Goal: Task Accomplishment & Management: Use online tool/utility

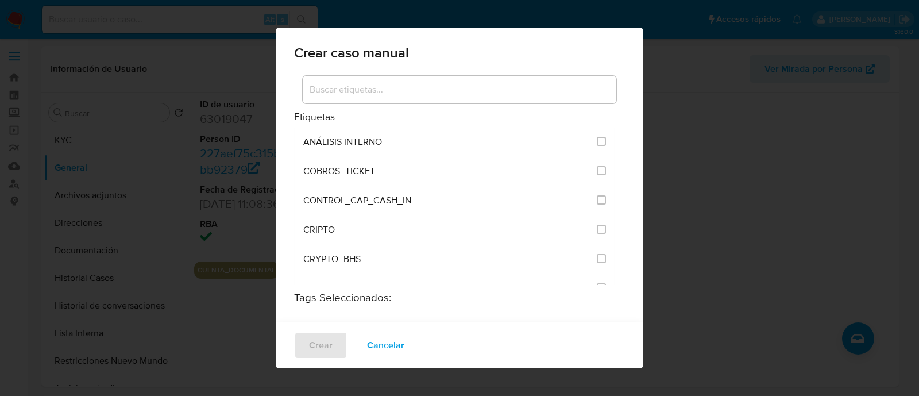
select select "10"
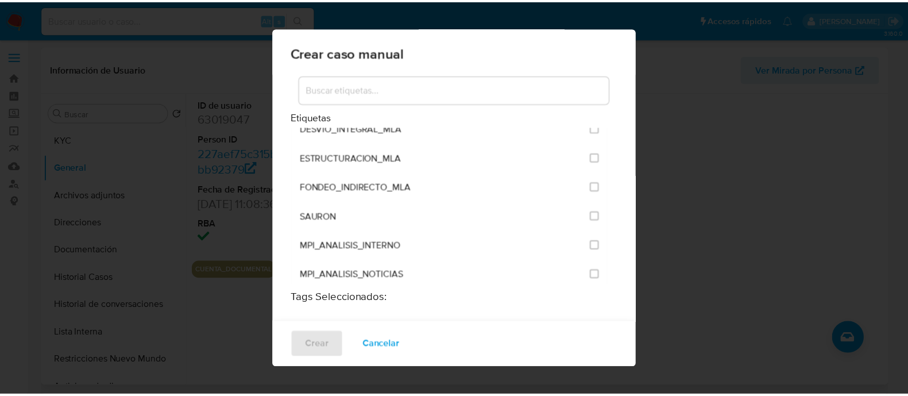
scroll to position [2438, 0]
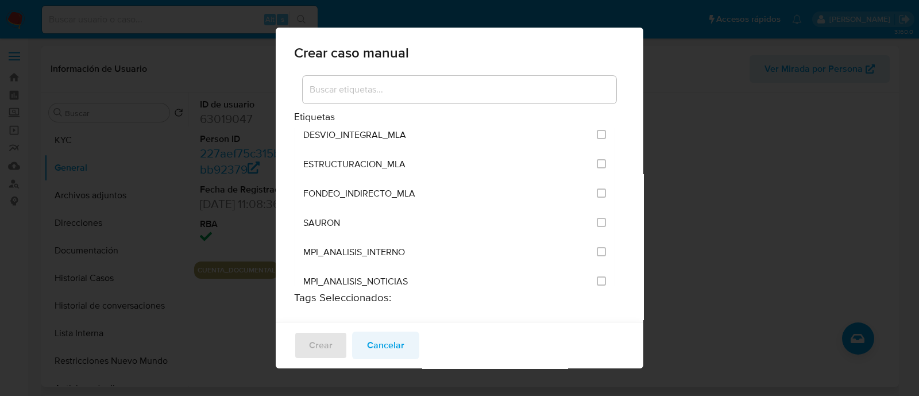
click at [401, 357] on span "Cancelar" at bounding box center [385, 345] width 37 height 25
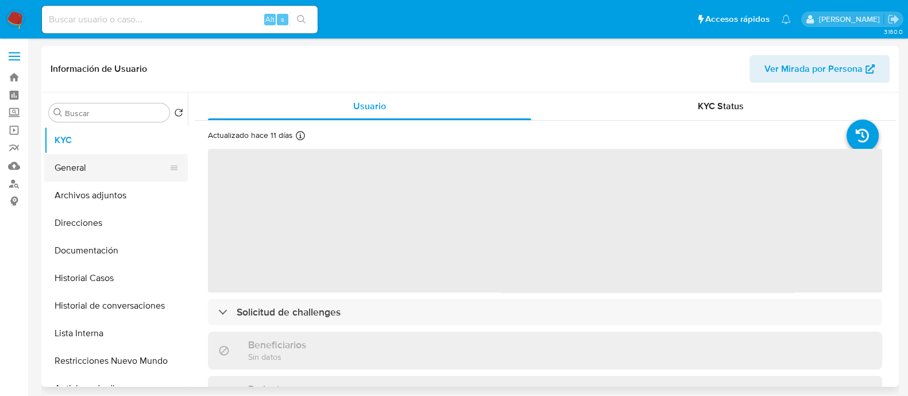
click at [127, 179] on button "General" at bounding box center [111, 168] width 134 height 28
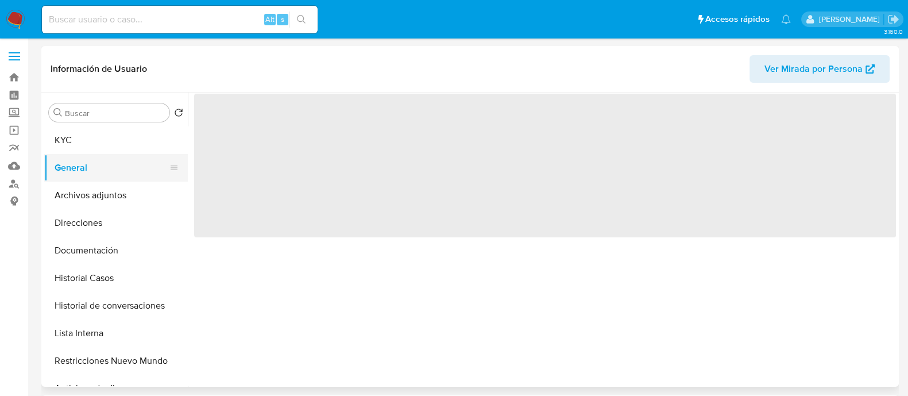
select select "10"
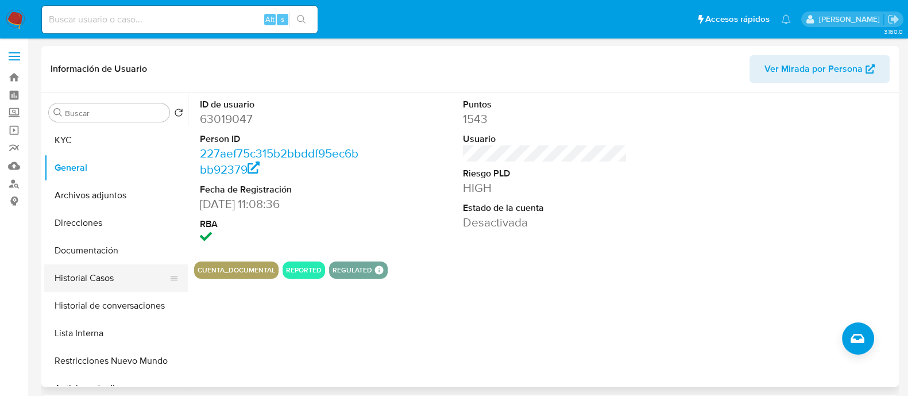
click at [144, 279] on button "Historial Casos" at bounding box center [111, 278] width 134 height 28
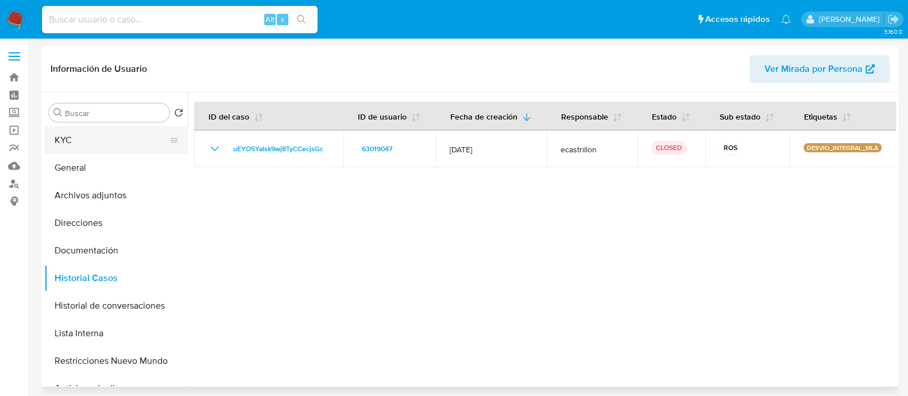
click at [98, 134] on button "KYC" at bounding box center [111, 140] width 134 height 28
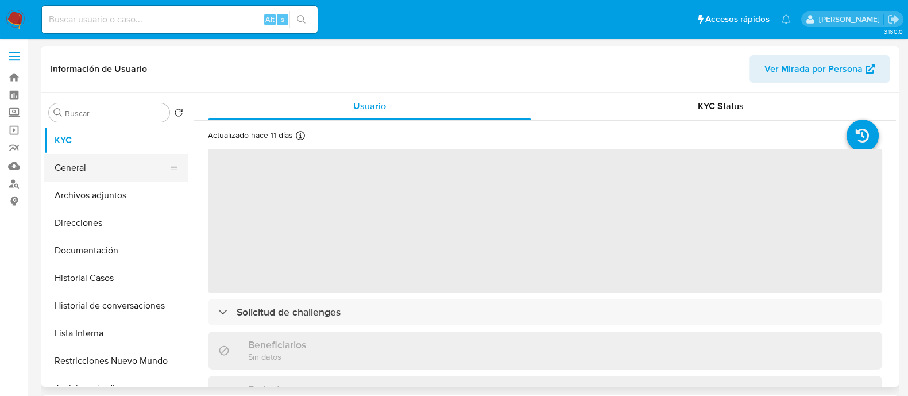
click at [86, 157] on button "General" at bounding box center [111, 168] width 134 height 28
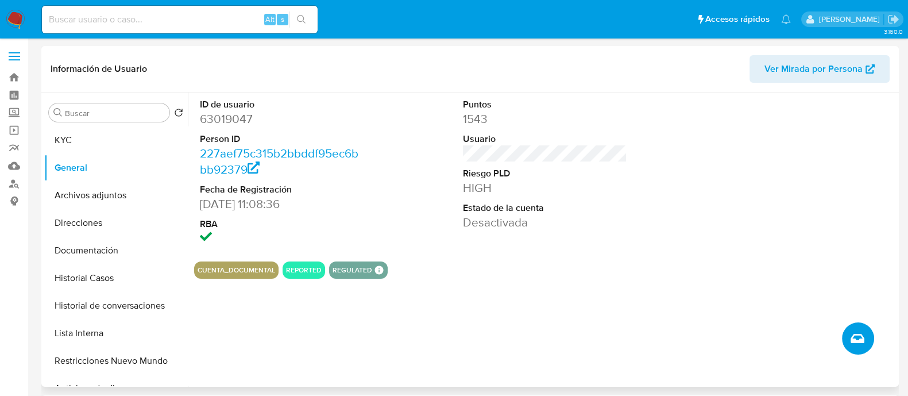
click at [852, 333] on icon "Crear caso manual" at bounding box center [858, 338] width 14 height 14
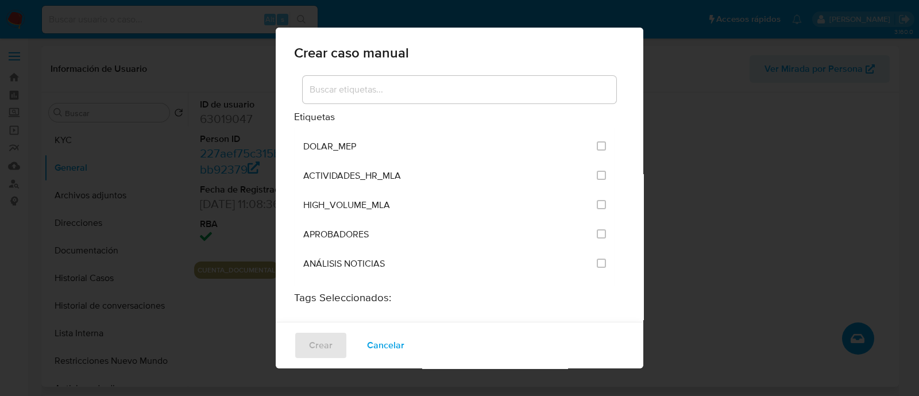
scroll to position [2225, 0]
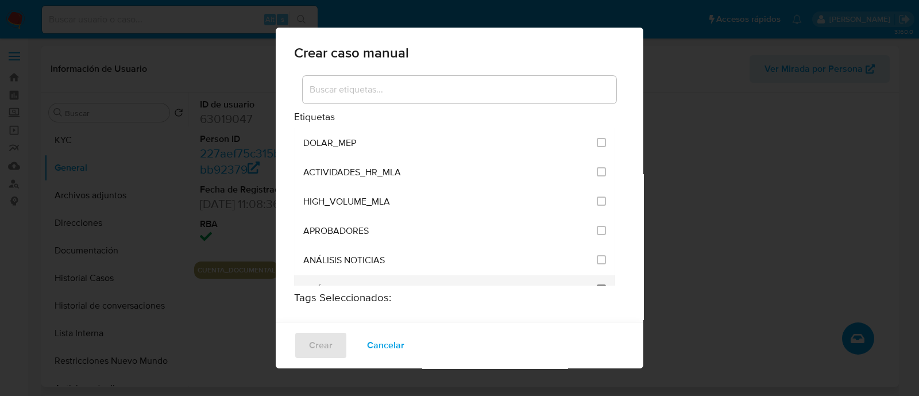
click at [597, 284] on input "3249" at bounding box center [601, 288] width 9 height 9
checkbox input "true"
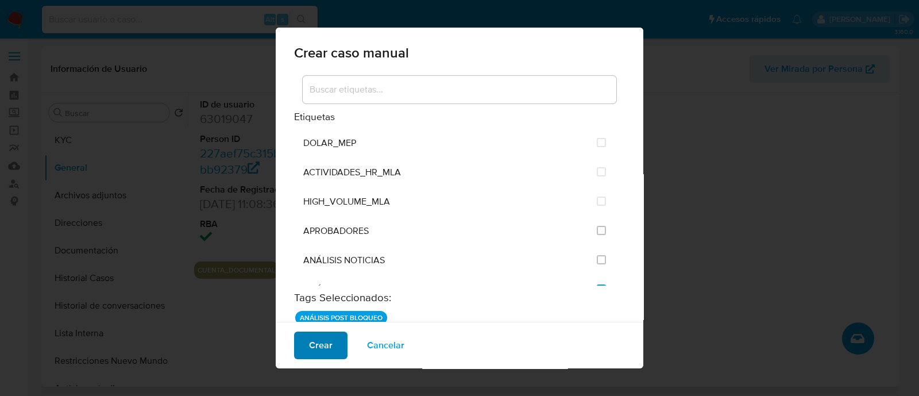
click at [325, 341] on span "Crear" at bounding box center [321, 345] width 24 height 25
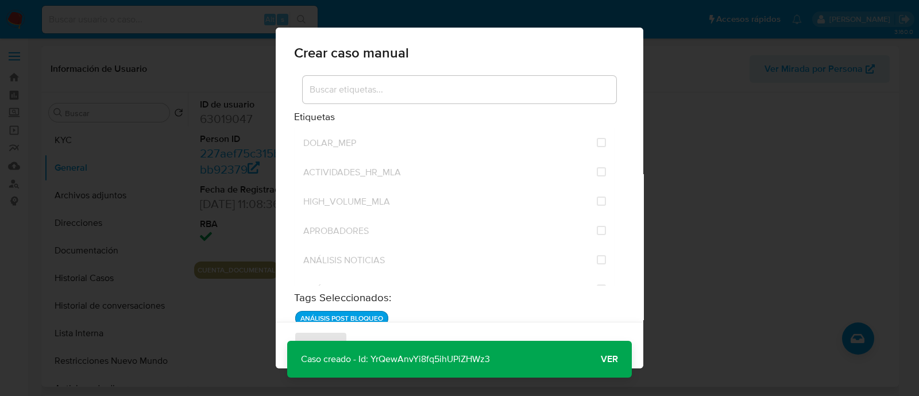
click at [606, 359] on span "Ver" at bounding box center [609, 359] width 17 height 0
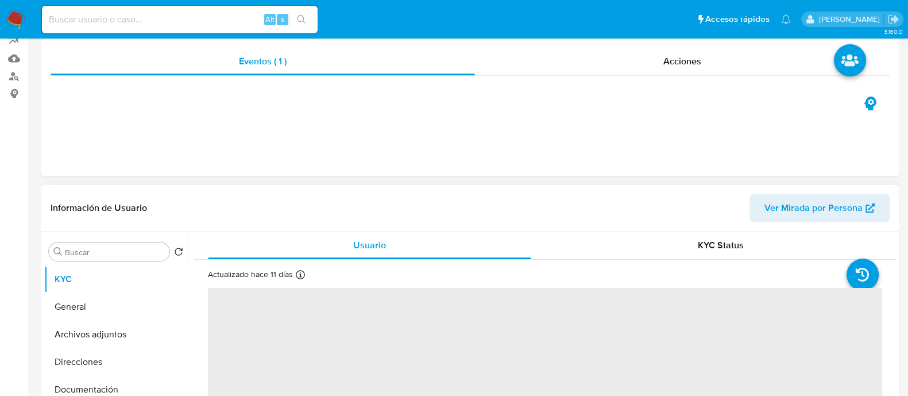
scroll to position [215, 0]
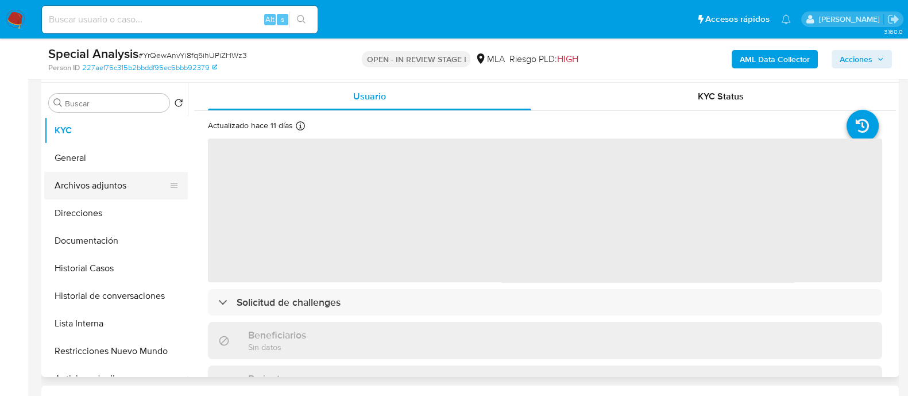
select select "10"
click at [118, 185] on button "Archivos adjuntos" at bounding box center [111, 186] width 134 height 28
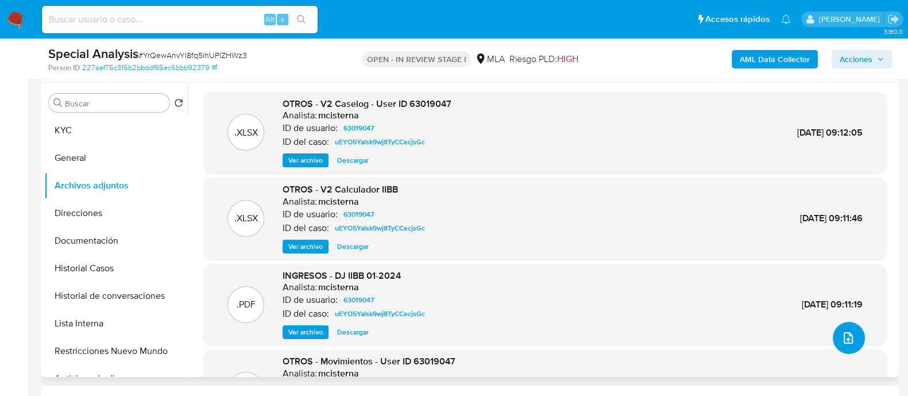
click at [841, 339] on icon "upload-file" at bounding box center [848, 338] width 14 height 14
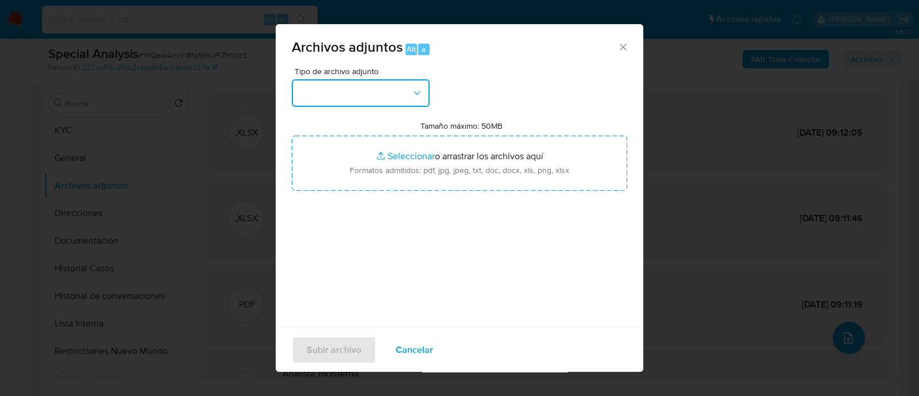
click at [322, 85] on button "button" at bounding box center [361, 93] width 138 height 28
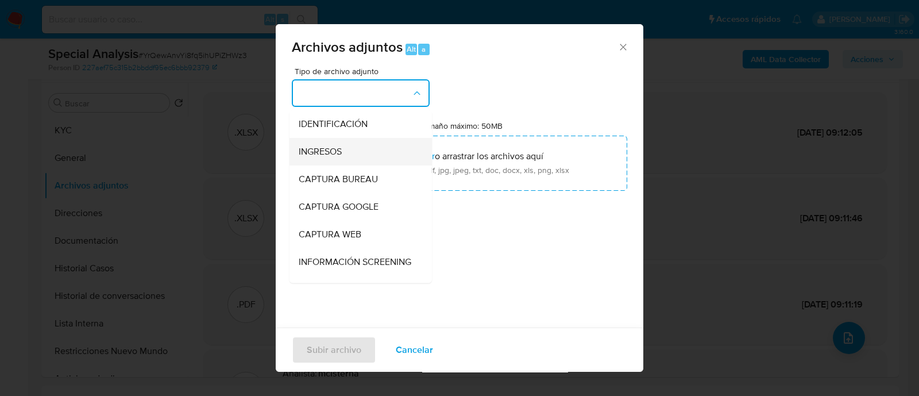
click at [331, 146] on span "INGRESOS" at bounding box center [320, 151] width 43 height 11
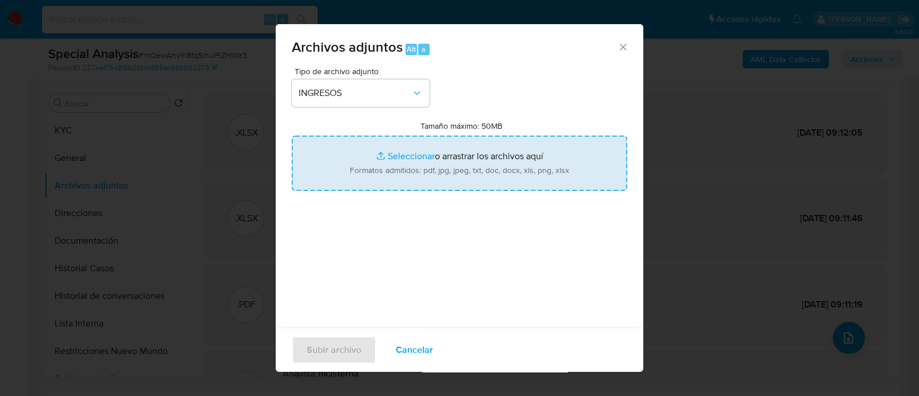
type input "C:\fakepath\20301819197_011_00001_000003793.pdf"
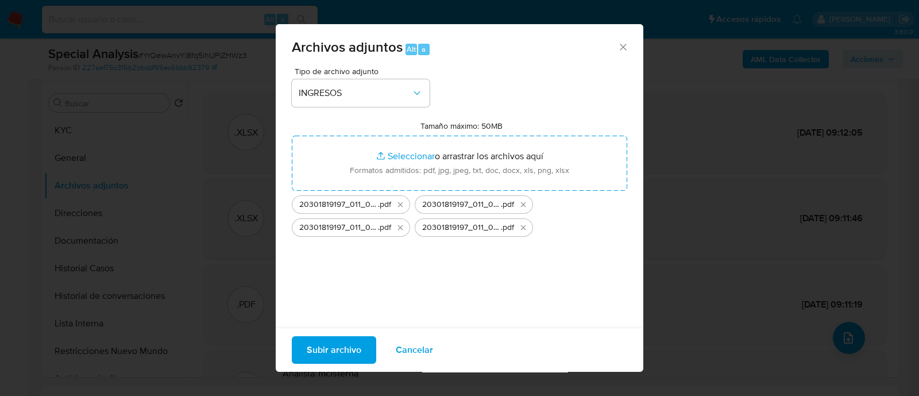
click at [337, 361] on span "Subir archivo" at bounding box center [334, 349] width 55 height 25
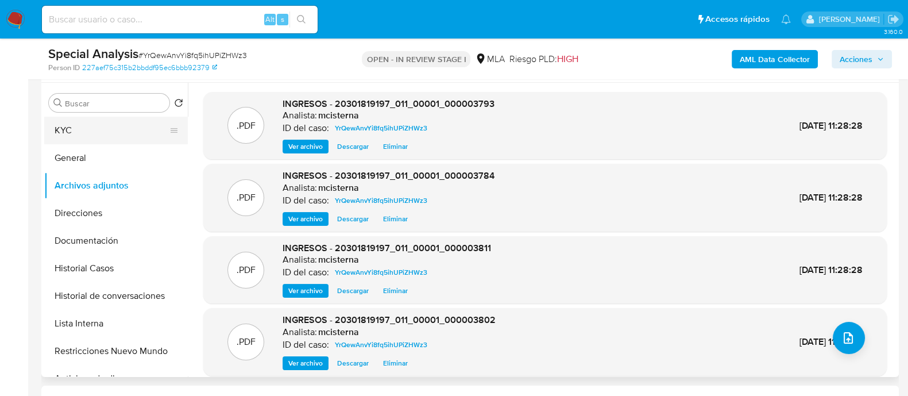
click at [139, 134] on button "KYC" at bounding box center [111, 131] width 134 height 28
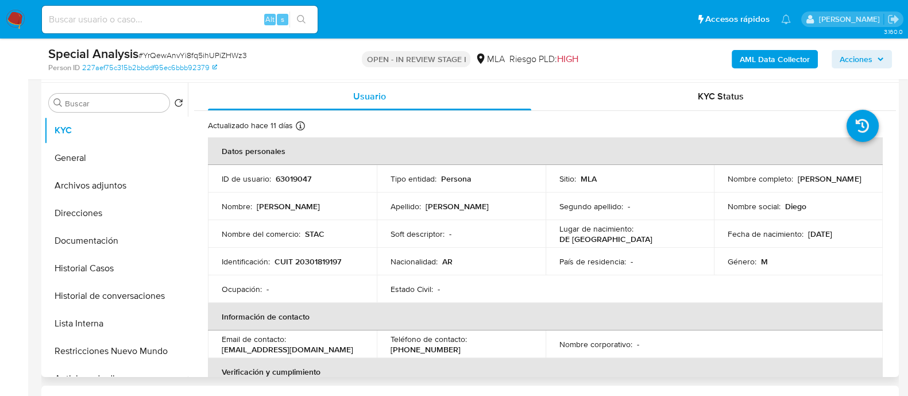
drag, startPoint x: 725, startPoint y: 186, endPoint x: 830, endPoint y: 186, distance: 105.1
click at [830, 184] on div "Nombre completo : Diego Augusto Desancio" at bounding box center [798, 178] width 141 height 10
copy p "[PERSON_NAME]"
click at [314, 263] on p "CUIT 20301819197" at bounding box center [308, 261] width 67 height 10
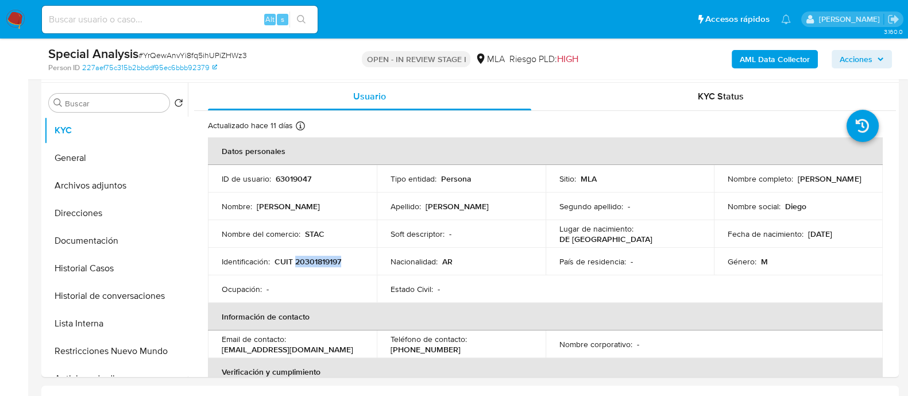
copy p "20301819197"
click at [858, 68] on span "Acciones" at bounding box center [856, 59] width 33 height 18
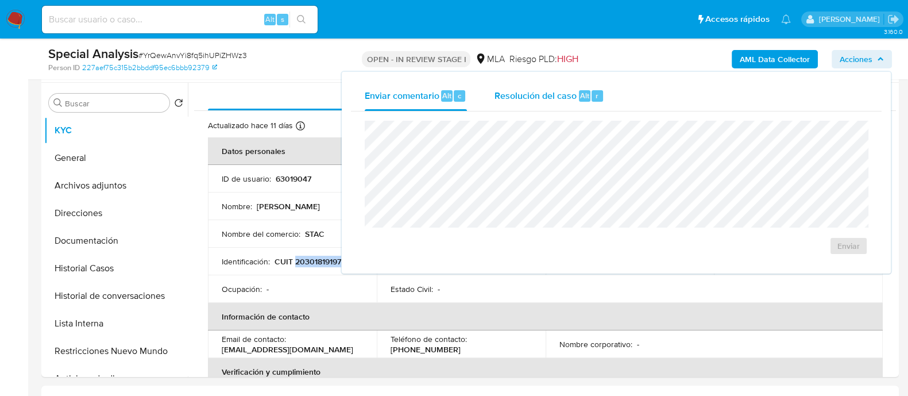
click at [559, 105] on div "Resolución del caso Alt r" at bounding box center [549, 96] width 110 height 30
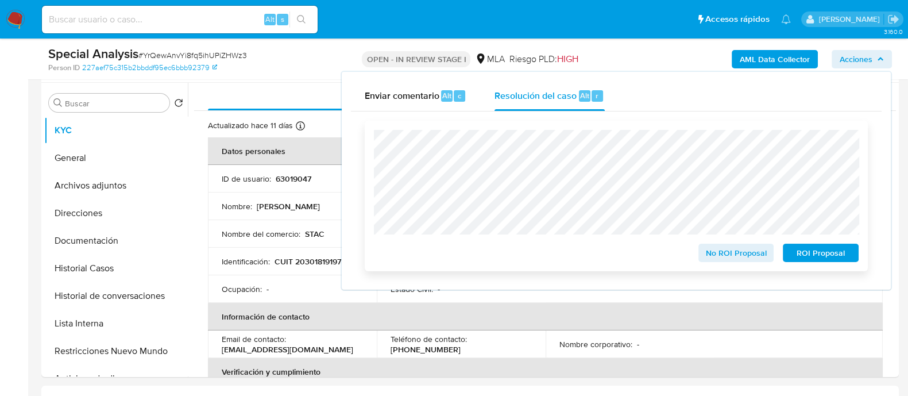
click at [735, 254] on span "No ROI Proposal" at bounding box center [736, 253] width 60 height 16
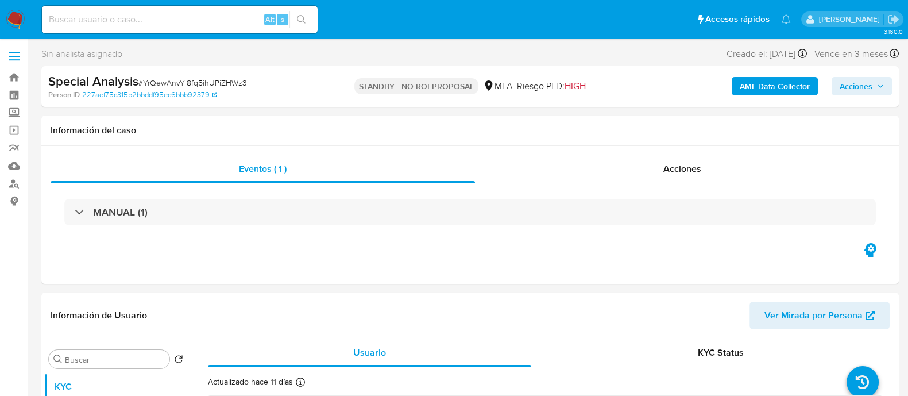
select select "10"
click at [207, 27] on div "Alt s" at bounding box center [180, 20] width 276 height 28
click at [207, 20] on input at bounding box center [180, 19] width 276 height 15
paste input "60868524"
type input "60868524"
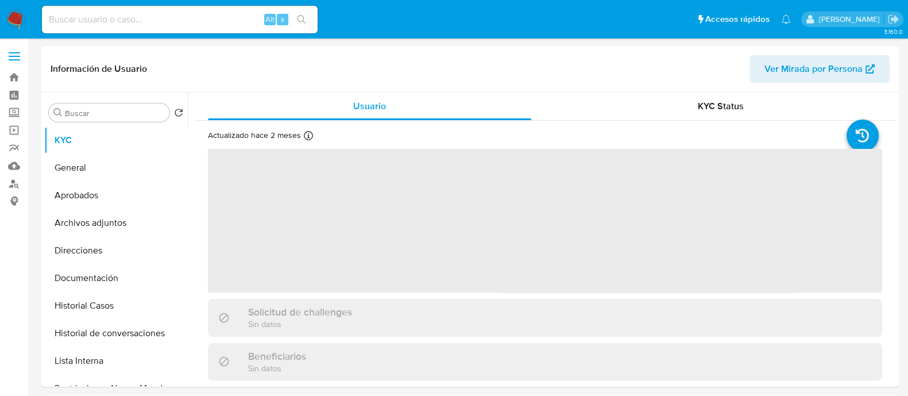
select select "10"
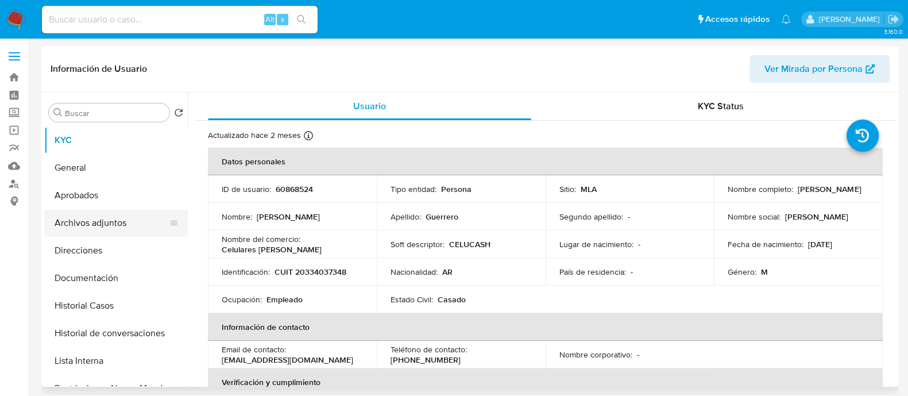
click at [74, 229] on button "Archivos adjuntos" at bounding box center [111, 223] width 134 height 28
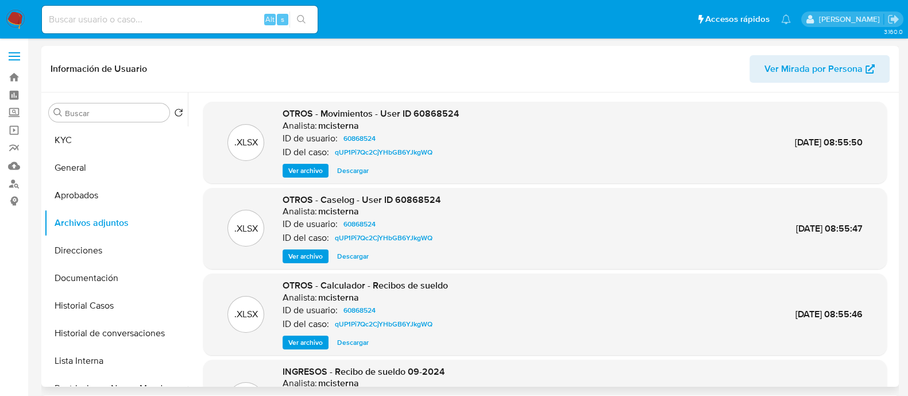
click at [317, 258] on span "Ver archivo" at bounding box center [305, 255] width 34 height 11
click at [115, 351] on button "Lista Interna" at bounding box center [111, 361] width 134 height 28
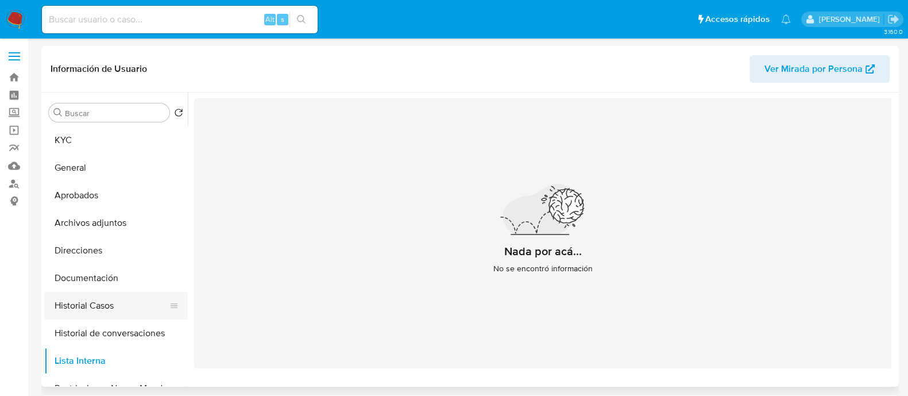
click at [114, 311] on button "Historial Casos" at bounding box center [111, 306] width 134 height 28
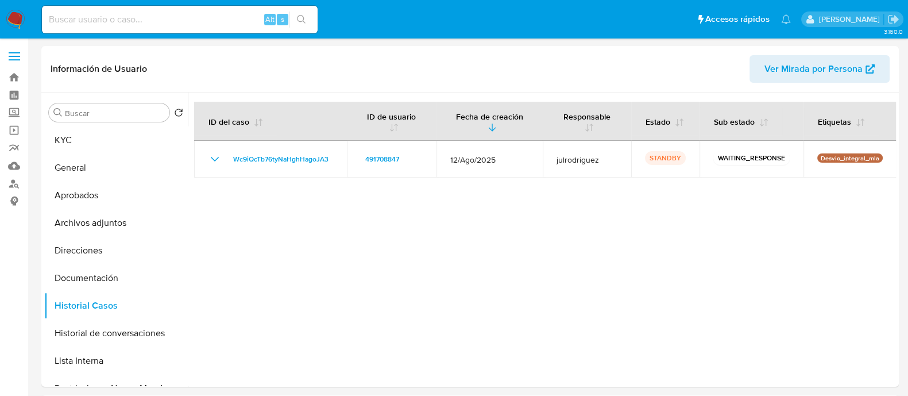
click at [211, 18] on input at bounding box center [180, 19] width 276 height 15
paste input "183640619"
type input "183640619"
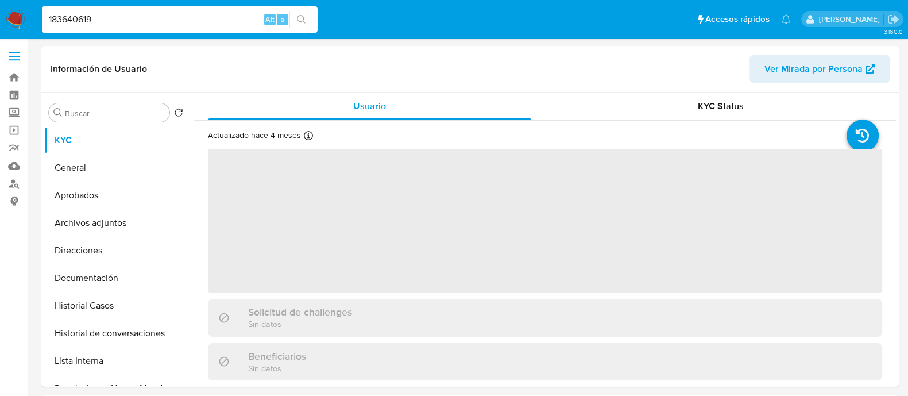
select select "10"
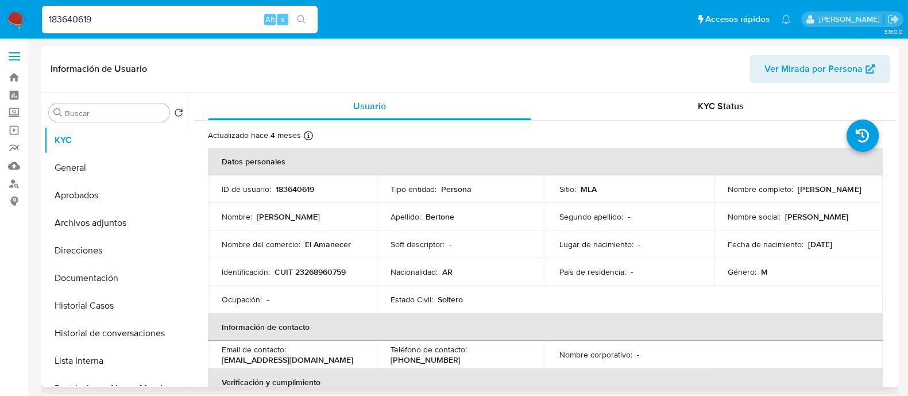
click at [296, 188] on p "183640619" at bounding box center [295, 189] width 38 height 10
copy p "183640619"
click at [347, 211] on div "Nombre : Hernan Pablo" at bounding box center [292, 216] width 141 height 10
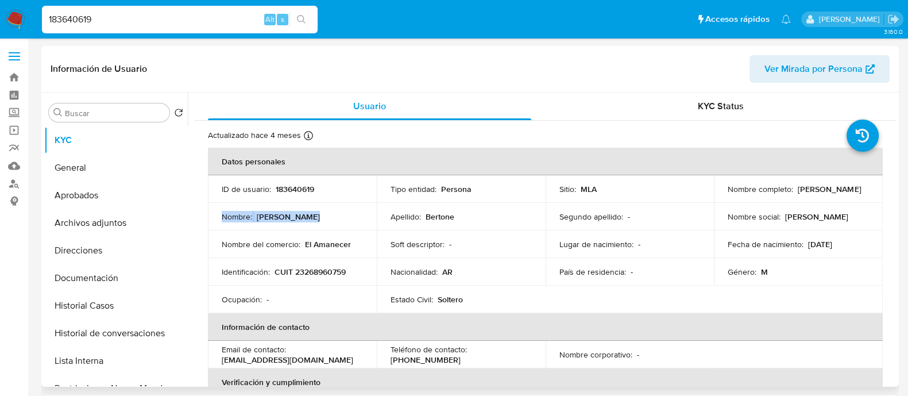
click at [347, 212] on div "Nombre : Hernan Pablo" at bounding box center [292, 216] width 141 height 10
click at [407, 252] on td "Soft descriptor : -" at bounding box center [461, 244] width 169 height 28
click at [236, 214] on p "Nombre :" at bounding box center [237, 216] width 30 height 10
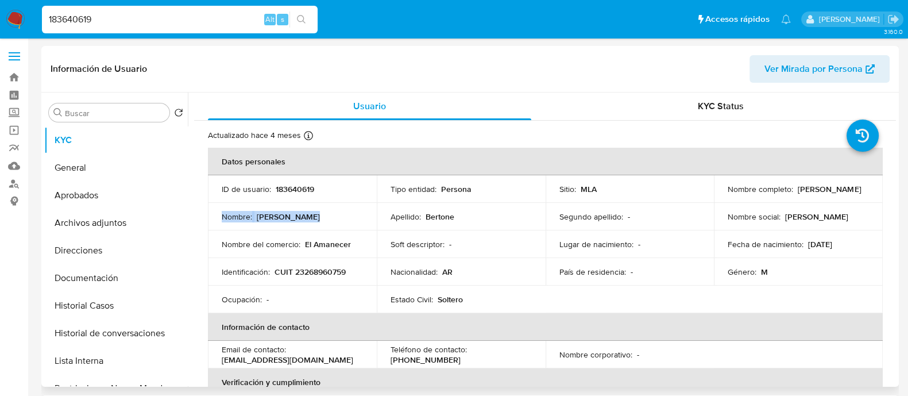
click at [236, 214] on p "Nombre :" at bounding box center [237, 216] width 30 height 10
click at [798, 194] on p "Hernan Pablo Bertone" at bounding box center [829, 189] width 63 height 10
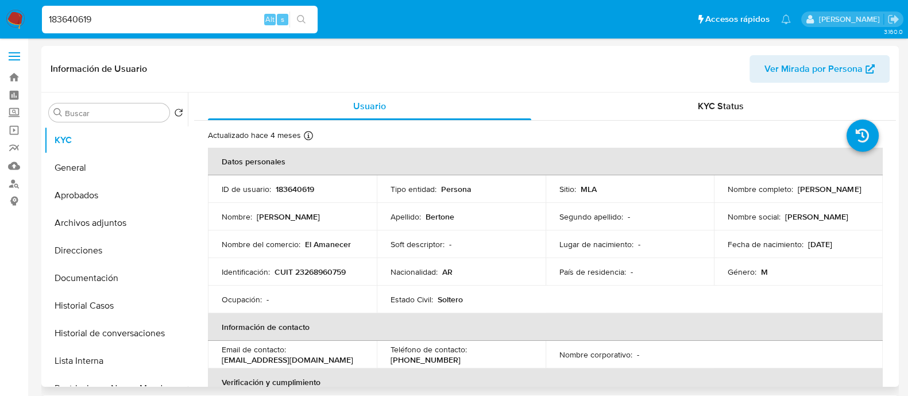
click at [675, 208] on td "Segundo apellido : -" at bounding box center [630, 217] width 169 height 28
click at [798, 194] on p "Hernan Pablo Bertone" at bounding box center [829, 189] width 63 height 10
click at [16, 16] on img at bounding box center [16, 20] width 20 height 20
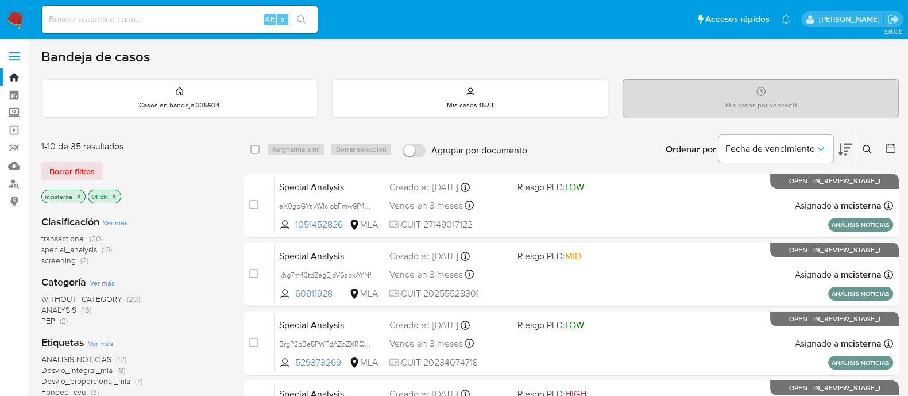
click at [66, 265] on span "screening" at bounding box center [58, 259] width 34 height 11
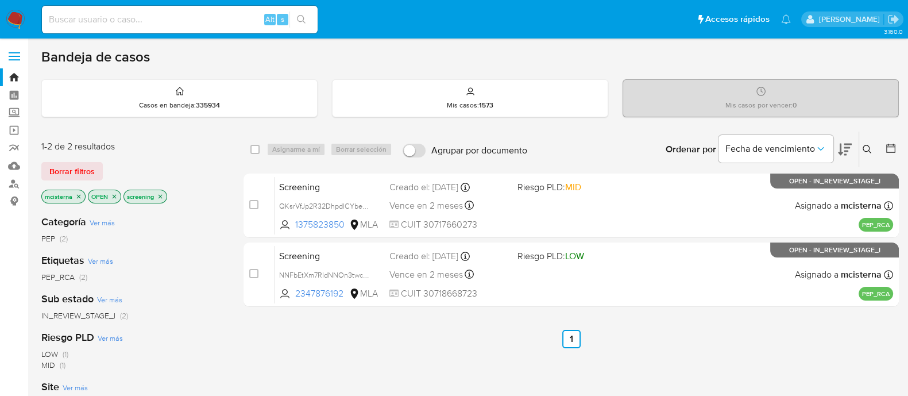
click at [14, 26] on img at bounding box center [16, 20] width 20 height 20
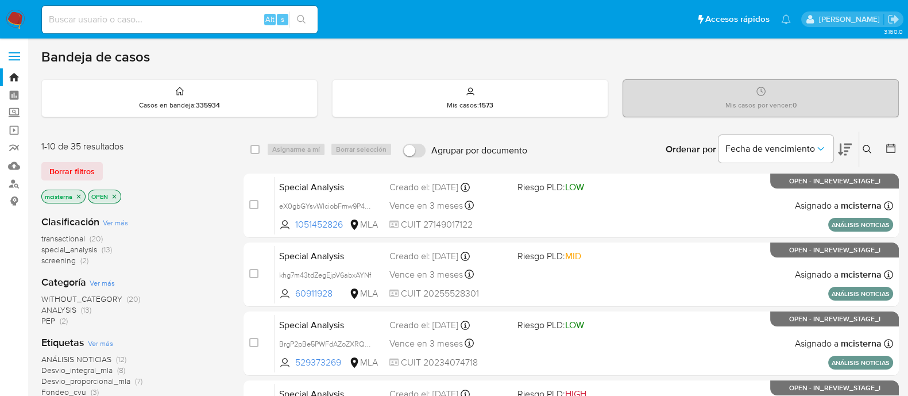
click at [5, 17] on nav "Pausado Ver notificaciones Alt s Accesos rápidos Presiona las siguientes teclas…" at bounding box center [454, 19] width 908 height 38
click at [6, 20] on img at bounding box center [16, 20] width 20 height 20
click at [194, 21] on input at bounding box center [180, 19] width 276 height 15
paste input "eX0gbGYsvWIciobFmw9P4kQh"
type input "eX0gbGYsvWIciobFmw9P4kQh"
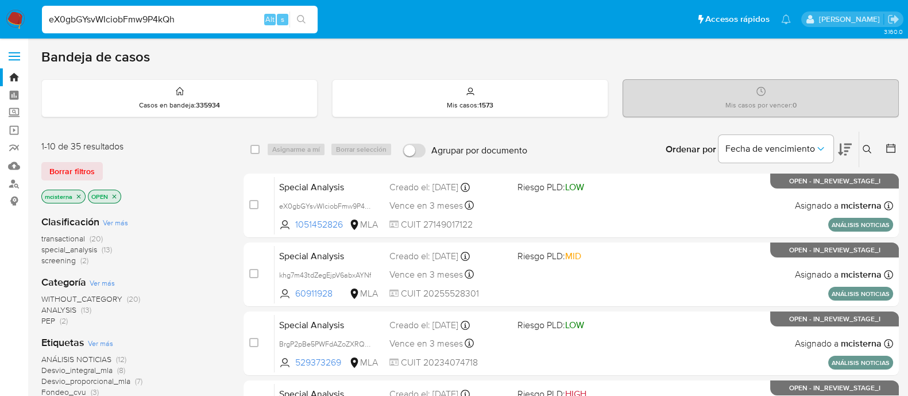
click at [307, 18] on button "search-icon" at bounding box center [301, 19] width 24 height 16
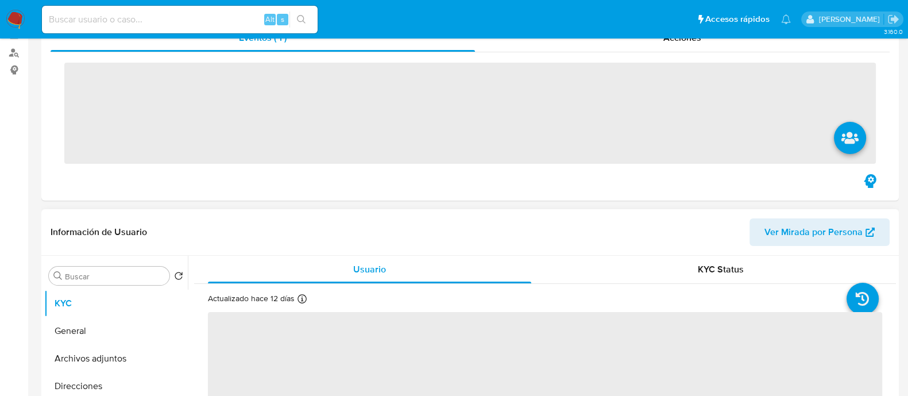
scroll to position [215, 0]
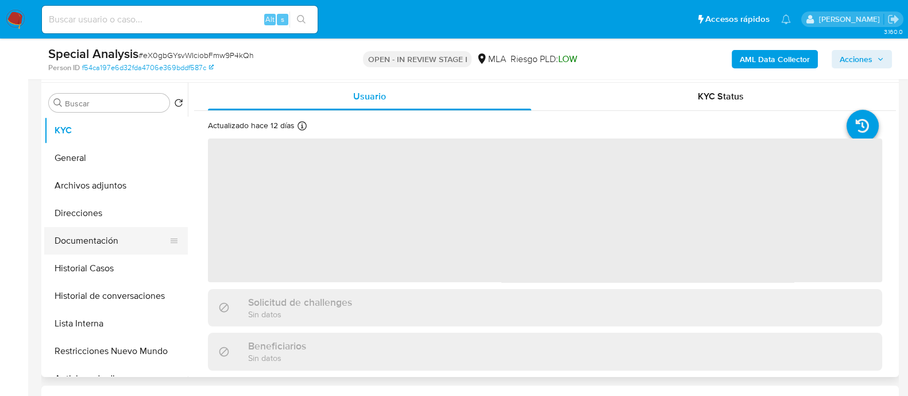
select select "10"
click at [140, 244] on button "Documentación" at bounding box center [111, 241] width 134 height 28
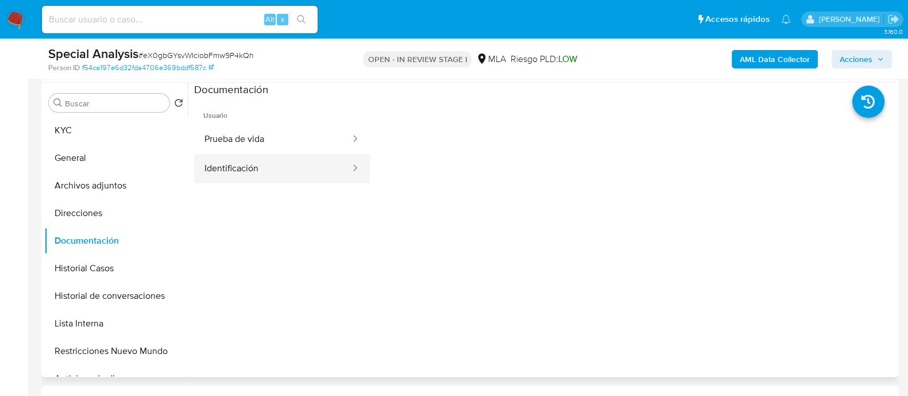
click at [267, 170] on button "Identificación" at bounding box center [272, 168] width 157 height 29
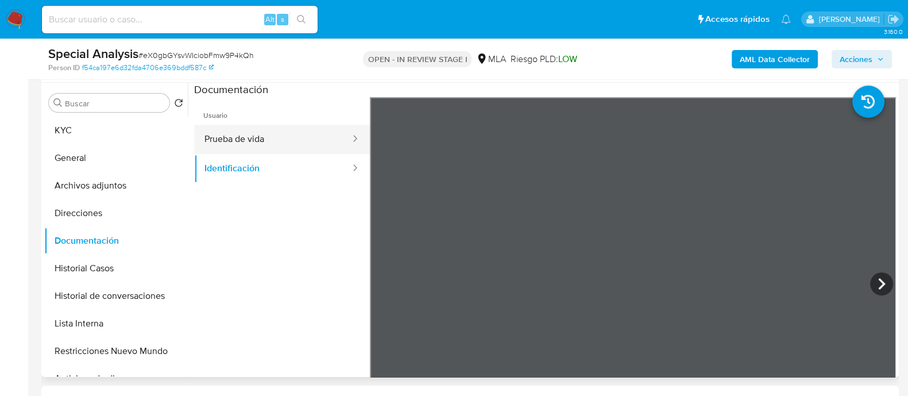
click at [248, 133] on button "Prueba de vida" at bounding box center [272, 139] width 157 height 29
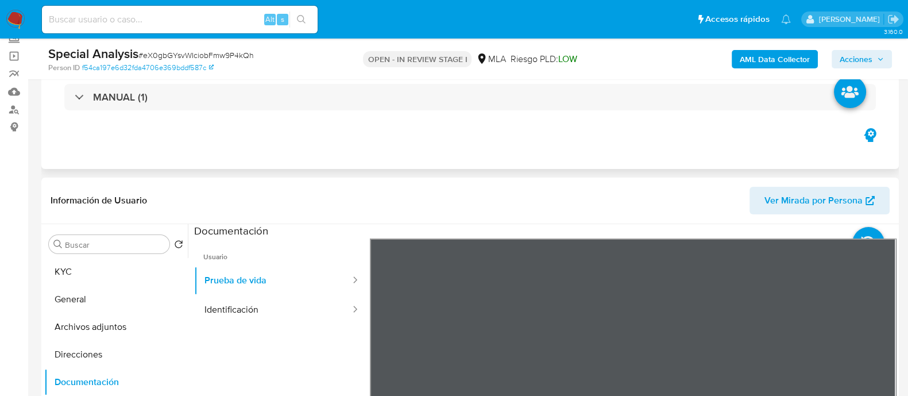
scroll to position [71, 0]
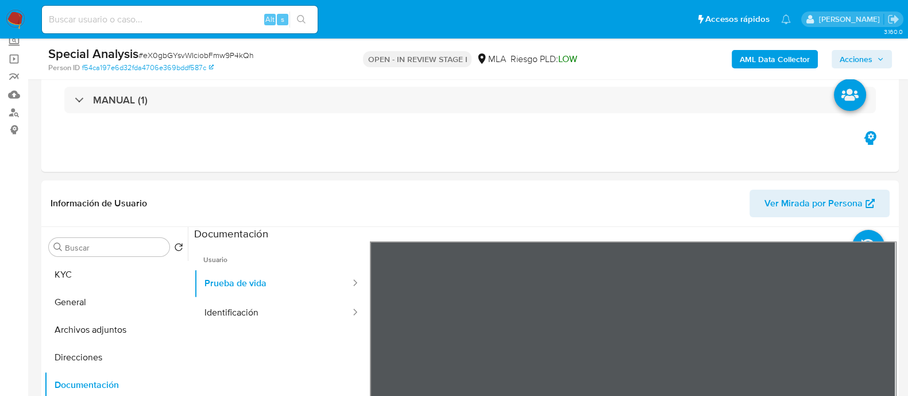
click at [23, 14] on img at bounding box center [16, 20] width 20 height 20
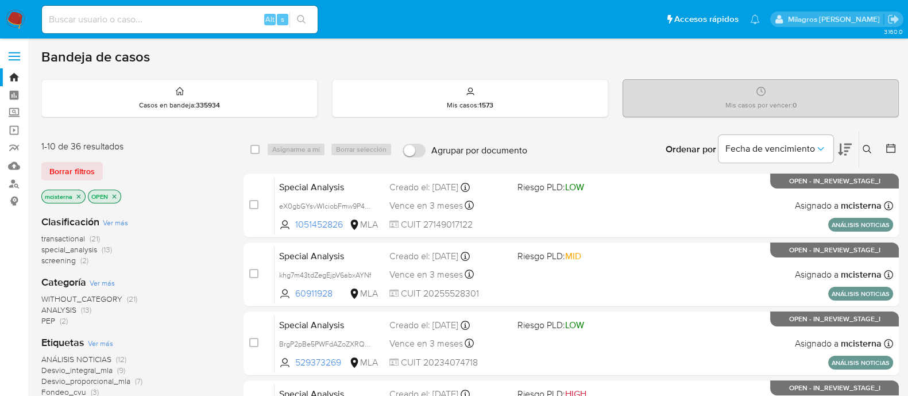
click at [212, 18] on input at bounding box center [180, 19] width 276 height 15
paste input "MB7DGQld8K5IaNLad2Dxg8vw"
type input "MB7DGQld8K5IaNLad2Dxg8vw"
click at [300, 16] on icon "search-icon" at bounding box center [301, 19] width 9 height 9
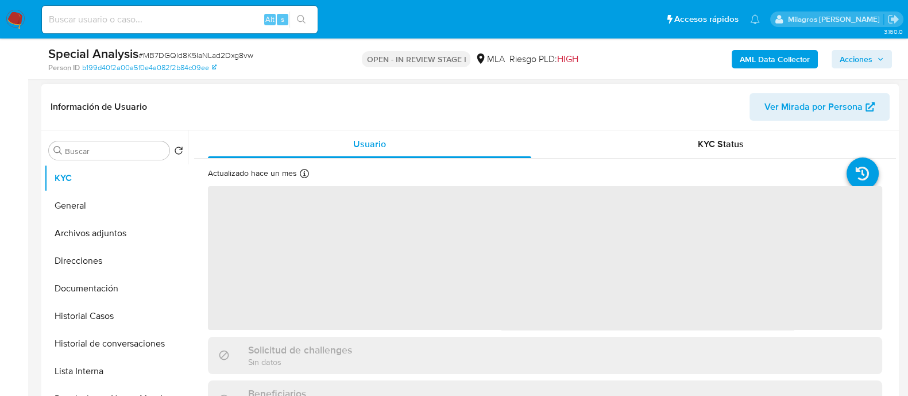
scroll to position [431, 0]
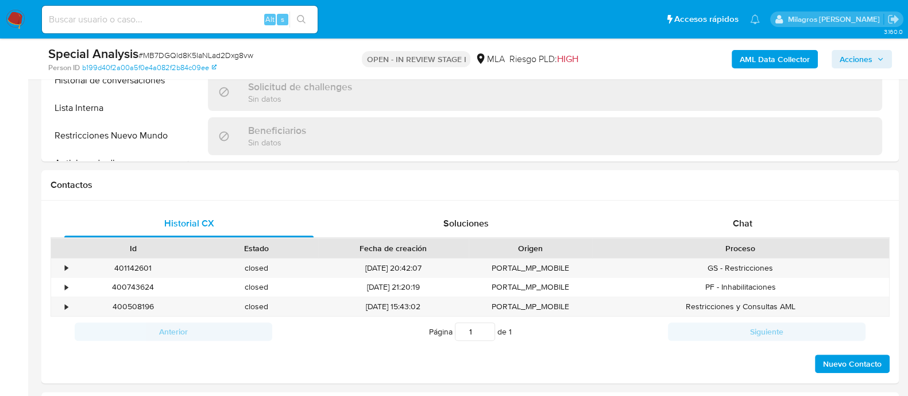
select select "10"
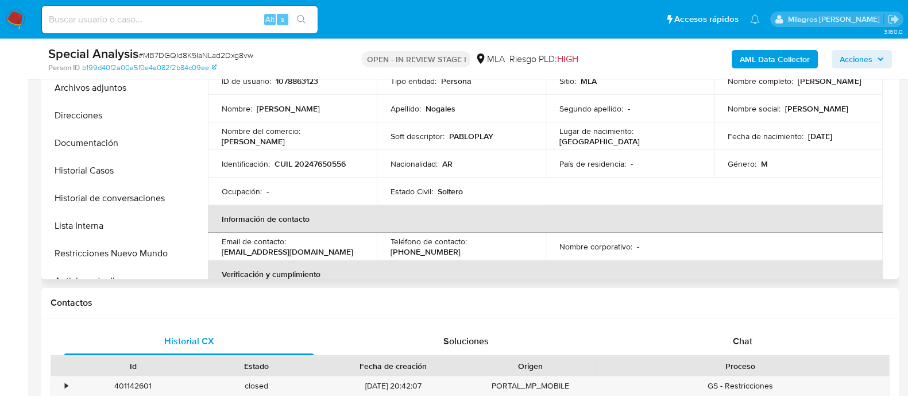
scroll to position [215, 0]
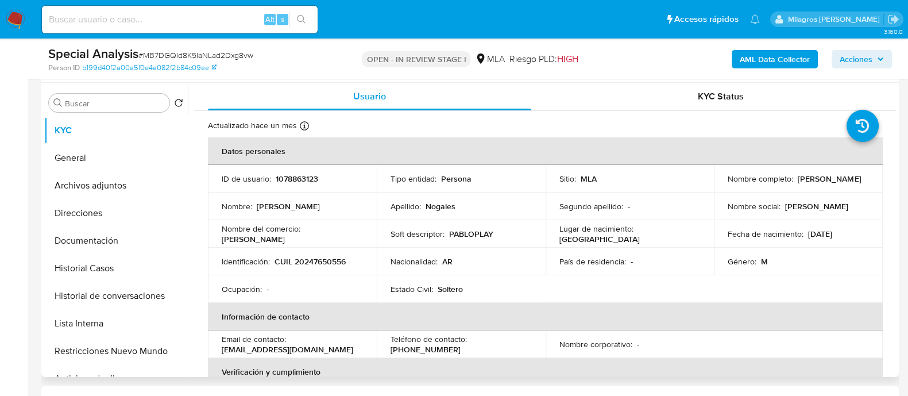
click at [287, 182] on p "1078863123" at bounding box center [297, 178] width 42 height 10
copy p "1078863123"
drag, startPoint x: 722, startPoint y: 185, endPoint x: 853, endPoint y: 185, distance: 130.4
click at [853, 185] on td "Nombre completo : [PERSON_NAME]" at bounding box center [798, 179] width 169 height 28
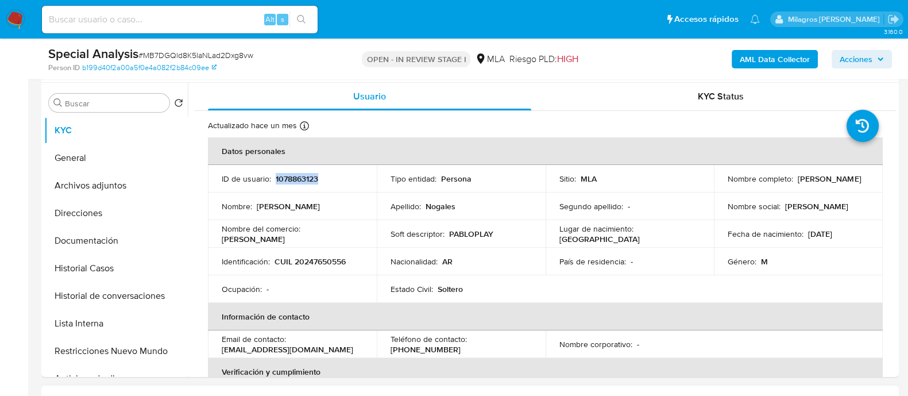
copy p "[PERSON_NAME]"
click at [315, 263] on p "CUIL 20247650556" at bounding box center [310, 261] width 71 height 10
copy p "20247650556"
click at [106, 277] on button "Historial Casos" at bounding box center [111, 268] width 134 height 28
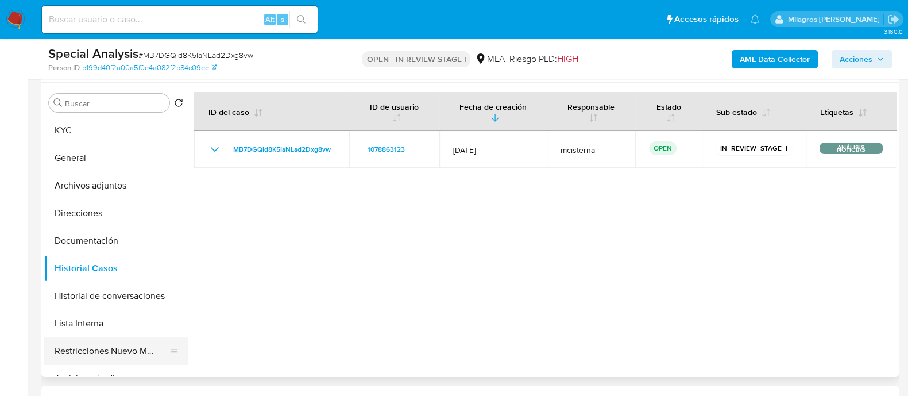
click at [138, 345] on button "Restricciones Nuevo Mundo" at bounding box center [111, 351] width 134 height 28
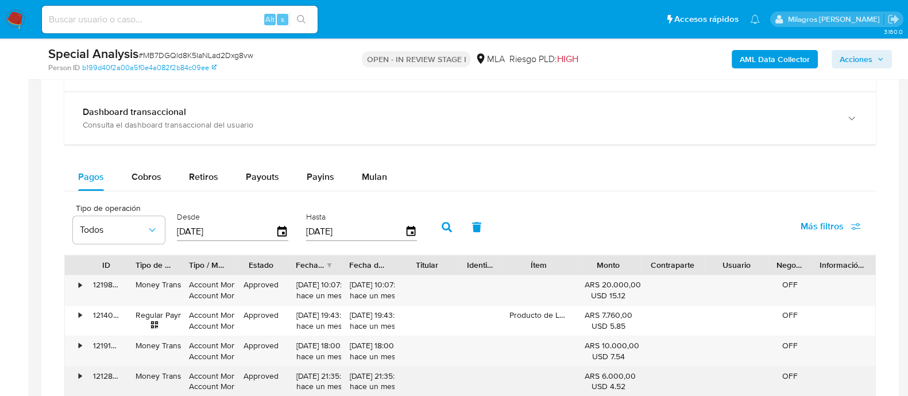
scroll to position [861, 0]
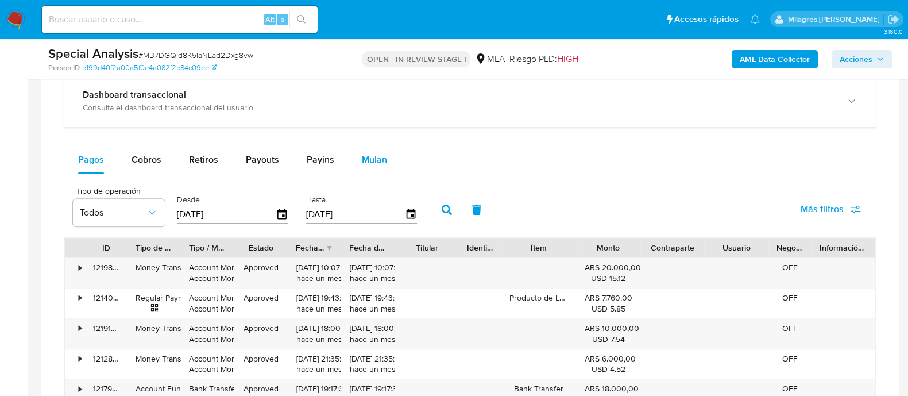
click at [371, 163] on span "Mulan" at bounding box center [374, 159] width 25 height 13
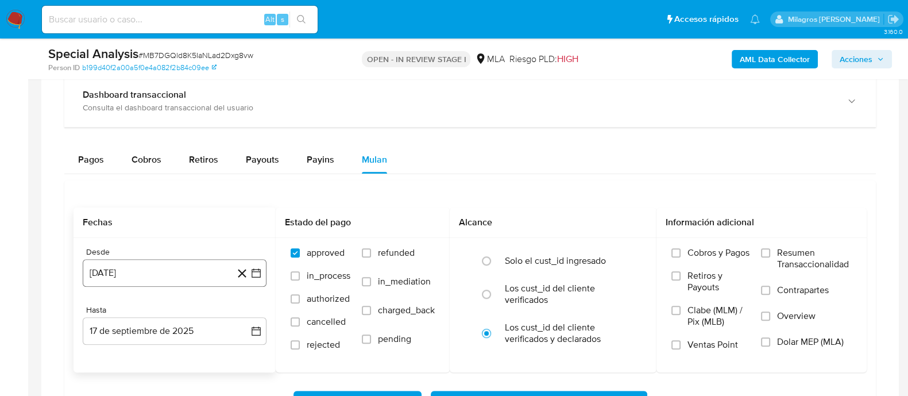
click at [179, 268] on button "[DATE]" at bounding box center [175, 273] width 184 height 28
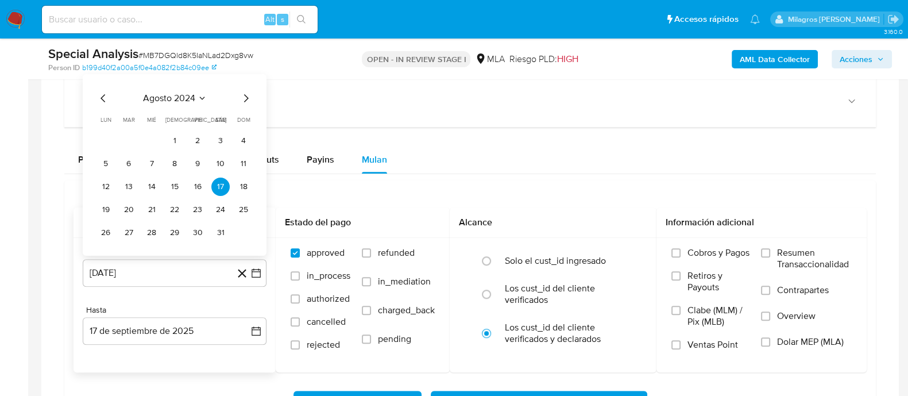
click at [242, 95] on icon "Mes siguiente" at bounding box center [246, 98] width 14 height 14
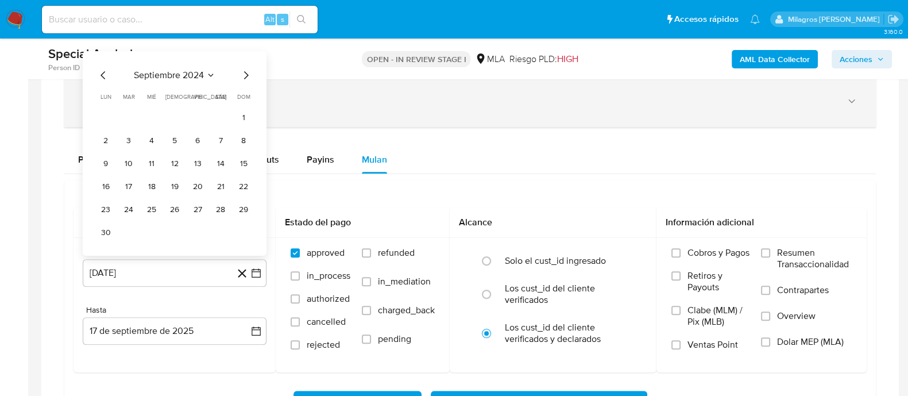
click at [241, 116] on button "1" at bounding box center [243, 118] width 18 height 18
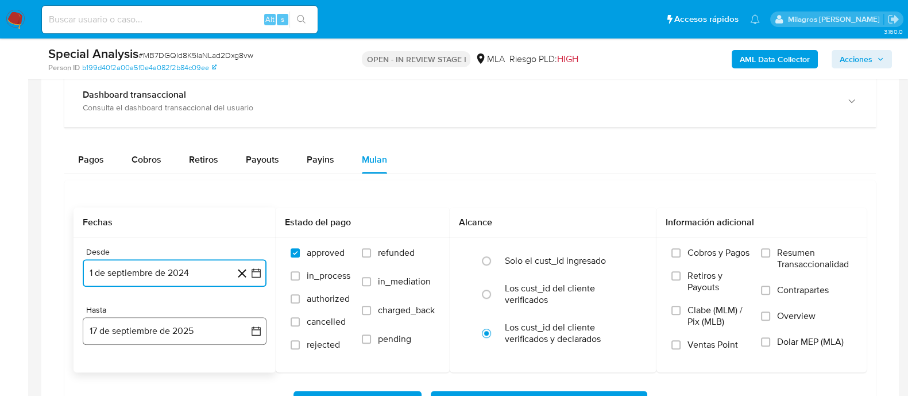
click at [151, 333] on button "17 de septiembre de 2025" at bounding box center [175, 331] width 184 height 28
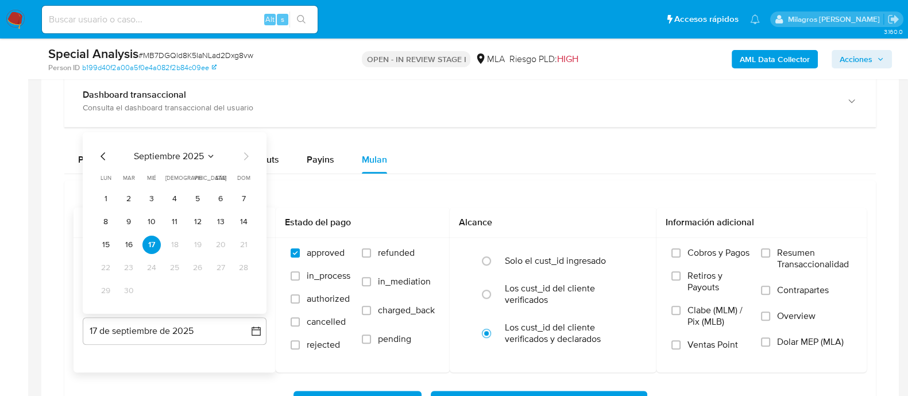
click at [101, 159] on icon "Mes anterior" at bounding box center [103, 156] width 14 height 14
click at [101, 157] on icon "Mes anterior" at bounding box center [103, 156] width 14 height 14
click at [248, 156] on icon "Mes siguiente" at bounding box center [246, 156] width 14 height 14
click at [181, 240] on button "14" at bounding box center [174, 244] width 18 height 18
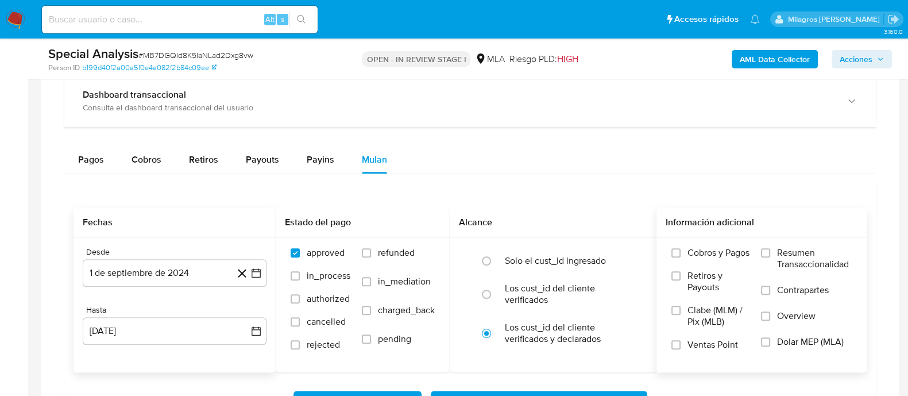
click at [806, 342] on span "Dolar MEP (MLA)" at bounding box center [810, 341] width 67 height 11
click at [770, 342] on input "Dolar MEP (MLA)" at bounding box center [765, 341] width 9 height 9
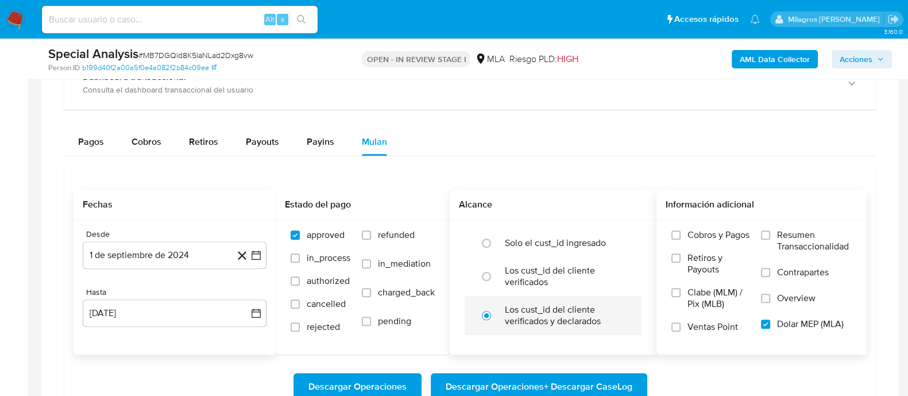
scroll to position [933, 0]
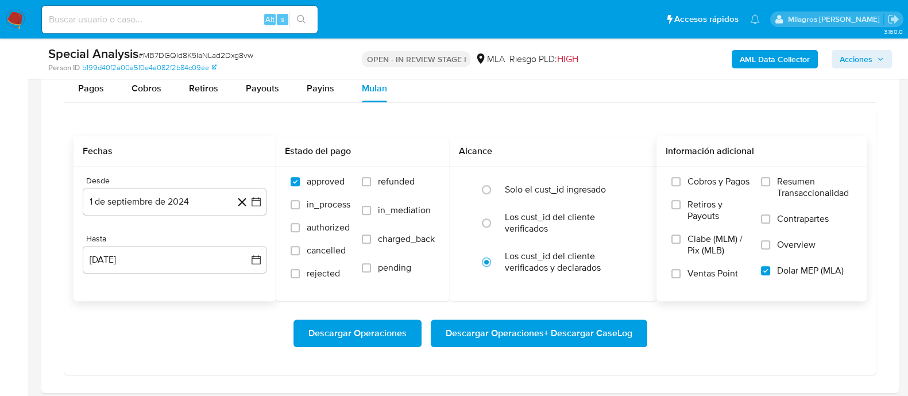
click at [497, 334] on span "Descargar Operaciones + Descargar CaseLog" at bounding box center [539, 332] width 187 height 25
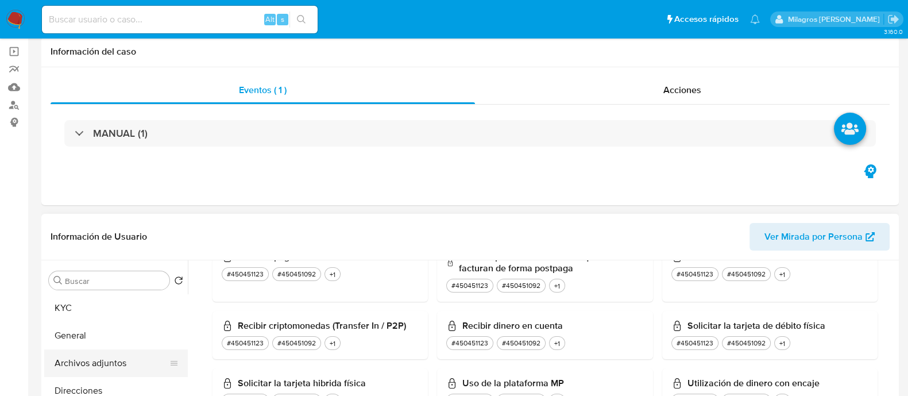
scroll to position [143, 0]
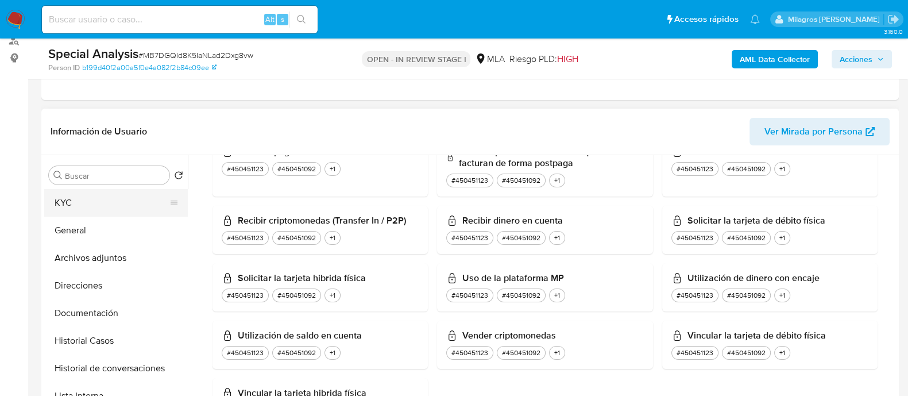
click at [105, 195] on button "KYC" at bounding box center [111, 203] width 134 height 28
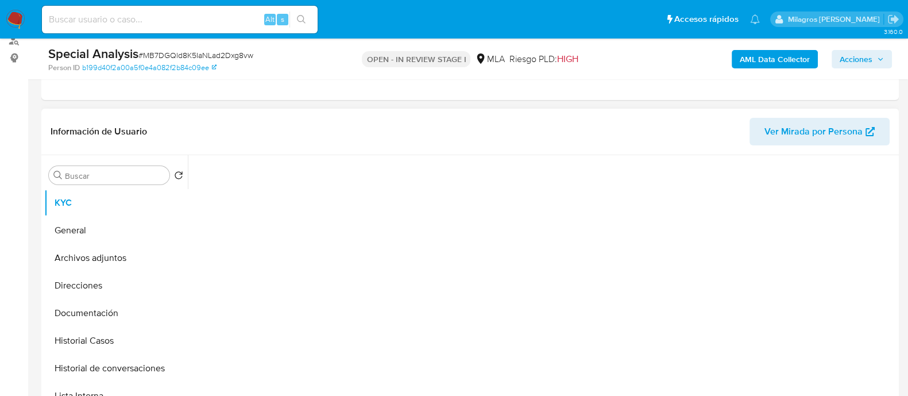
scroll to position [0, 0]
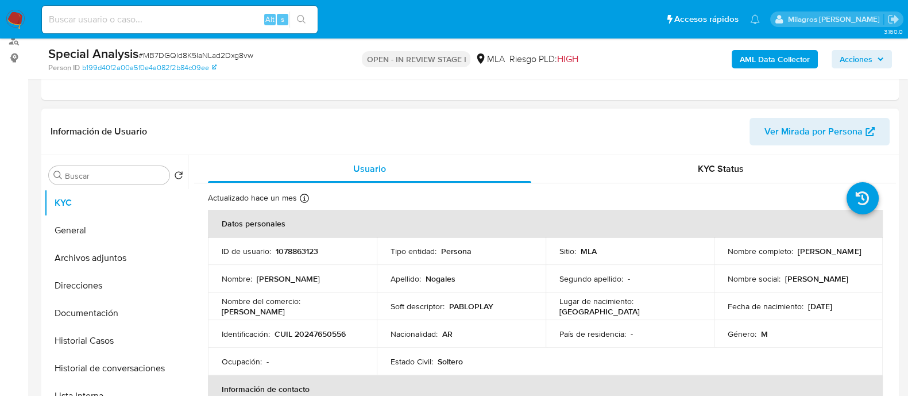
click at [301, 250] on p "1078863123" at bounding box center [297, 251] width 42 height 10
copy p "1078863123"
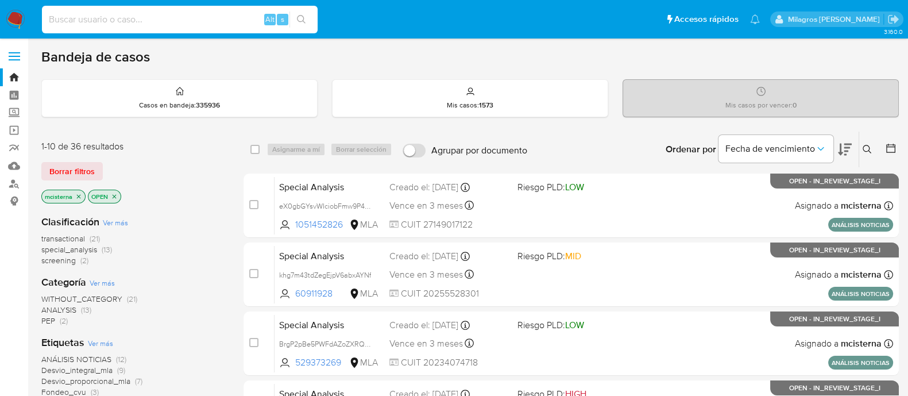
click at [204, 20] on input at bounding box center [180, 19] width 276 height 15
paste input "jR8W5UWeuHbdADKf6fBnXwQ1"
type input "jR8W5UWeuHbdADKf6fBnXwQ1"
click at [299, 21] on icon "search-icon" at bounding box center [301, 19] width 9 height 9
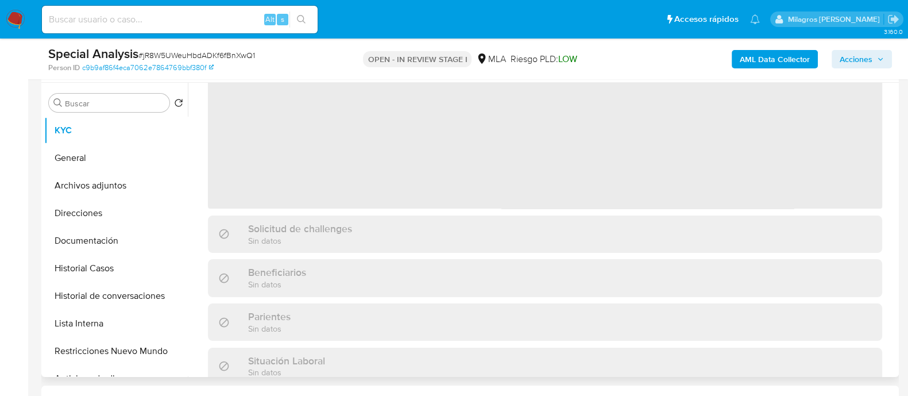
scroll to position [143, 0]
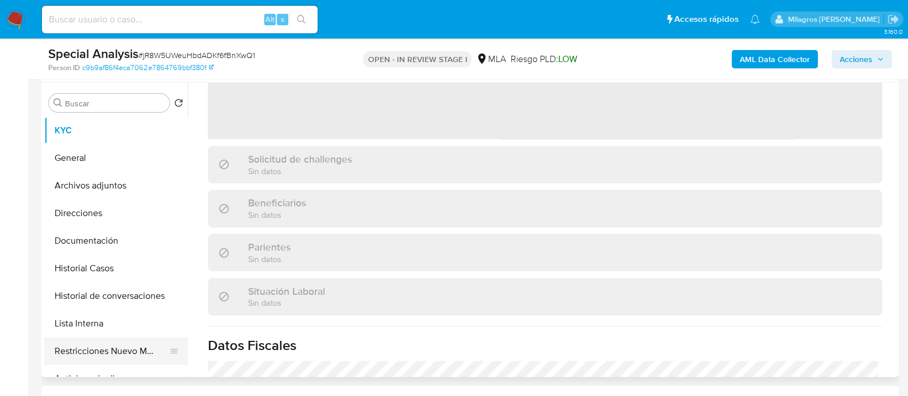
select select "10"
click at [126, 345] on button "Restricciones Nuevo Mundo" at bounding box center [111, 351] width 134 height 28
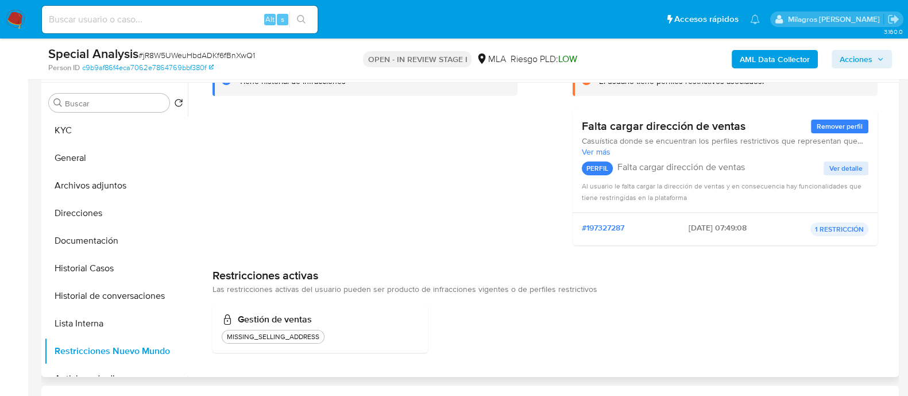
scroll to position [0, 0]
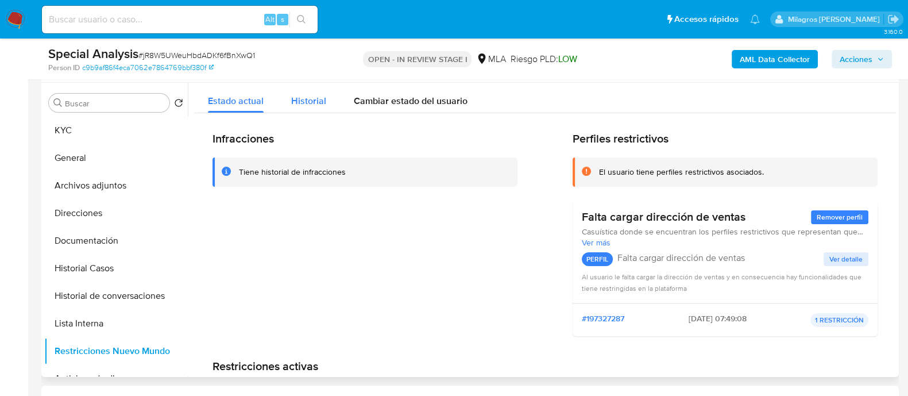
click at [313, 103] on span "Historial" at bounding box center [308, 100] width 35 height 13
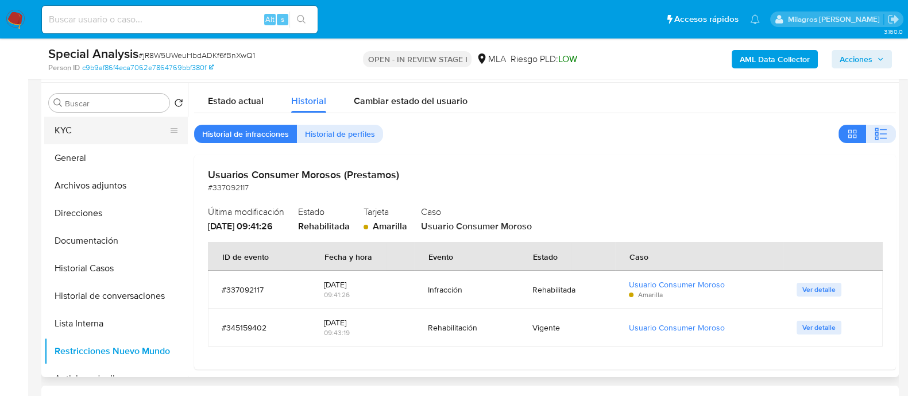
click at [99, 134] on button "KYC" at bounding box center [111, 131] width 134 height 28
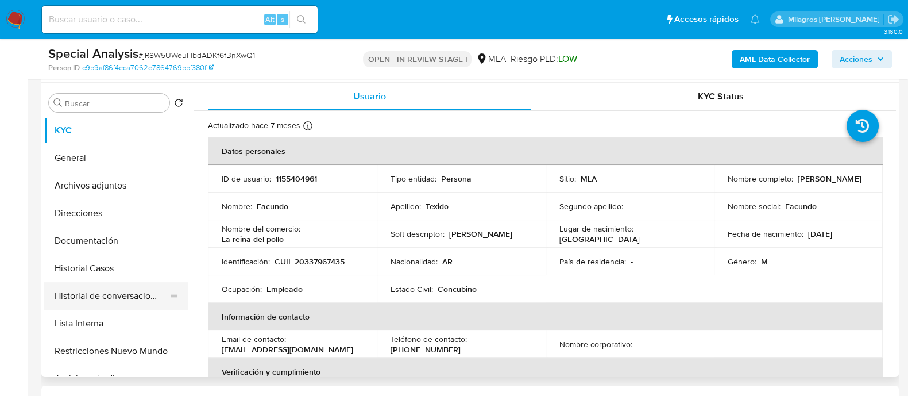
click at [140, 297] on button "Historial de conversaciones" at bounding box center [111, 296] width 134 height 28
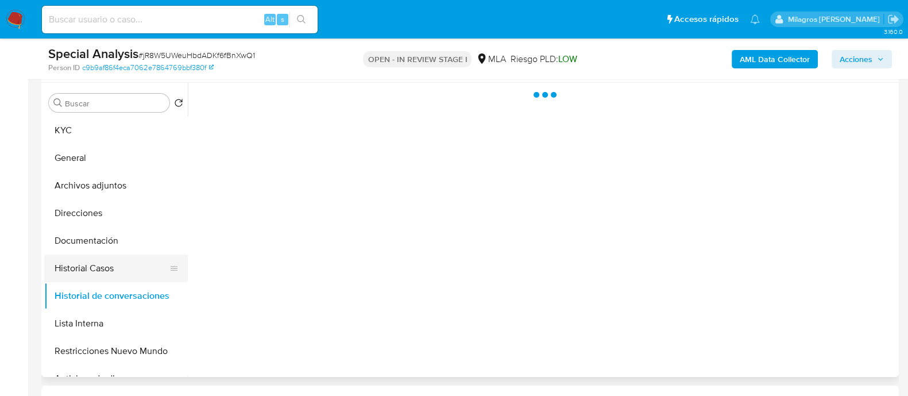
click at [116, 270] on button "Historial Casos" at bounding box center [111, 268] width 134 height 28
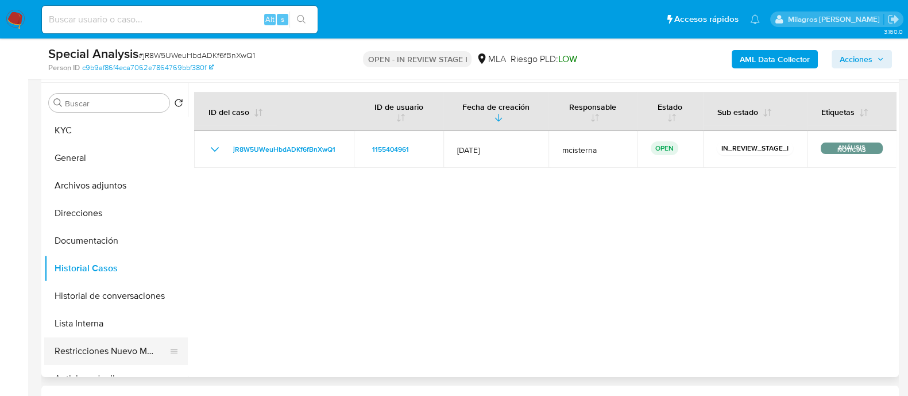
click at [146, 349] on button "Restricciones Nuevo Mundo" at bounding box center [111, 351] width 134 height 28
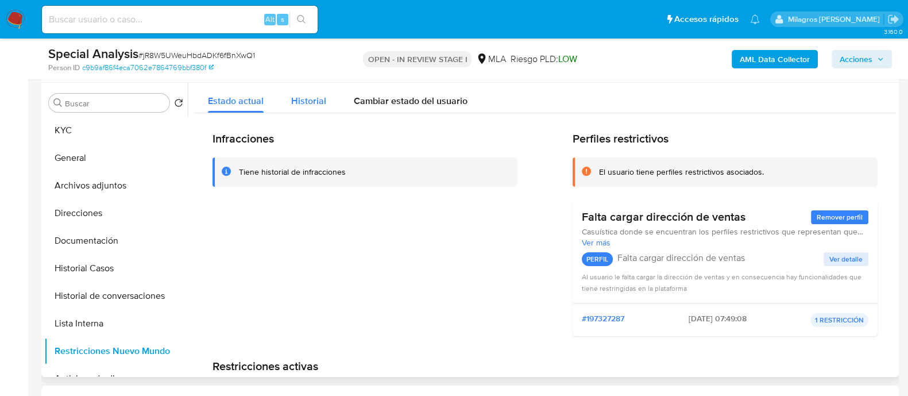
click at [317, 99] on span "Historial" at bounding box center [308, 100] width 35 height 13
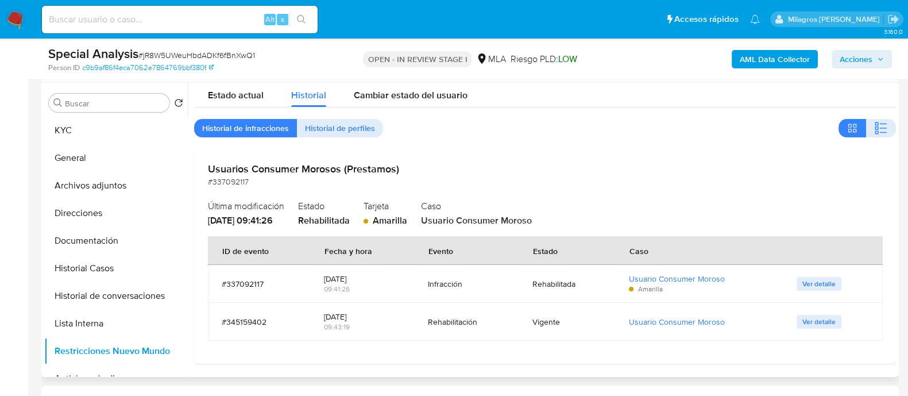
scroll to position [7, 0]
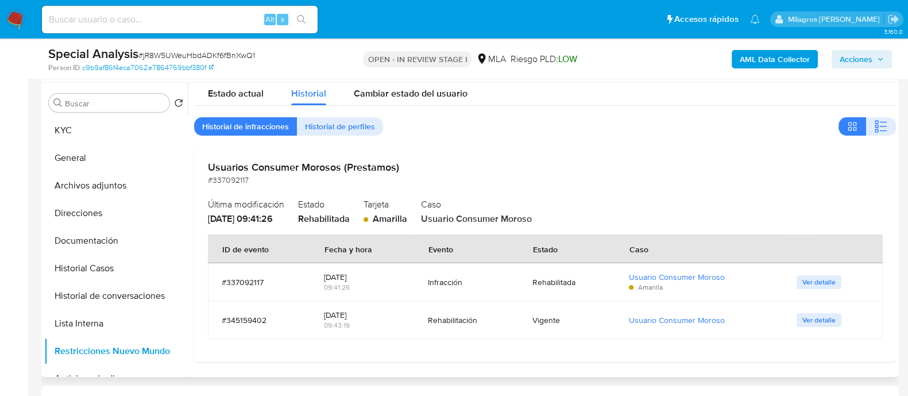
click at [448, 216] on span "Usuario Consumer Moroso" at bounding box center [476, 218] width 111 height 13
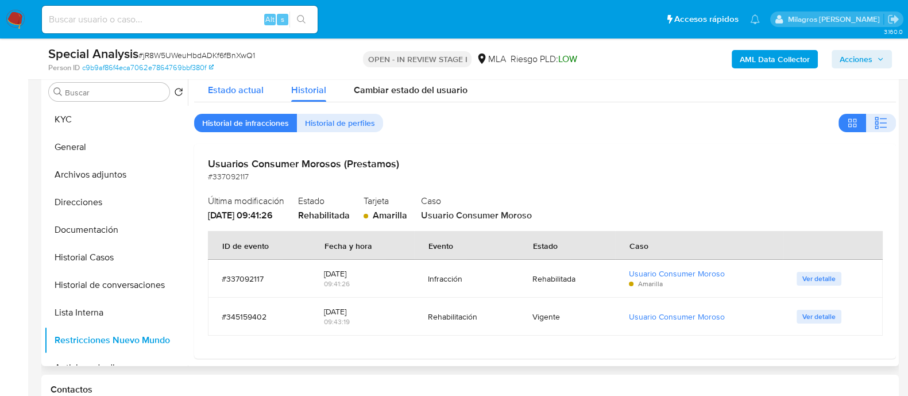
scroll to position [143, 0]
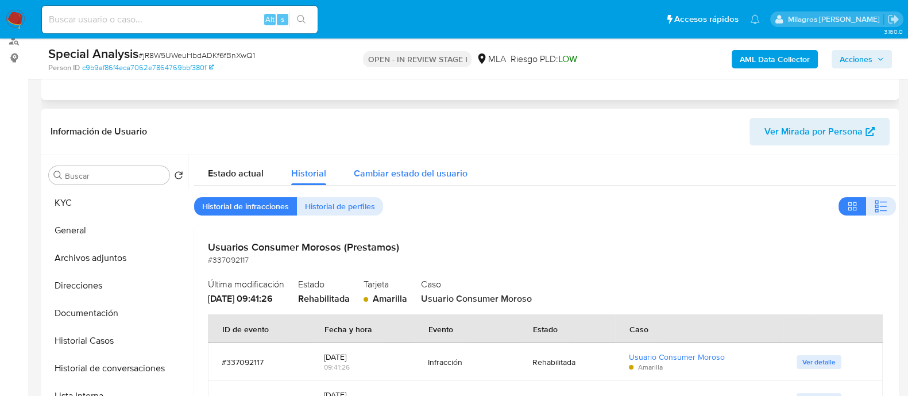
click at [340, 176] on button "Cambiar estado del usuario" at bounding box center [410, 170] width 141 height 30
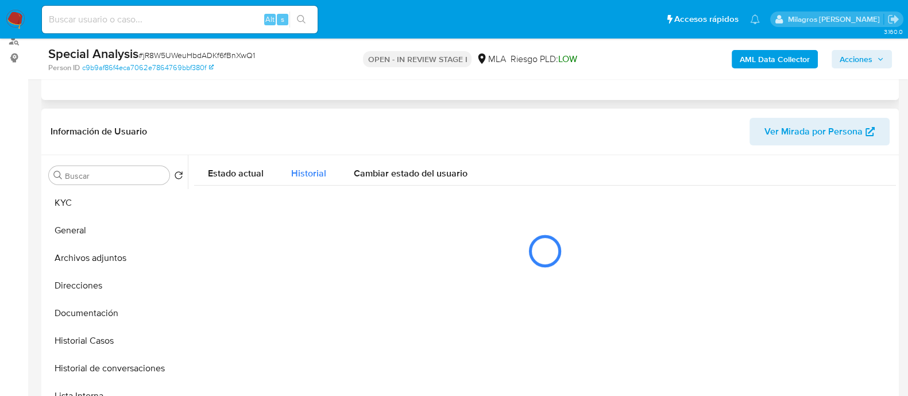
click at [313, 176] on span "Historial" at bounding box center [308, 173] width 35 height 13
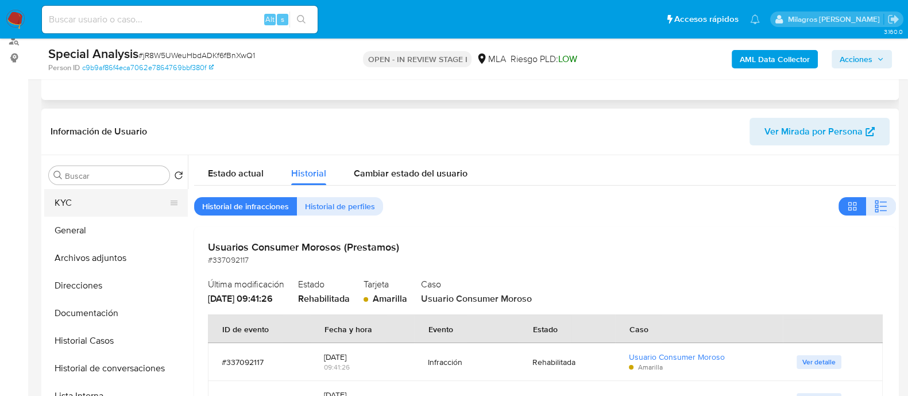
click at [91, 202] on button "KYC" at bounding box center [111, 203] width 134 height 28
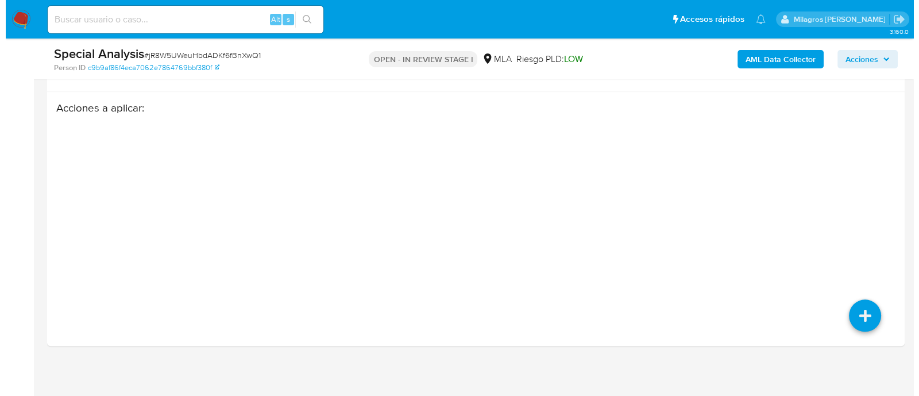
scroll to position [1645, 0]
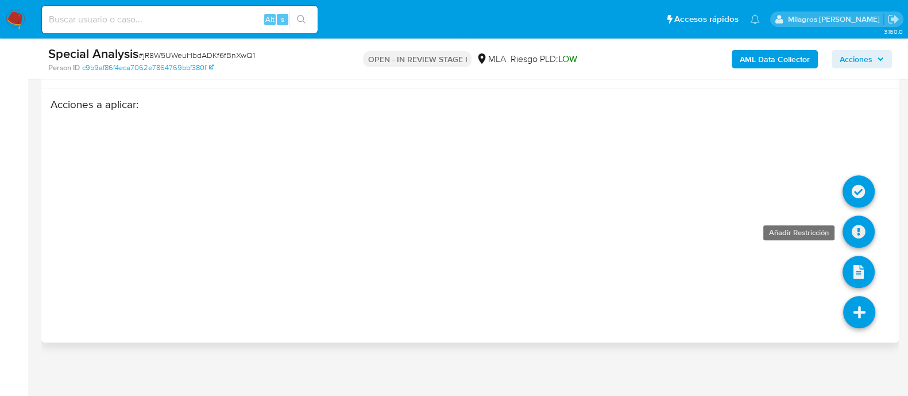
click at [852, 221] on icon at bounding box center [859, 231] width 32 height 32
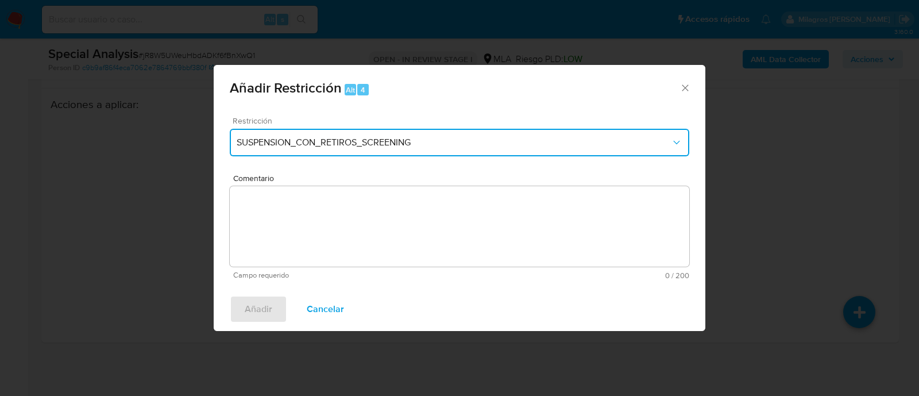
click at [288, 148] on span "SUSPENSION_CON_RETIROS_SCREENING" at bounding box center [454, 142] width 434 height 11
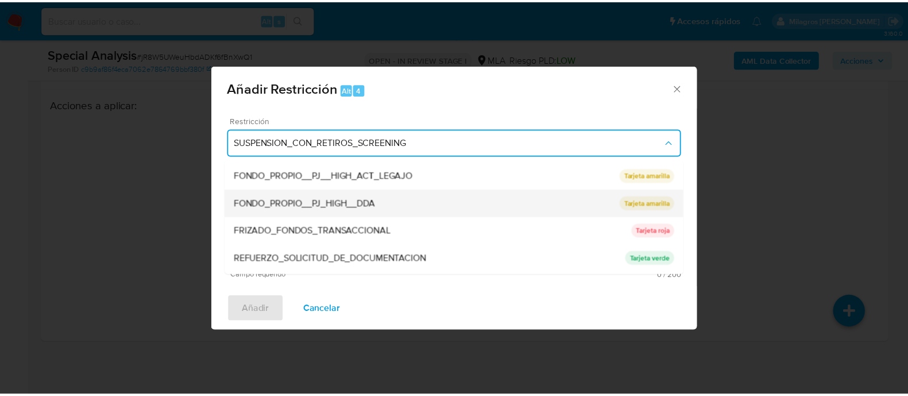
scroll to position [215, 0]
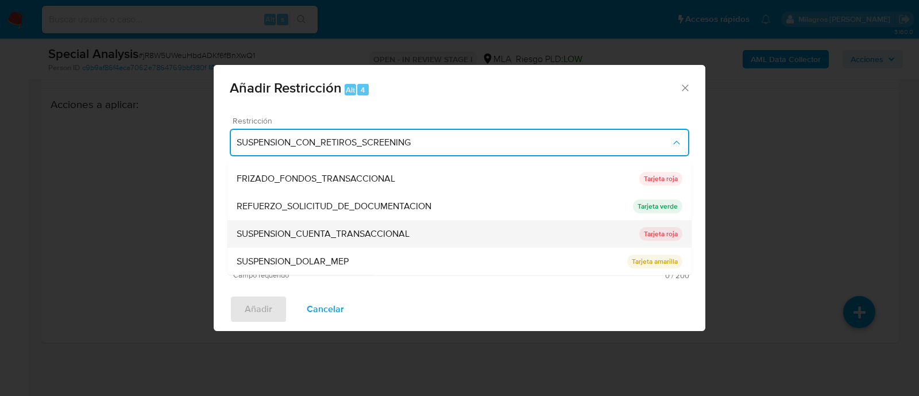
click at [296, 229] on span "SUSPENSION_CUENTA_TRANSACCIONAL" at bounding box center [323, 234] width 173 height 11
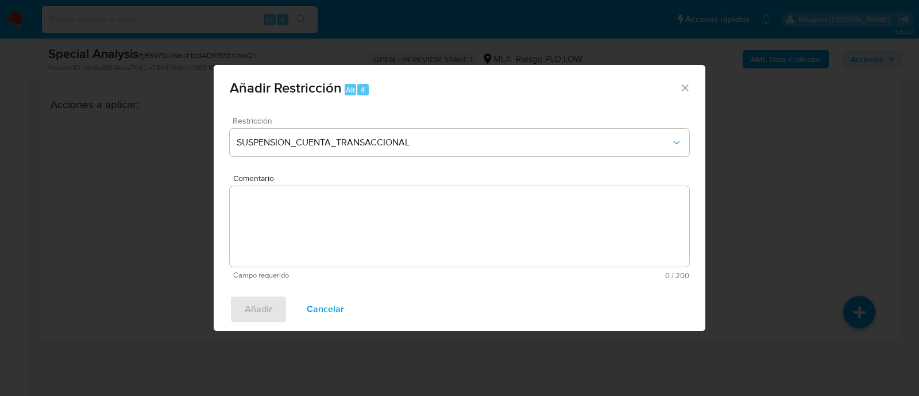
click at [391, 229] on textarea "Comentario" at bounding box center [459, 226] width 459 height 80
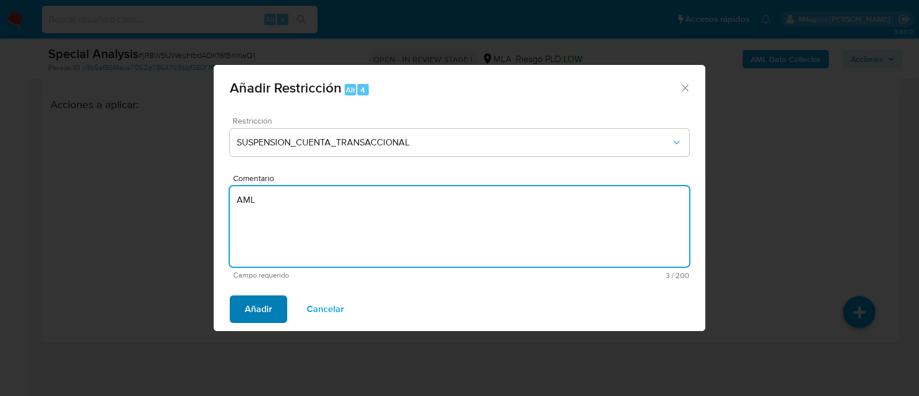
type textarea "AML"
click at [242, 317] on button "Añadir" at bounding box center [258, 309] width 57 height 28
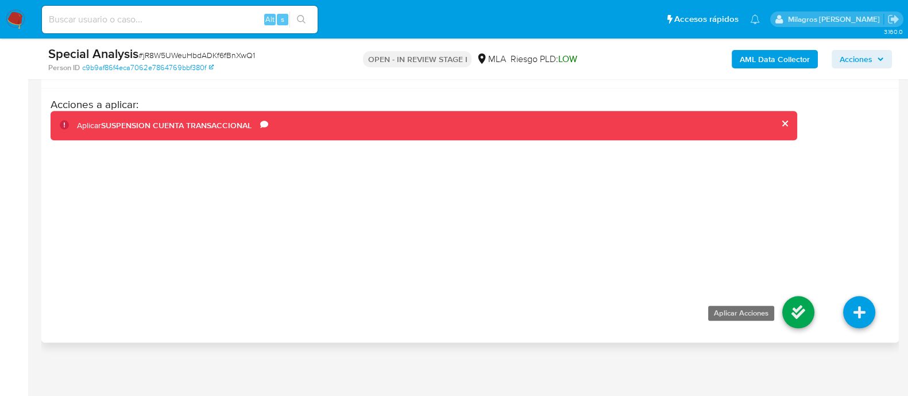
click at [793, 319] on icon at bounding box center [798, 312] width 32 height 32
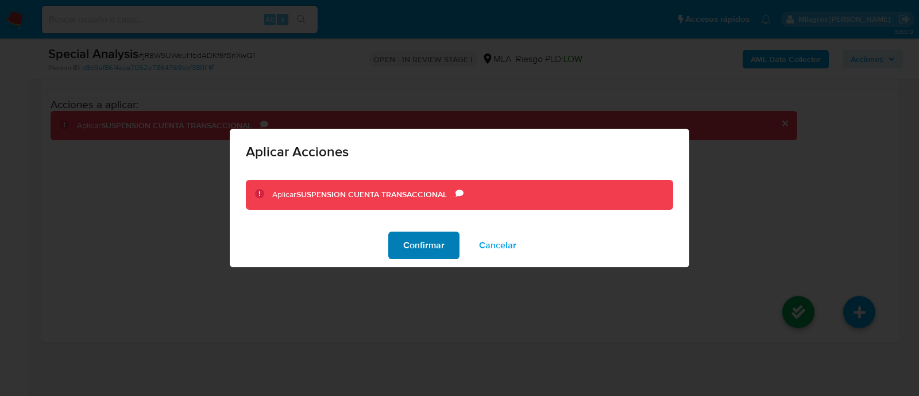
click at [434, 239] on span "Confirmar" at bounding box center [423, 245] width 41 height 25
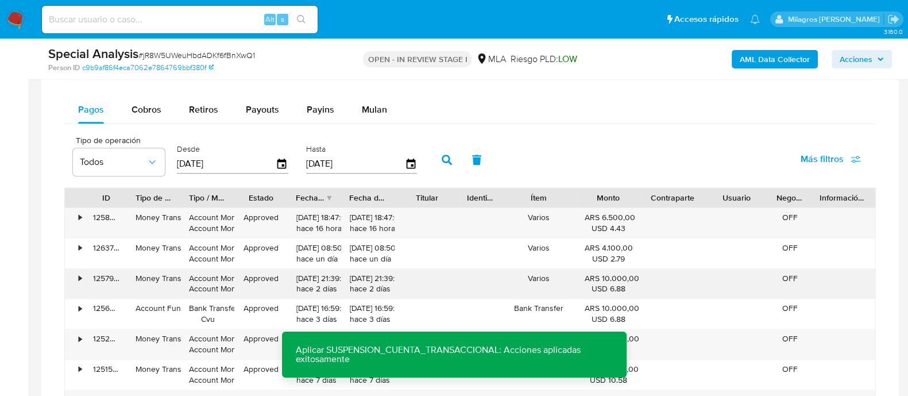
scroll to position [855, 0]
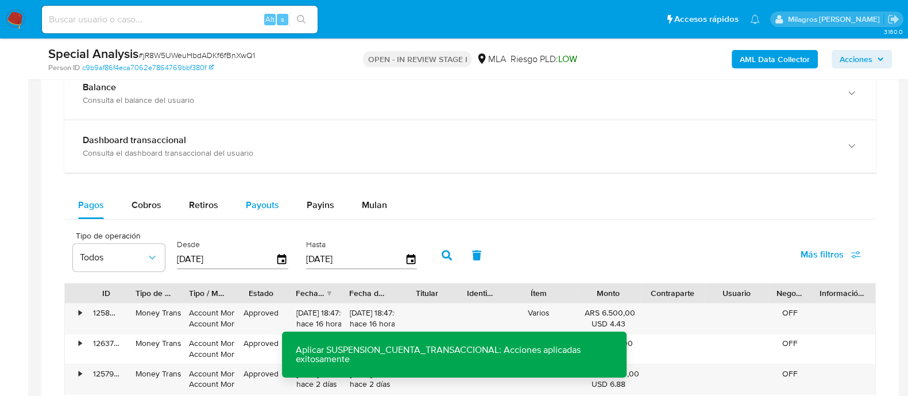
click at [368, 202] on span "Mulan" at bounding box center [374, 204] width 25 height 13
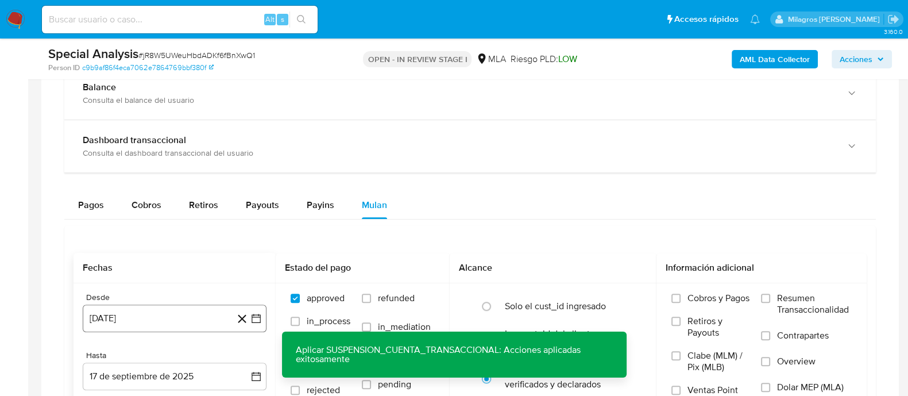
click at [125, 306] on button "[DATE]" at bounding box center [175, 318] width 184 height 28
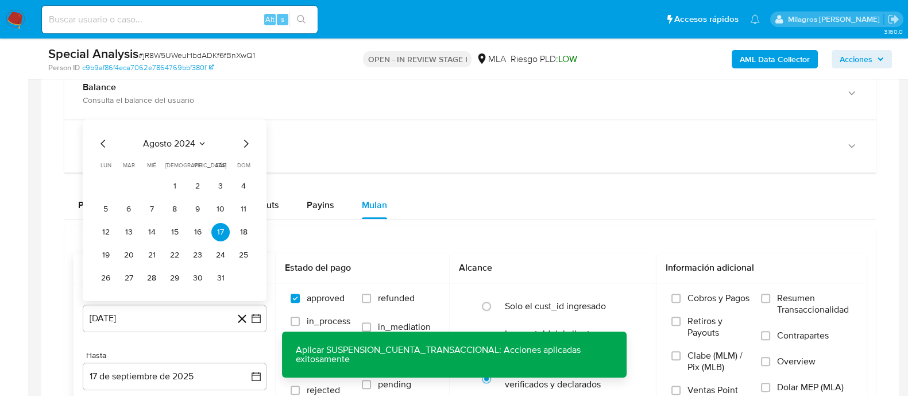
click at [249, 142] on icon "Mes siguiente" at bounding box center [246, 144] width 14 height 14
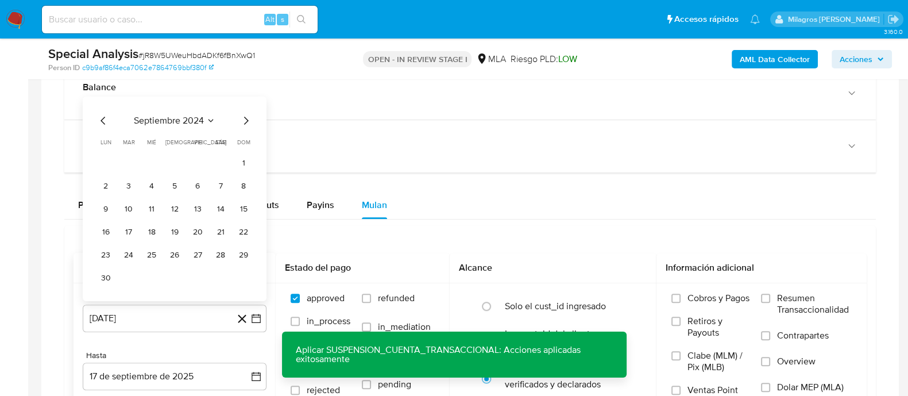
click at [249, 122] on icon "Mes siguiente" at bounding box center [246, 121] width 14 height 14
click at [131, 184] on button "1" at bounding box center [128, 186] width 18 height 18
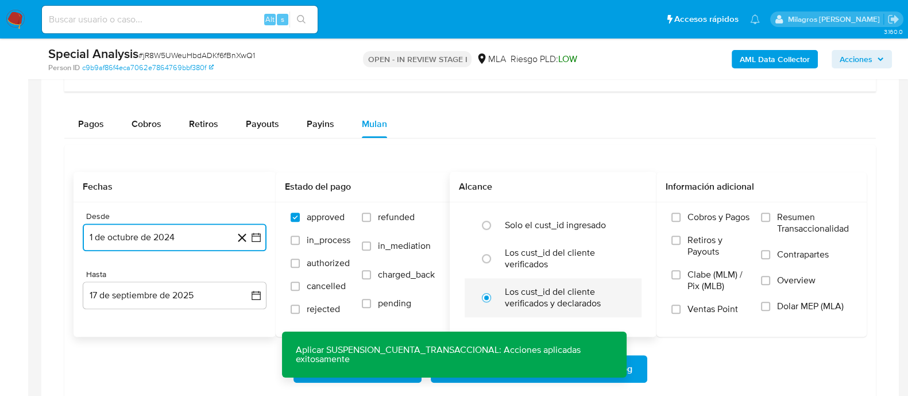
scroll to position [999, 0]
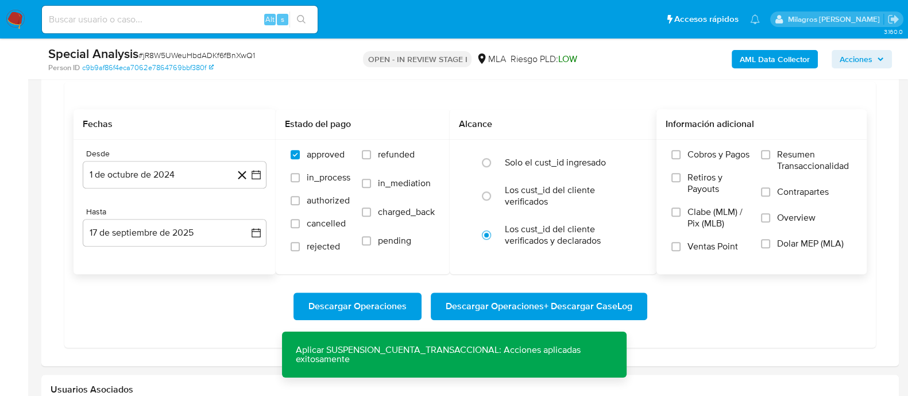
click at [789, 241] on span "Dolar MEP (MLA)" at bounding box center [810, 243] width 67 height 11
click at [770, 241] on input "Dolar MEP (MLA)" at bounding box center [765, 243] width 9 height 9
click at [587, 306] on span "Descargar Operaciones + Descargar CaseLog" at bounding box center [539, 305] width 187 height 25
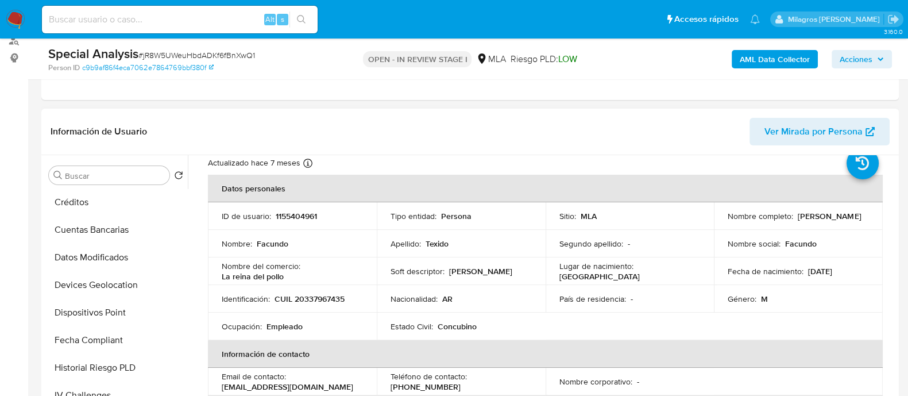
scroll to position [0, 0]
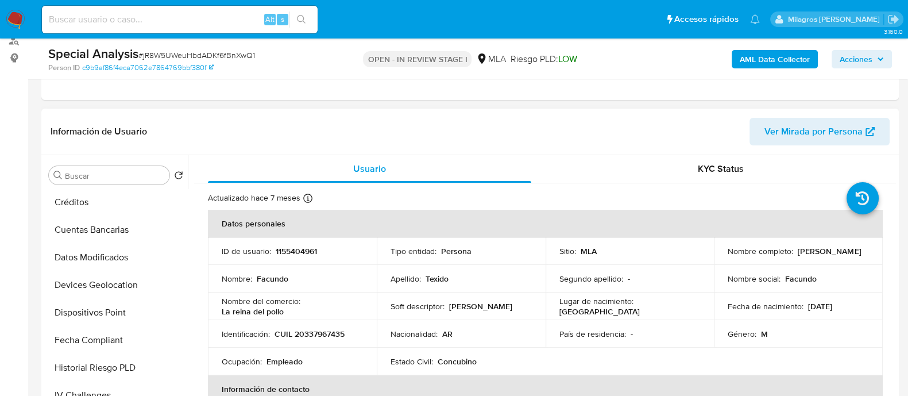
click at [331, 334] on p "CUIL 20337967435" at bounding box center [310, 334] width 70 height 10
copy p "20337967435"
drag, startPoint x: 794, startPoint y: 254, endPoint x: 870, endPoint y: 254, distance: 75.8
click at [870, 254] on td "Nombre completo : Facundo Texido" at bounding box center [798, 251] width 169 height 28
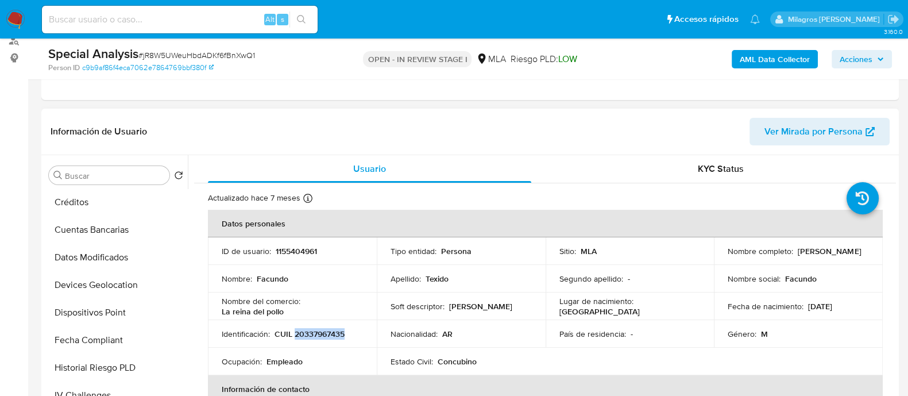
copy p "Facundo Texido"
click at [300, 246] on p "1155404961" at bounding box center [296, 251] width 41 height 10
copy p "1155404961"
click at [319, 333] on p "CUIL 20337967435" at bounding box center [310, 334] width 70 height 10
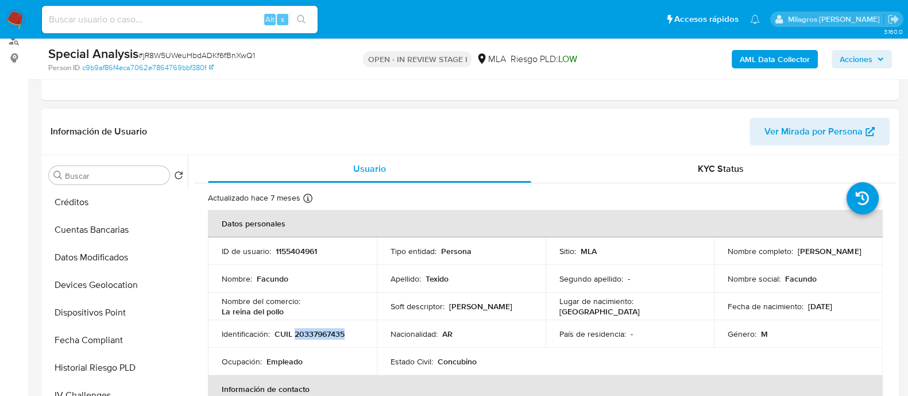
click at [319, 333] on p "CUIL 20337967435" at bounding box center [310, 334] width 70 height 10
copy p "20337967435"
click at [307, 254] on p "1155404961" at bounding box center [296, 251] width 41 height 10
copy p "1155404961"
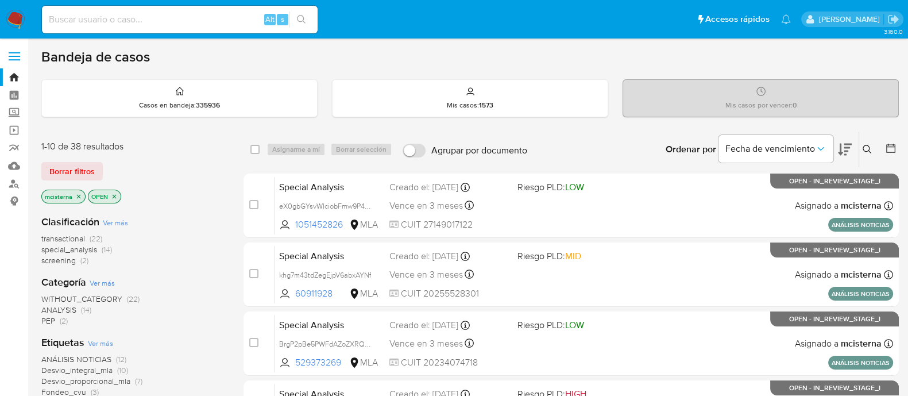
click at [229, 25] on input at bounding box center [180, 19] width 276 height 15
paste input "7y9c83RSD3I1dtMeOgMeMhST"
type input "7y9c83RSD3I1dtMeOgMeMhST"
click at [299, 20] on icon "search-icon" at bounding box center [301, 19] width 9 height 9
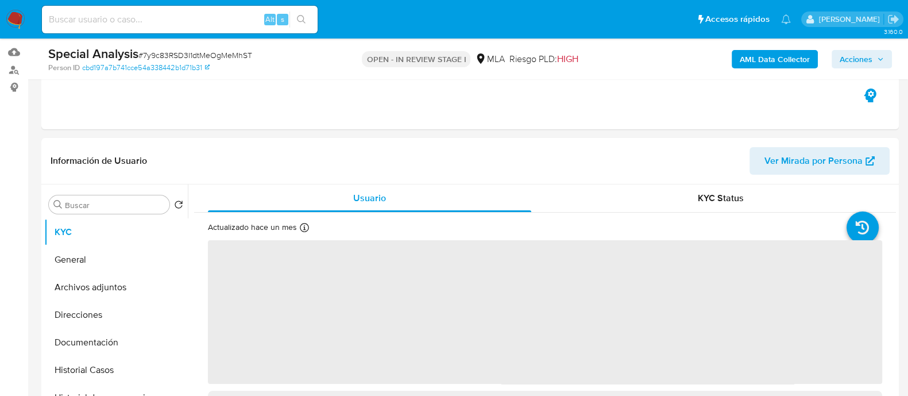
scroll to position [287, 0]
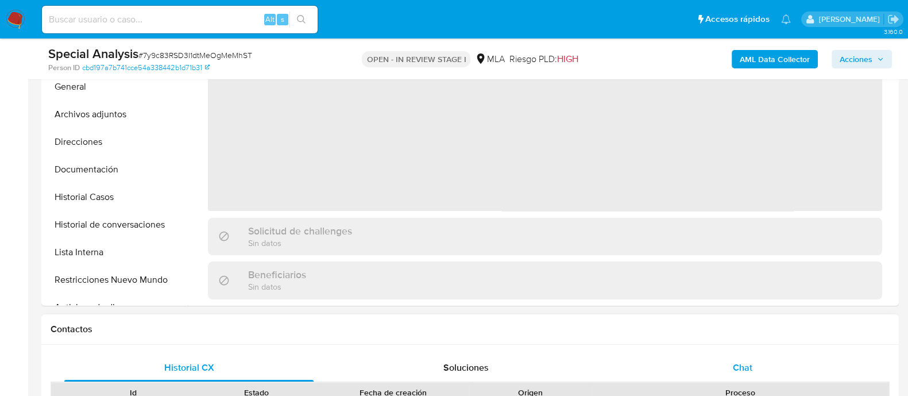
select select "10"
click at [738, 366] on span "Chat" at bounding box center [743, 367] width 20 height 13
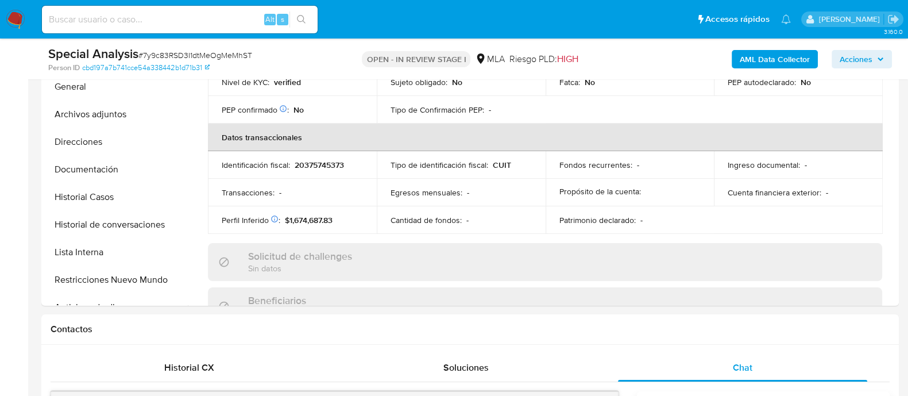
scroll to position [143, 0]
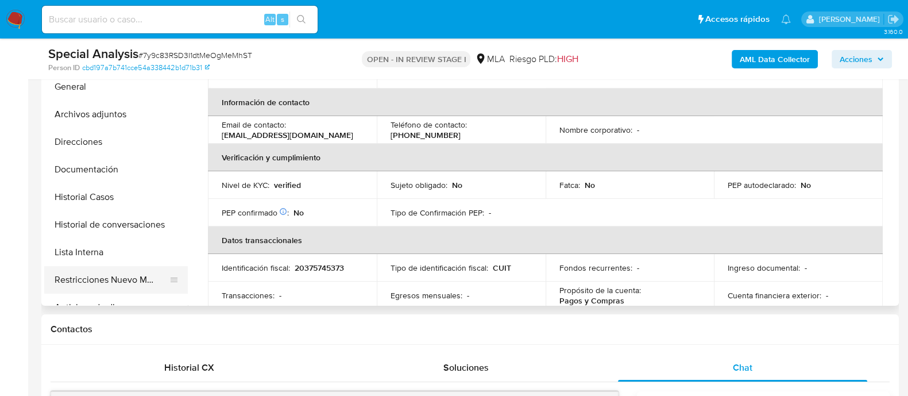
click at [102, 293] on button "Anticipos de dinero" at bounding box center [116, 307] width 144 height 28
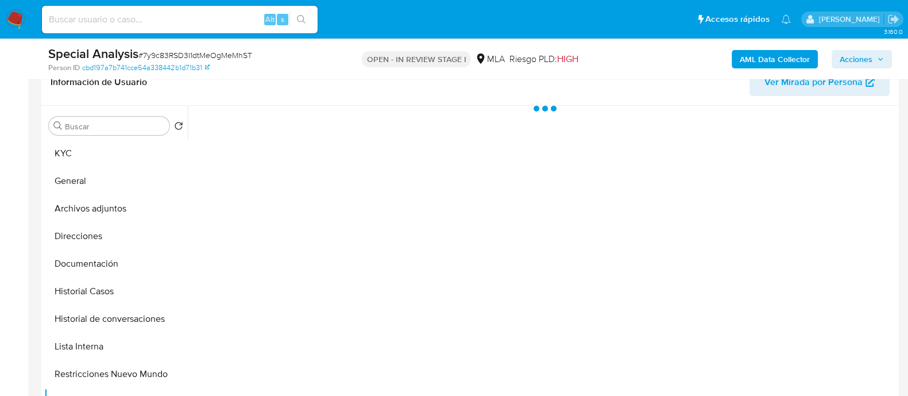
scroll to position [215, 0]
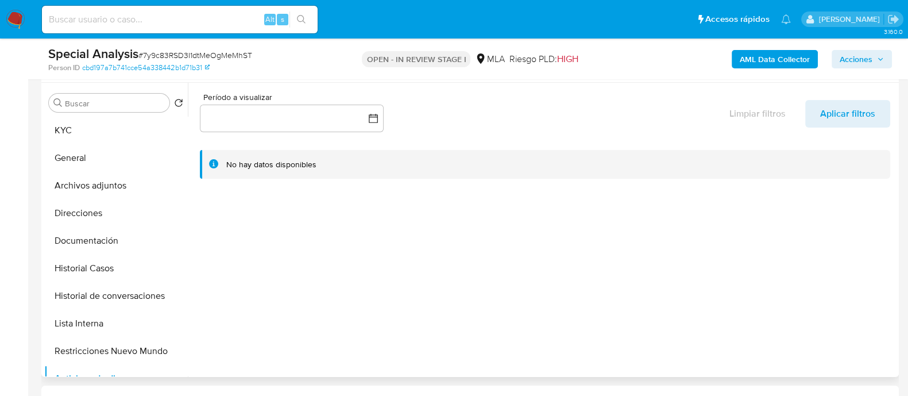
drag, startPoint x: 111, startPoint y: 339, endPoint x: 276, endPoint y: 308, distance: 167.0
click at [111, 339] on button "Restricciones Nuevo Mundo" at bounding box center [116, 351] width 144 height 28
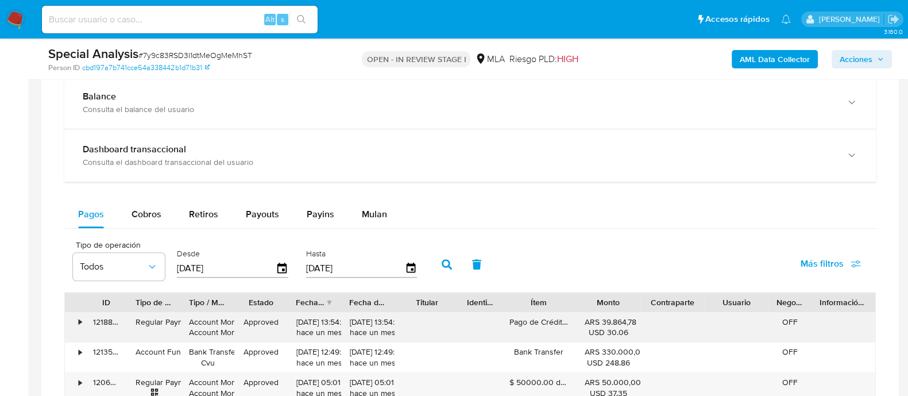
scroll to position [1076, 0]
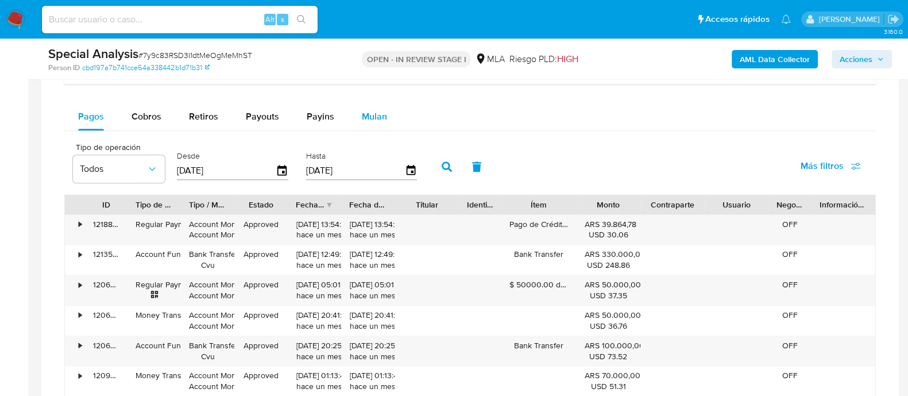
click at [363, 119] on span "Mulan" at bounding box center [374, 116] width 25 height 13
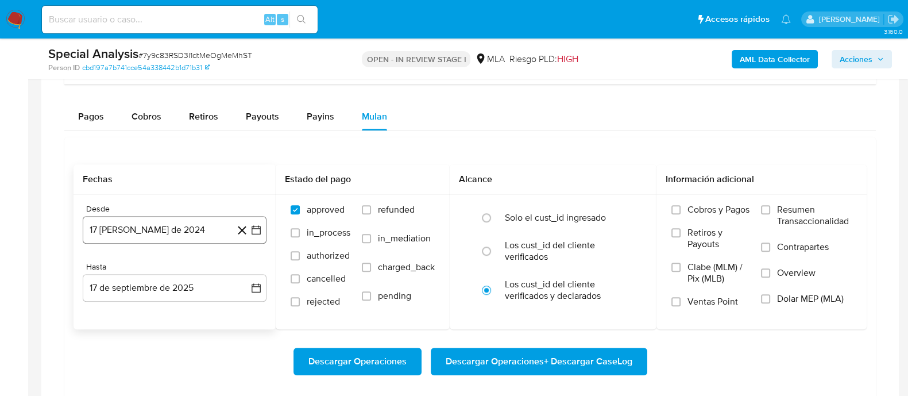
click at [177, 231] on button "[DATE]" at bounding box center [175, 230] width 184 height 28
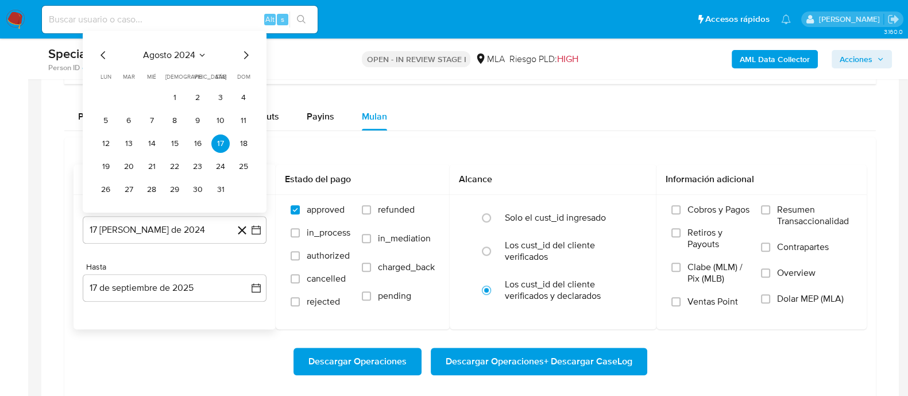
click at [241, 56] on icon "Mes siguiente" at bounding box center [246, 55] width 14 height 14
click at [242, 72] on button "1" at bounding box center [243, 74] width 18 height 18
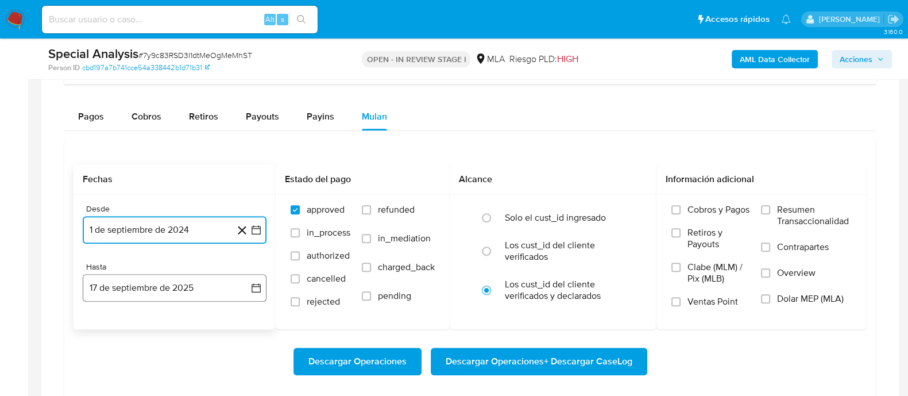
click at [175, 288] on button "17 de septiembre de 2025" at bounding box center [175, 288] width 184 height 28
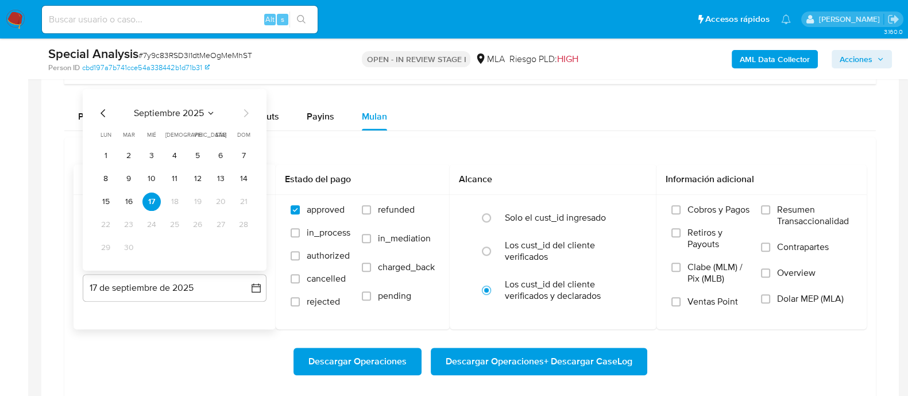
click at [103, 110] on icon "Mes anterior" at bounding box center [103, 113] width 14 height 14
click at [111, 226] on button "18" at bounding box center [105, 224] width 18 height 18
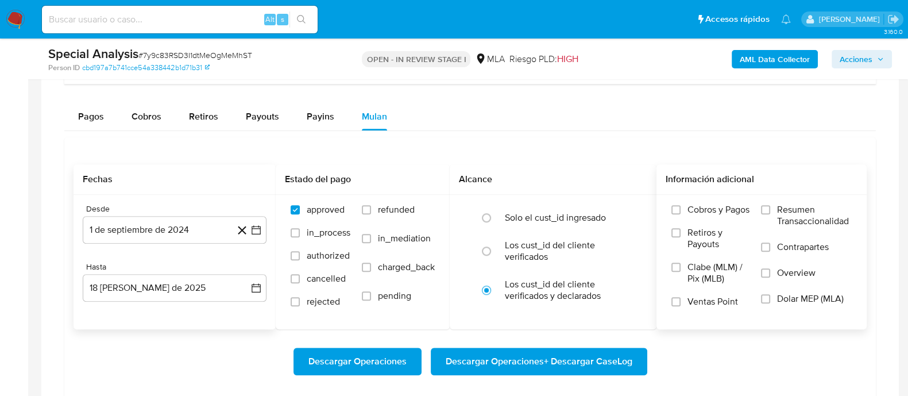
click at [821, 302] on span "Dolar MEP (MLA)" at bounding box center [810, 298] width 67 height 11
click at [770, 302] on input "Dolar MEP (MLA)" at bounding box center [765, 298] width 9 height 9
click at [625, 354] on span "Descargar Operaciones + Descargar CaseLog" at bounding box center [539, 361] width 187 height 25
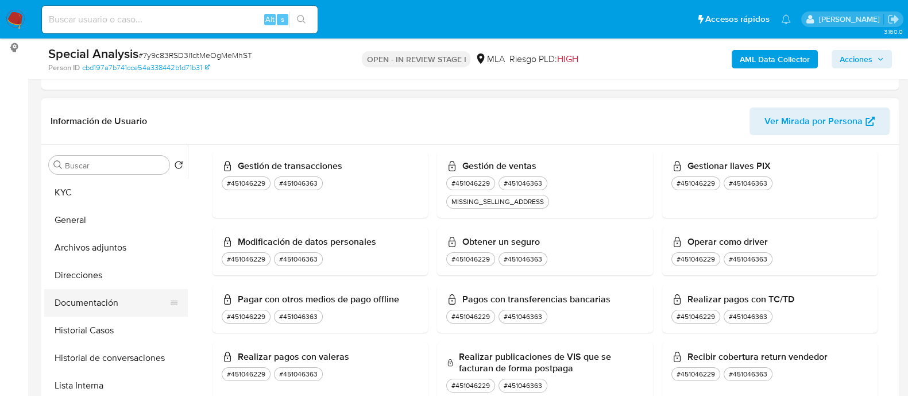
scroll to position [215, 0]
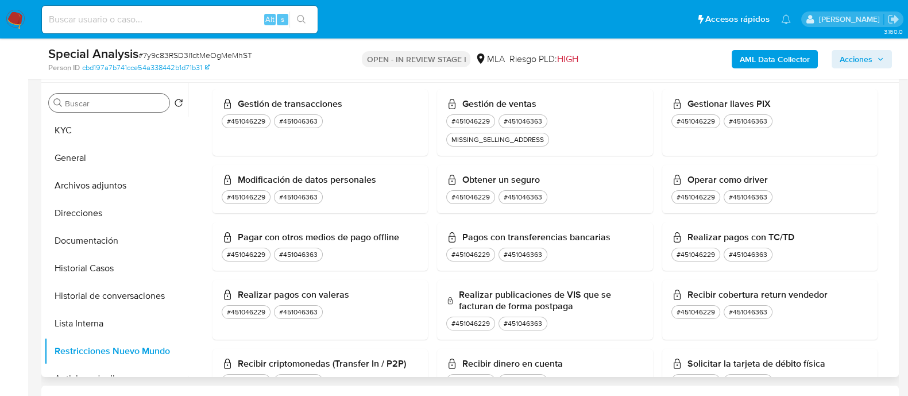
click at [113, 108] on div "Buscar" at bounding box center [109, 103] width 121 height 18
click at [103, 130] on button "KYC" at bounding box center [111, 131] width 134 height 28
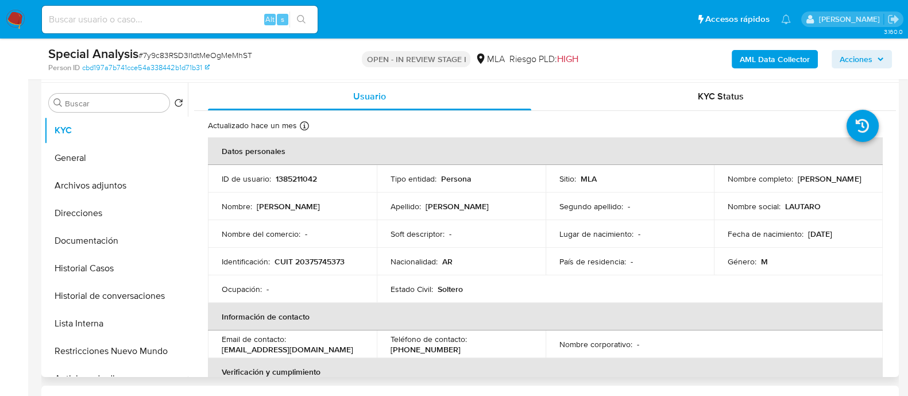
drag, startPoint x: 727, startPoint y: 185, endPoint x: 816, endPoint y: 185, distance: 89.6
click at [816, 184] on div "Nombre completo : Lautaro Fermin Ghiselli" at bounding box center [798, 178] width 141 height 10
copy p "Lautaro Fermin Ghiselli"
click at [301, 179] on p "1385211042" at bounding box center [296, 178] width 41 height 10
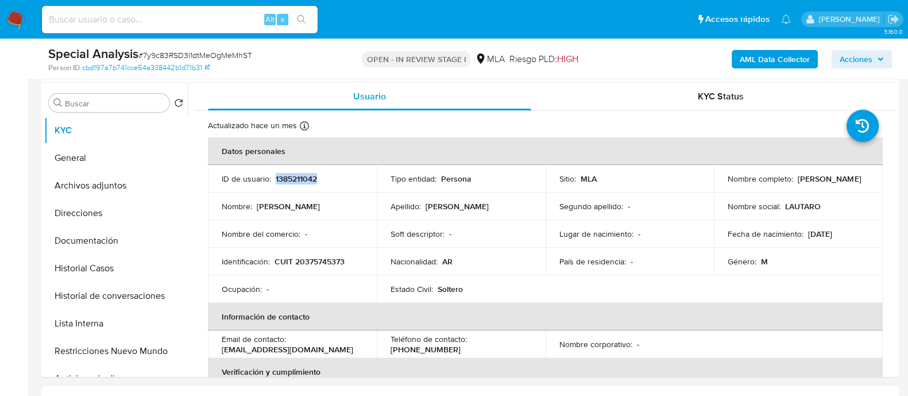
copy p "1385211042"
drag, startPoint x: 727, startPoint y: 182, endPoint x: 824, endPoint y: 182, distance: 97.1
click at [824, 182] on div "Nombre completo : Lautaro Fermin Ghiselli" at bounding box center [798, 178] width 141 height 10
copy p "Lautaro Fermin Ghiselli"
click at [330, 260] on p "CUIT 20375745373" at bounding box center [310, 261] width 70 height 10
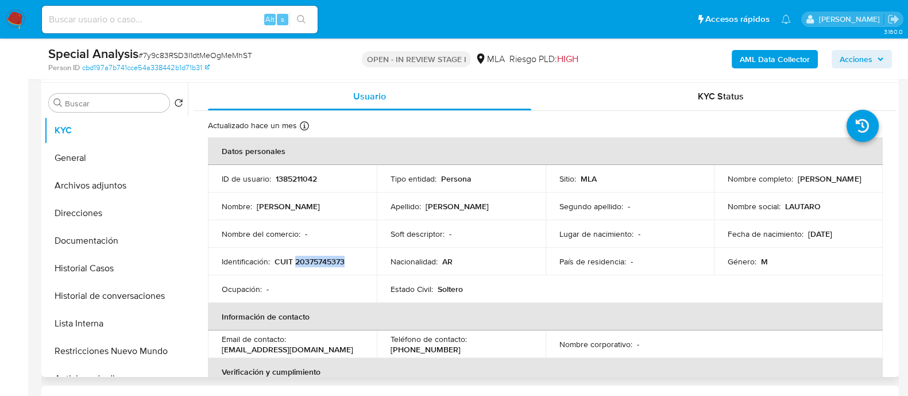
click at [330, 260] on p "CUIT 20375745373" at bounding box center [310, 261] width 70 height 10
copy p "20375745373"
click at [292, 180] on p "1385211042" at bounding box center [296, 178] width 41 height 10
copy p "1385211042"
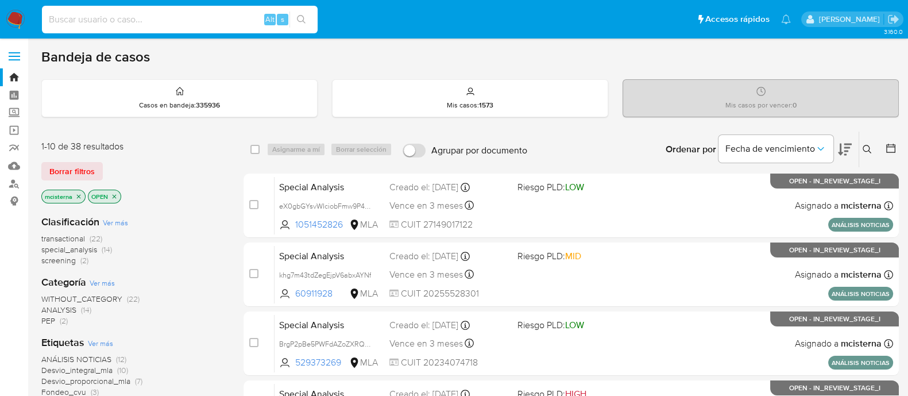
click at [183, 21] on input at bounding box center [180, 19] width 276 height 15
paste input "PzzeuMYhSuCpscIAJhfl7wpJ"
type input "PzzeuMYhSuCpscIAJhfl7wpJ"
click at [307, 25] on button "search-icon" at bounding box center [301, 19] width 24 height 16
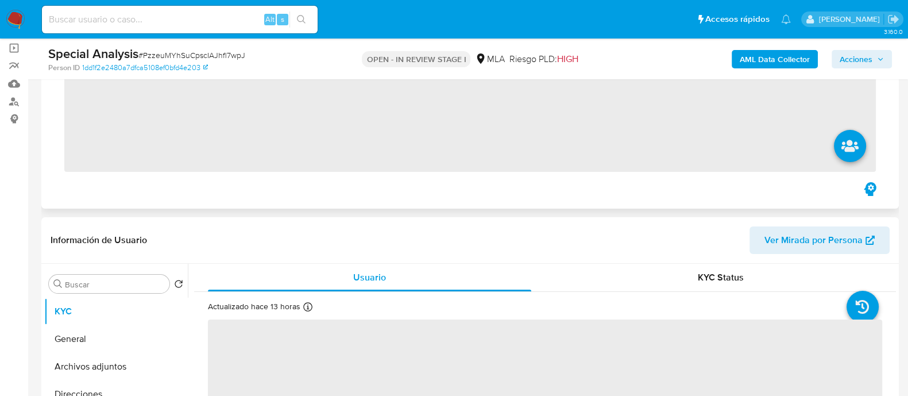
scroll to position [215, 0]
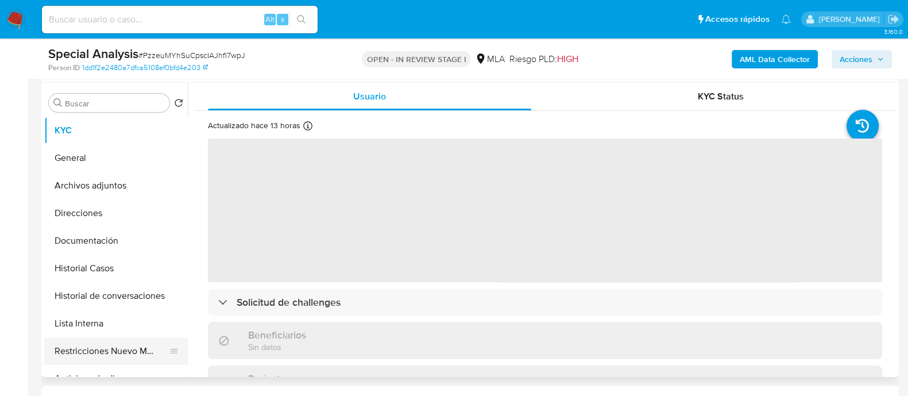
click at [106, 353] on button "Restricciones Nuevo Mundo" at bounding box center [111, 351] width 134 height 28
select select "10"
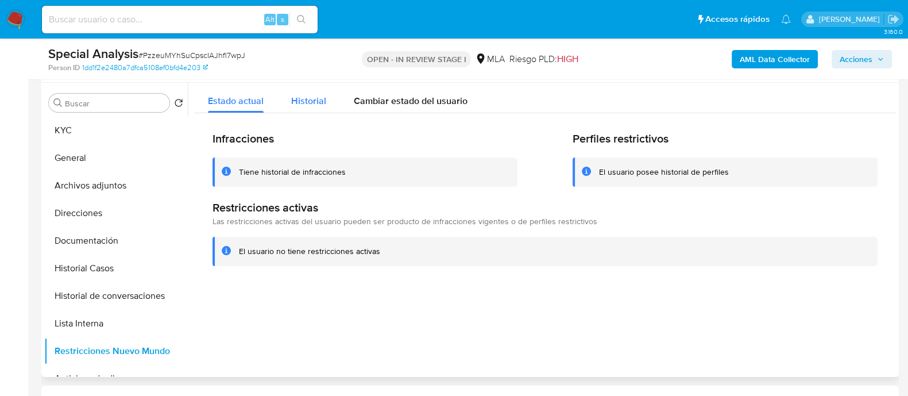
click at [293, 90] on div "Historial" at bounding box center [308, 98] width 35 height 30
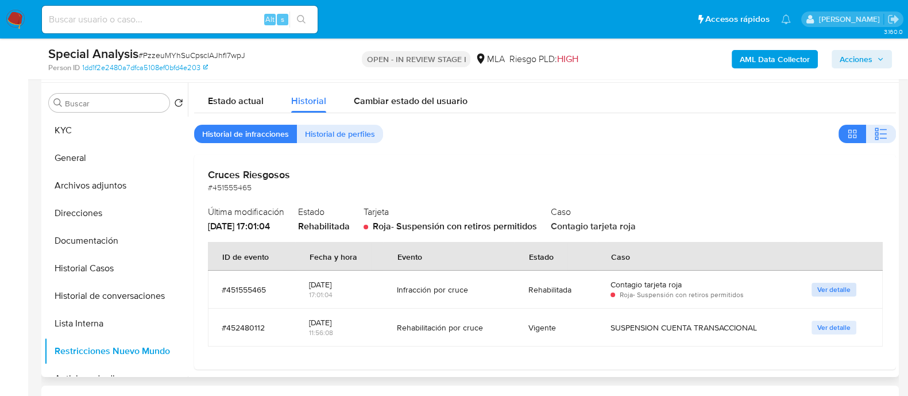
click at [823, 291] on span "Ver detalle" at bounding box center [833, 289] width 33 height 11
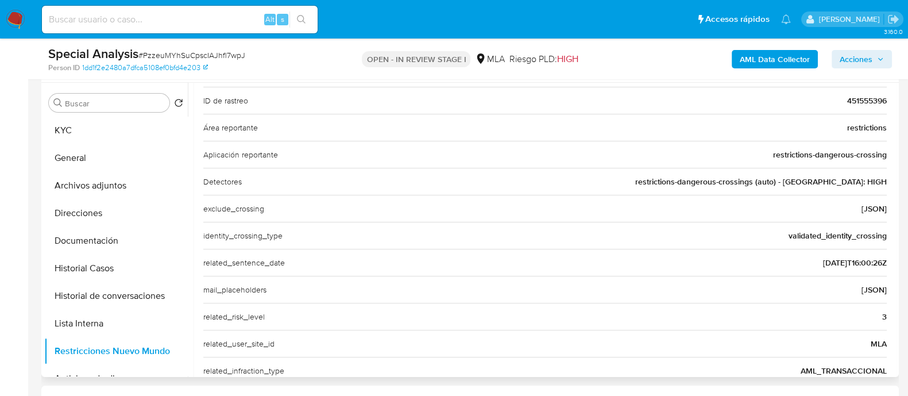
scroll to position [0, 0]
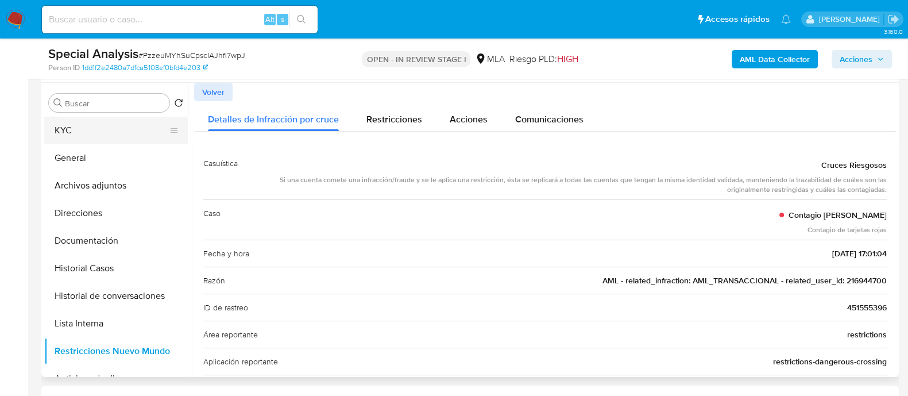
click at [111, 127] on button "KYC" at bounding box center [111, 131] width 134 height 28
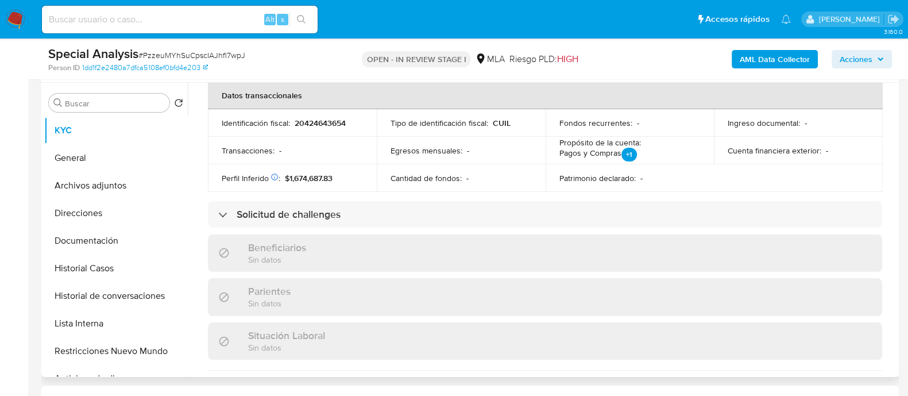
scroll to position [604, 0]
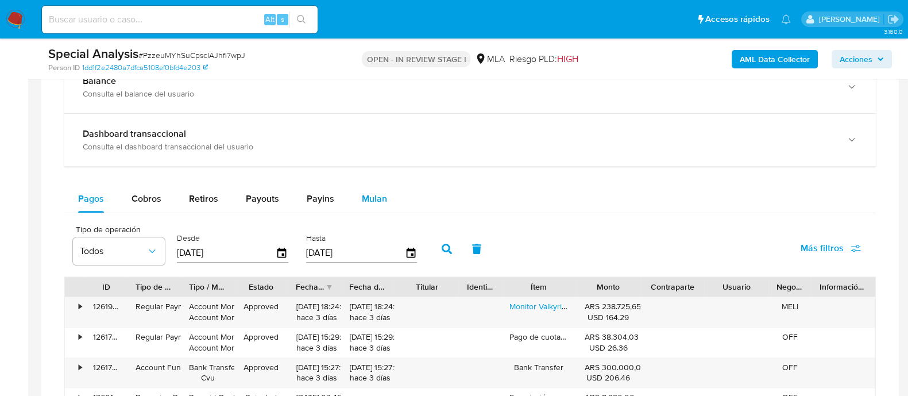
click at [370, 203] on span "Mulan" at bounding box center [374, 198] width 25 height 13
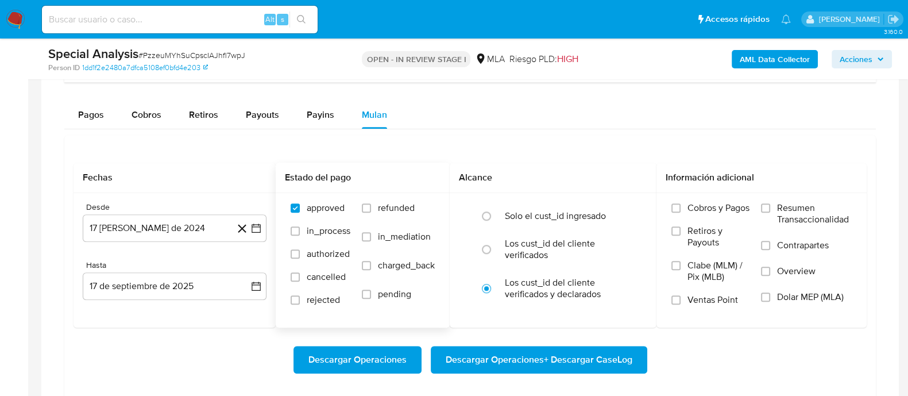
scroll to position [1004, 0]
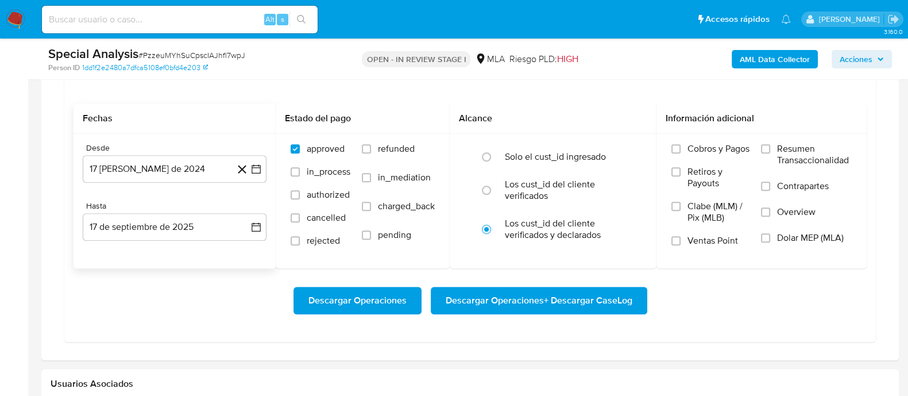
click at [192, 150] on div "Desde 17 de agosto de 2024 17-08-2024" at bounding box center [175, 163] width 184 height 40
click at [191, 165] on button "[DATE]" at bounding box center [175, 169] width 184 height 28
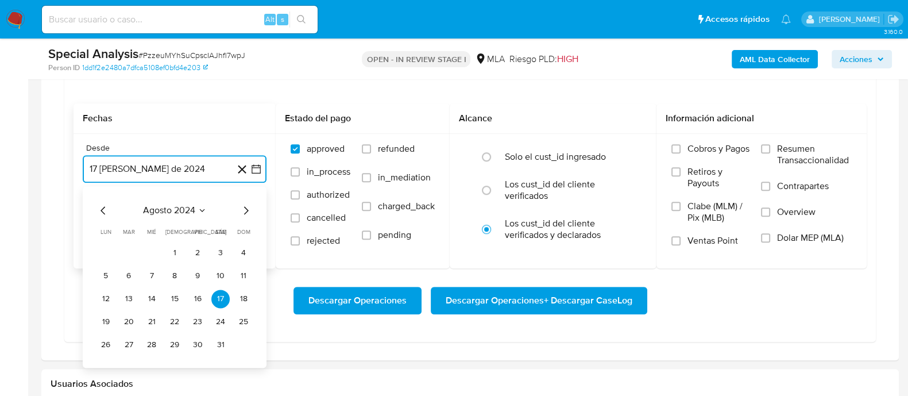
click at [247, 206] on icon "Mes siguiente" at bounding box center [246, 210] width 14 height 14
click at [246, 206] on icon "Mes siguiente" at bounding box center [246, 210] width 14 height 14
click at [118, 246] on tr "1 2 3 4 5 6" at bounding box center [174, 253] width 156 height 18
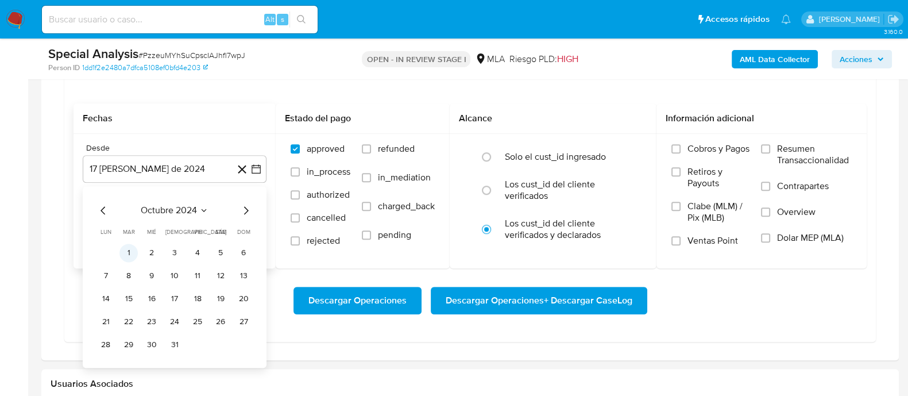
click at [121, 248] on button "1" at bounding box center [128, 253] width 18 height 18
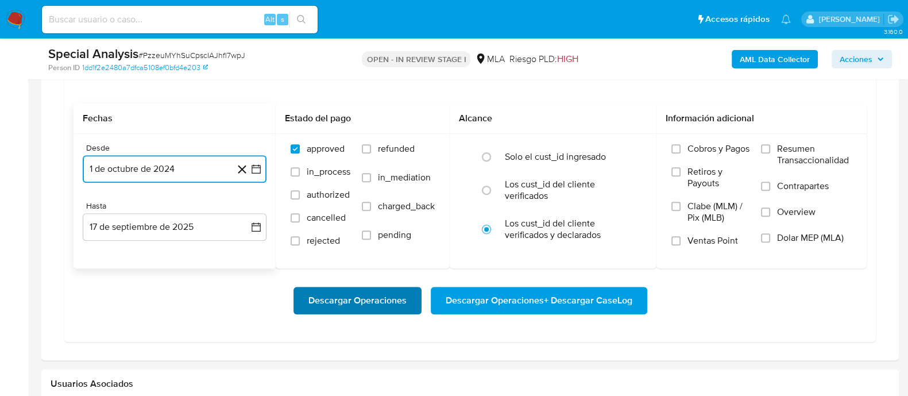
click at [322, 303] on span "Descargar Operaciones" at bounding box center [357, 300] width 98 height 25
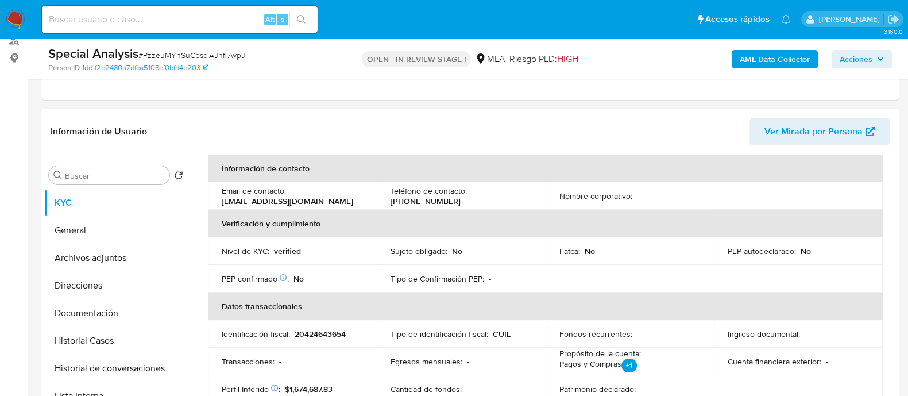
scroll to position [29, 0]
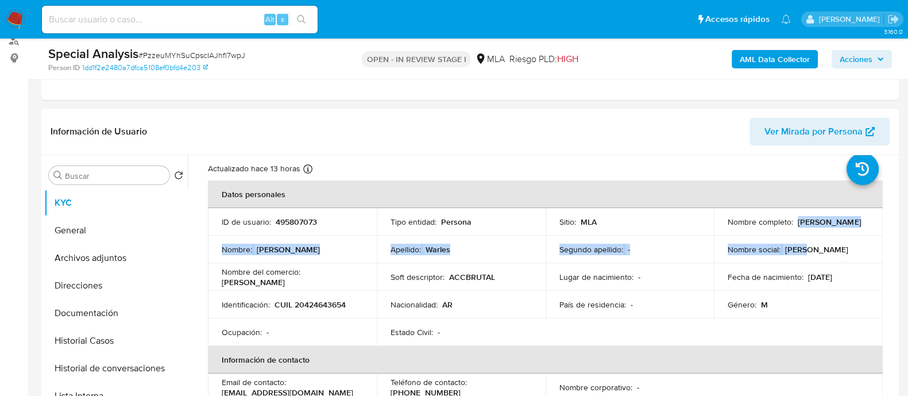
drag, startPoint x: 724, startPoint y: 226, endPoint x: 849, endPoint y: 234, distance: 126.1
click at [849, 234] on tbody "ID de usuario : 495807073 Tipo entidad : Persona Sitio : MLA Nombre completo : …" at bounding box center [545, 277] width 675 height 138
drag, startPoint x: 702, startPoint y: 237, endPoint x: 715, endPoint y: 230, distance: 14.9
click at [703, 237] on td "Segundo apellido : -" at bounding box center [630, 249] width 169 height 28
click at [798, 227] on p "Alejo Leonel Warles" at bounding box center [829, 222] width 63 height 10
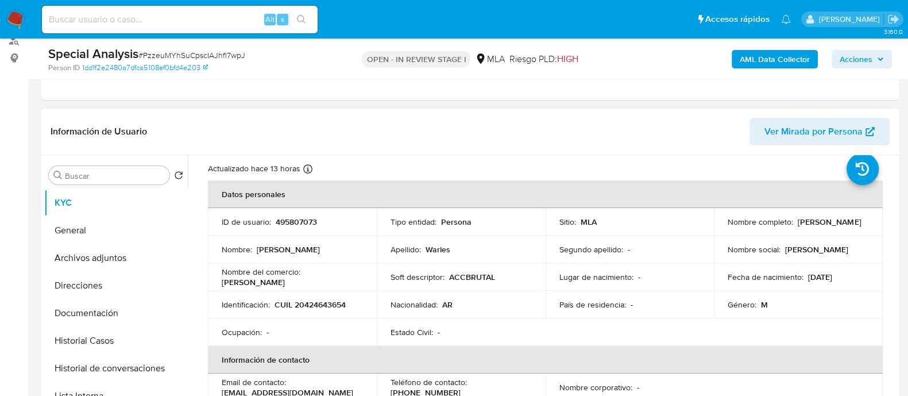
drag, startPoint x: 724, startPoint y: 227, endPoint x: 808, endPoint y: 227, distance: 84.4
click at [808, 227] on td "Nombre completo : Alejo Leonel Warles" at bounding box center [798, 222] width 169 height 28
copy p "Alejo Leonel Warles"
click at [307, 224] on p "495807073" at bounding box center [296, 222] width 41 height 10
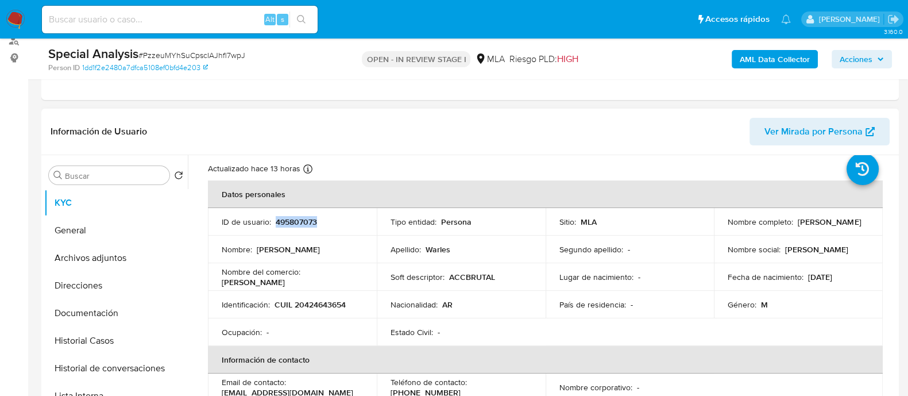
copy p "495807073"
click at [310, 299] on p "CUIL 20424643654" at bounding box center [310, 304] width 71 height 10
copy p "20424643654"
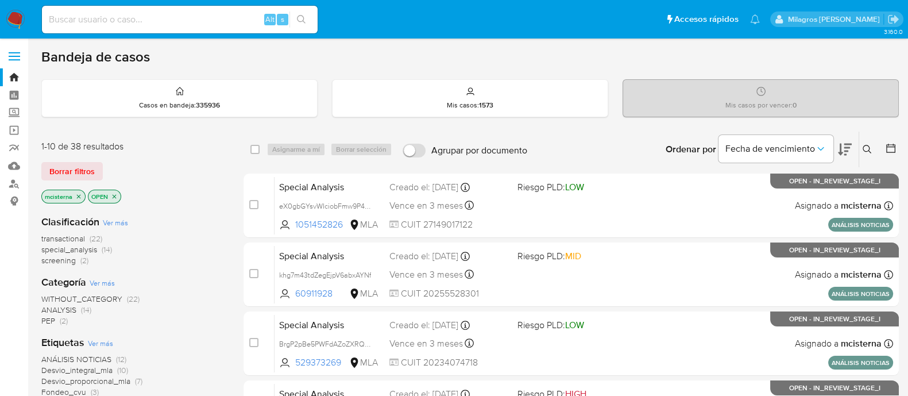
click at [227, 20] on input at bounding box center [180, 19] width 276 height 15
paste input "JtIo5nmya92JD87kb0B1eypR"
type input "JtIo5nmya92JD87kb0B1eypR"
click at [307, 18] on button "search-icon" at bounding box center [301, 19] width 24 height 16
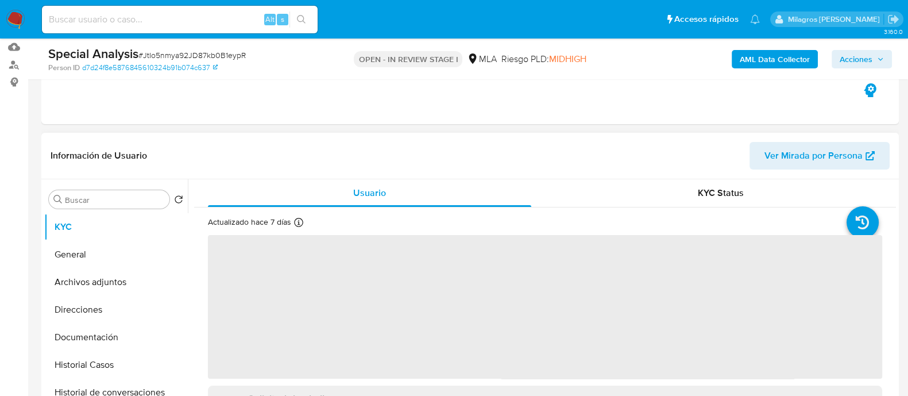
scroll to position [215, 0]
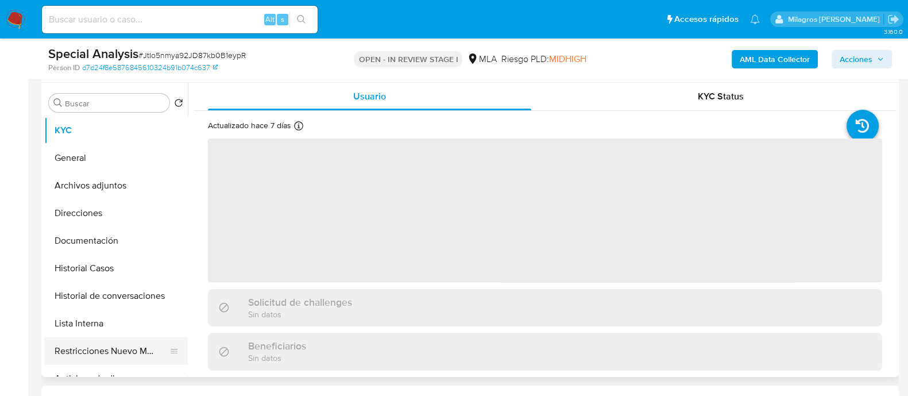
drag, startPoint x: 125, startPoint y: 345, endPoint x: 144, endPoint y: 331, distance: 23.1
click at [125, 345] on button "Restricciones Nuevo Mundo" at bounding box center [116, 351] width 144 height 28
select select "10"
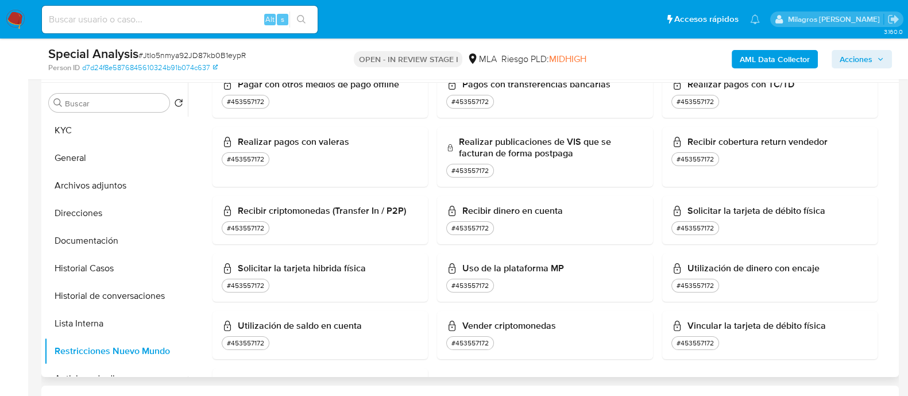
scroll to position [1027, 0]
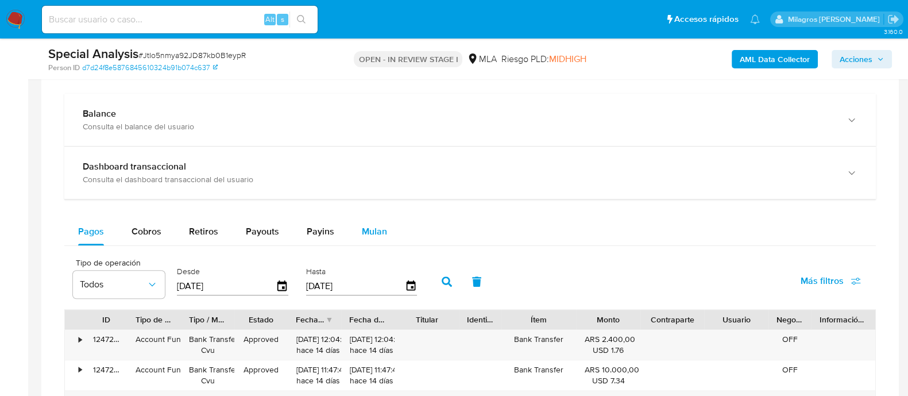
click at [373, 235] on span "Mulan" at bounding box center [374, 231] width 25 height 13
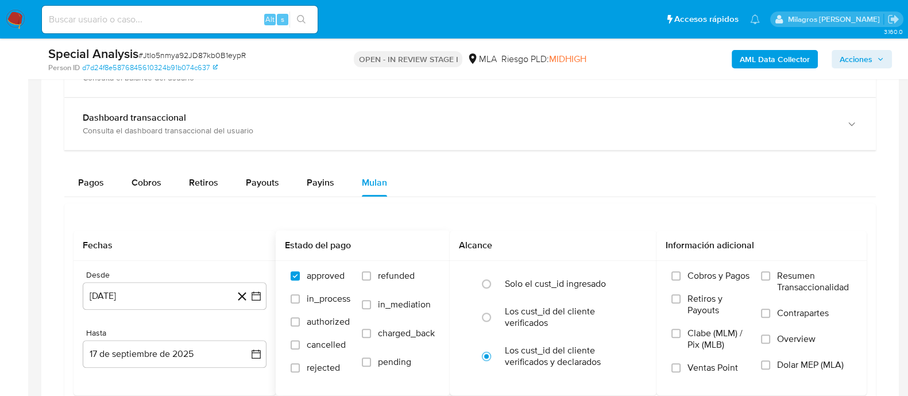
scroll to position [861, 0]
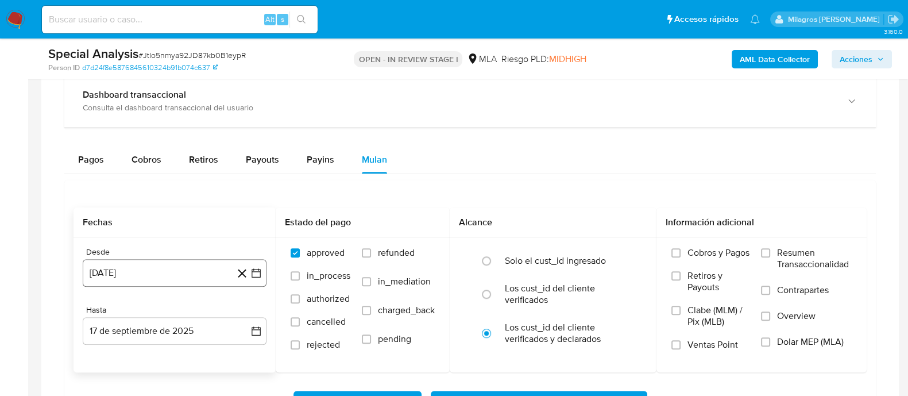
click at [171, 261] on button "[DATE]" at bounding box center [175, 273] width 184 height 28
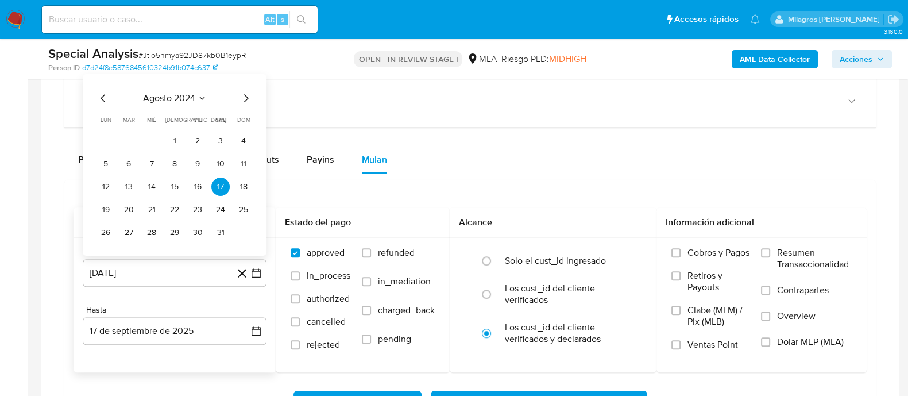
click at [250, 91] on div "[DATE] [DATE] lun lunes mar martes mié miércoles jue jueves vie viernes sáb sáb…" at bounding box center [175, 164] width 184 height 181
click at [249, 92] on icon "Mes siguiente" at bounding box center [246, 98] width 14 height 14
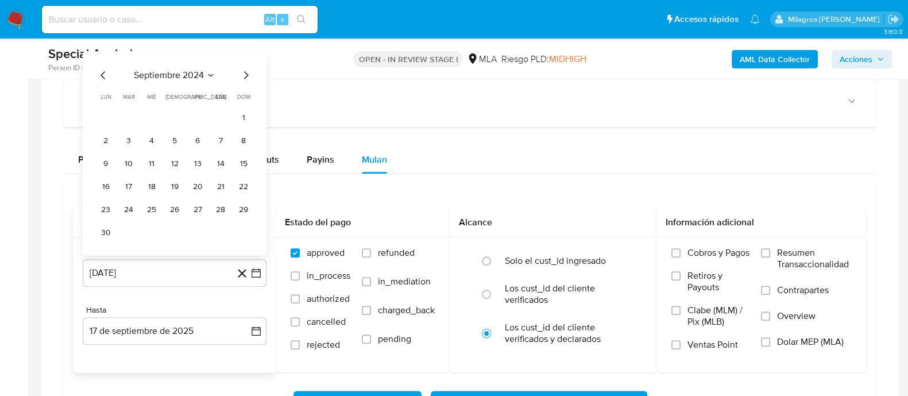
click at [249, 75] on icon "Mes siguiente" at bounding box center [246, 75] width 14 height 14
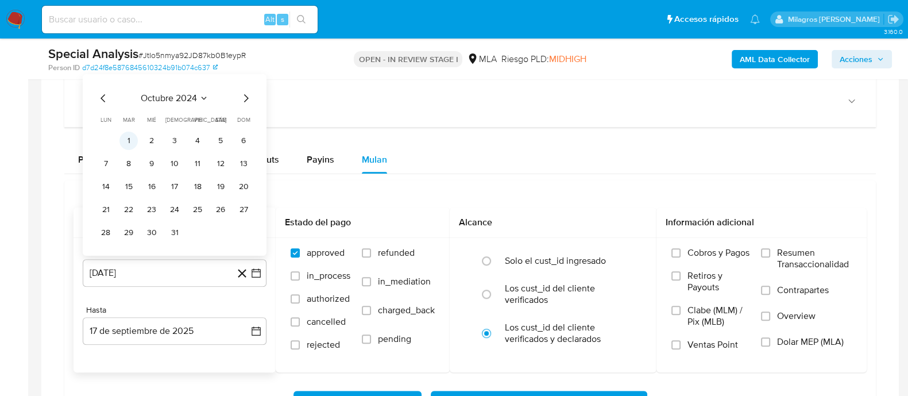
click at [122, 134] on button "1" at bounding box center [128, 141] width 18 height 18
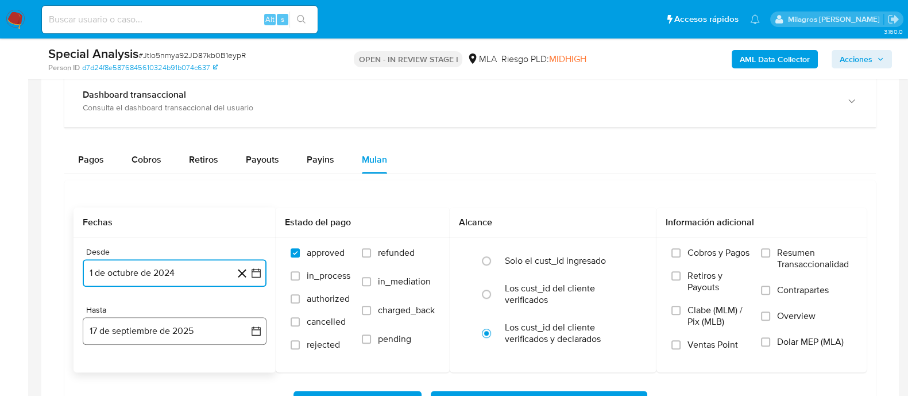
click at [195, 337] on button "17 de septiembre de 2025" at bounding box center [175, 331] width 184 height 28
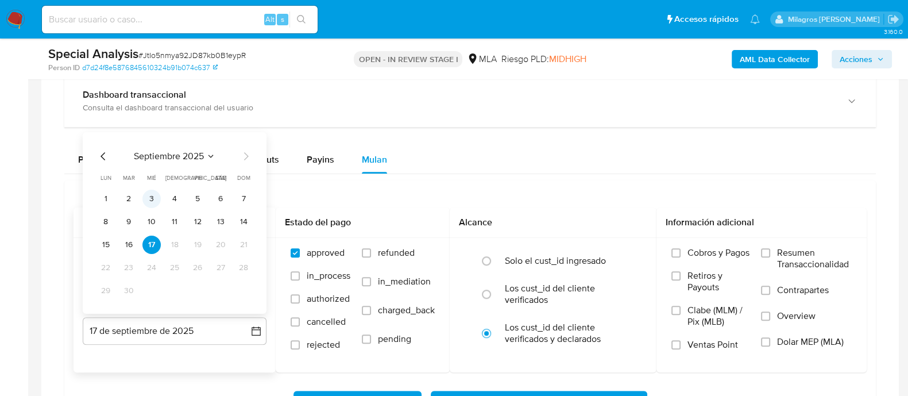
click at [148, 204] on button "3" at bounding box center [151, 199] width 18 height 18
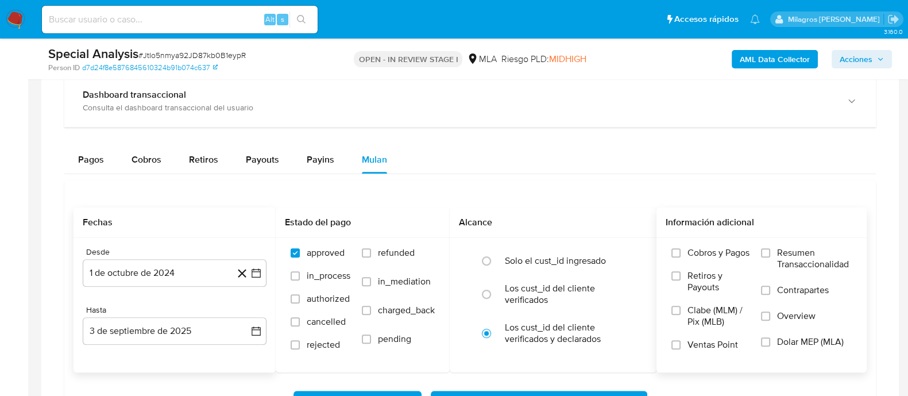
click at [779, 338] on span "Dolar MEP (MLA)" at bounding box center [810, 341] width 67 height 11
click at [770, 338] on input "Dolar MEP (MLA)" at bounding box center [765, 341] width 9 height 9
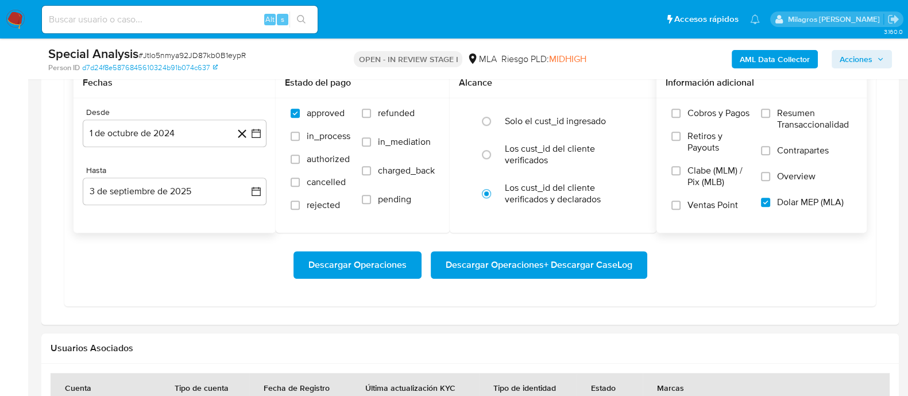
scroll to position [1004, 0]
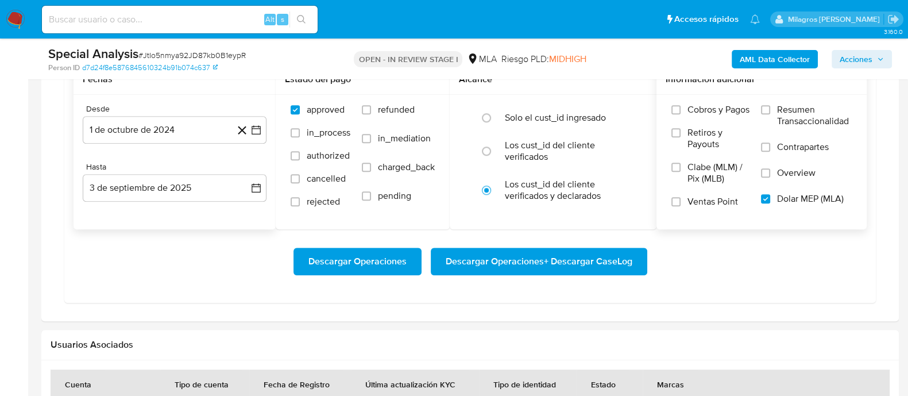
click at [532, 256] on span "Descargar Operaciones + Descargar CaseLog" at bounding box center [539, 261] width 187 height 25
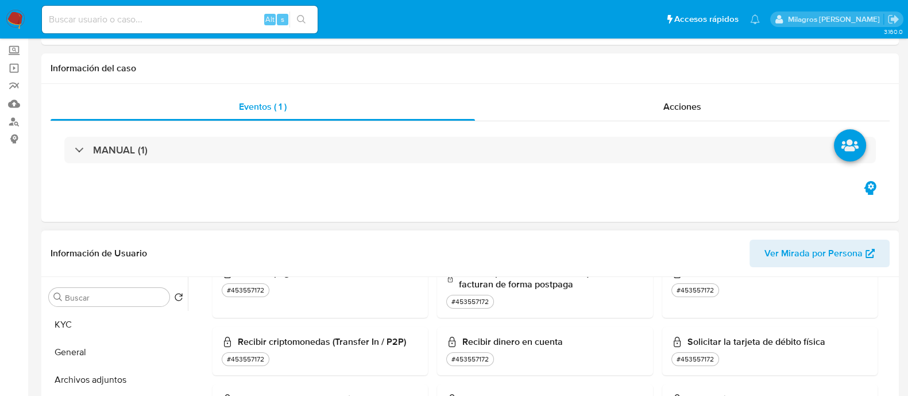
scroll to position [215, 0]
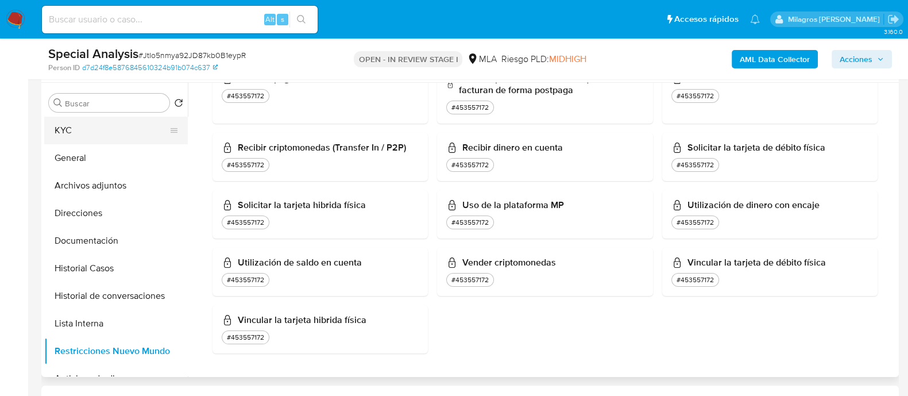
click at [80, 125] on button "KYC" at bounding box center [111, 131] width 134 height 28
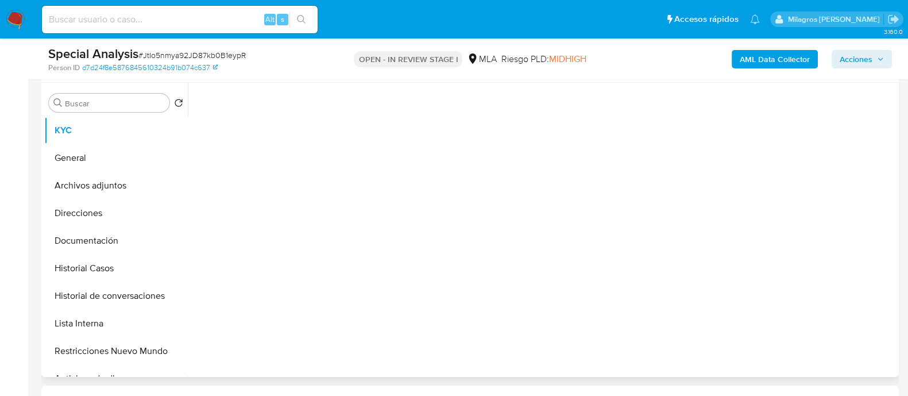
scroll to position [0, 0]
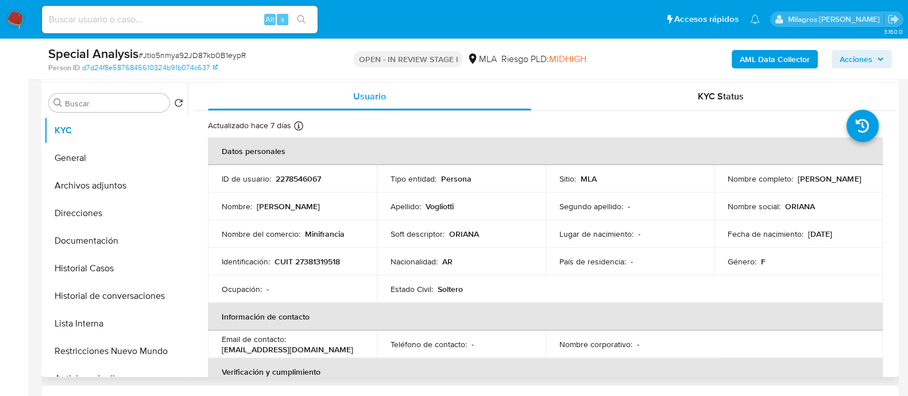
drag, startPoint x: 721, startPoint y: 179, endPoint x: 828, endPoint y: 187, distance: 107.7
click at [828, 187] on td "Nombre completo : [PERSON_NAME]" at bounding box center [798, 179] width 169 height 28
copy p "[PERSON_NAME]"
click at [308, 177] on p "2278546067" at bounding box center [298, 178] width 45 height 10
click at [308, 176] on p "2278546067" at bounding box center [298, 178] width 45 height 10
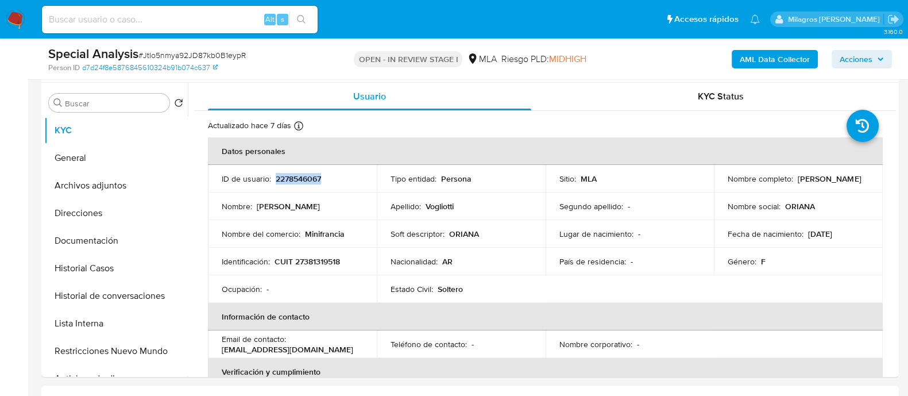
copy p "2278546067"
click at [314, 266] on td "Identificación : CUIT 27381319518" at bounding box center [292, 262] width 169 height 28
click at [315, 265] on p "CUIT 27381319518" at bounding box center [307, 261] width 65 height 10
click at [316, 265] on p "CUIT 27381319518" at bounding box center [307, 261] width 65 height 10
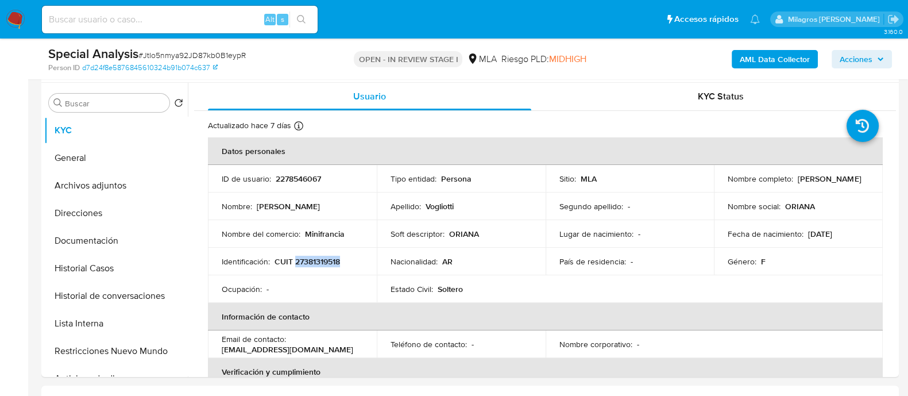
copy p "27381319518"
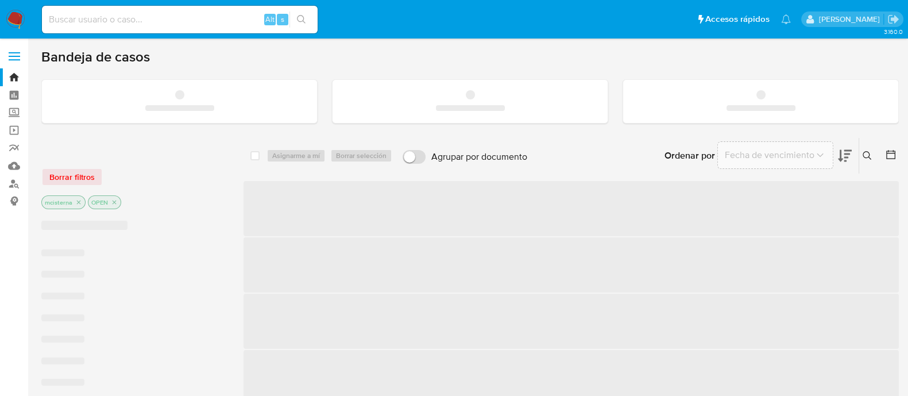
click at [224, 18] on input at bounding box center [180, 19] width 276 height 15
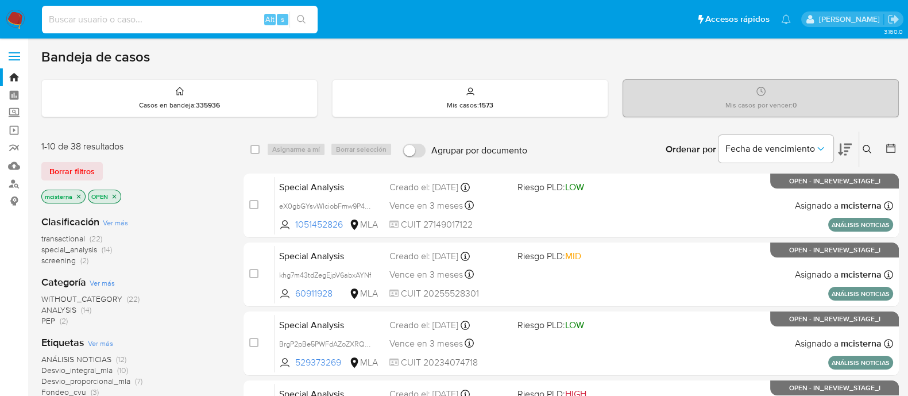
paste input "KpcDt48ITsgMmwy19ytenerj"
type input "KpcDt48ITsgMmwy19ytenerj"
click at [299, 21] on icon "search-icon" at bounding box center [301, 19] width 9 height 9
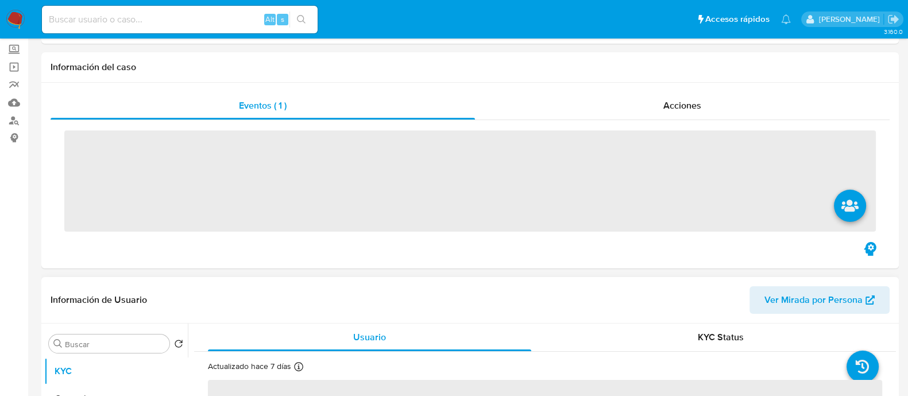
scroll to position [143, 0]
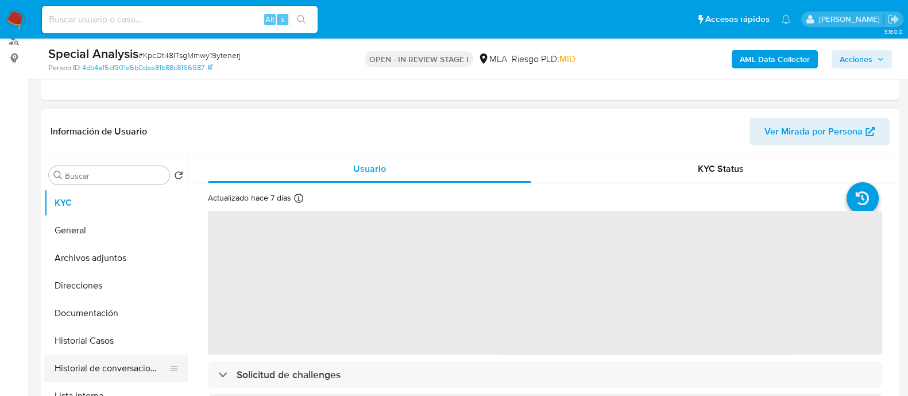
select select "10"
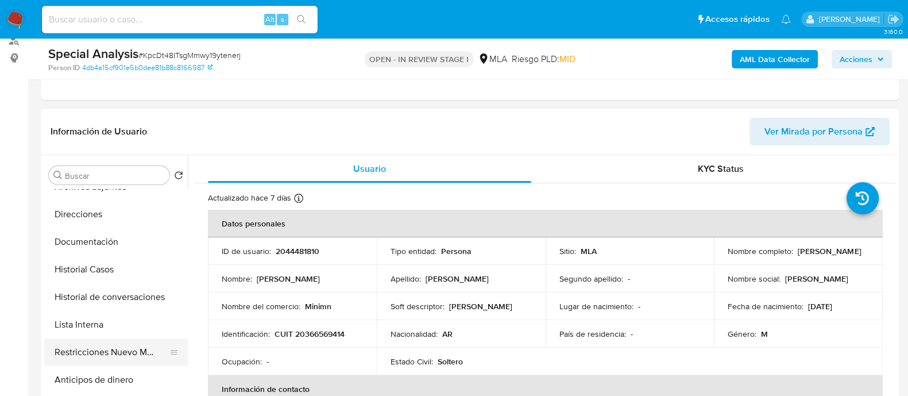
click at [126, 357] on button "Restricciones Nuevo Mundo" at bounding box center [111, 352] width 134 height 28
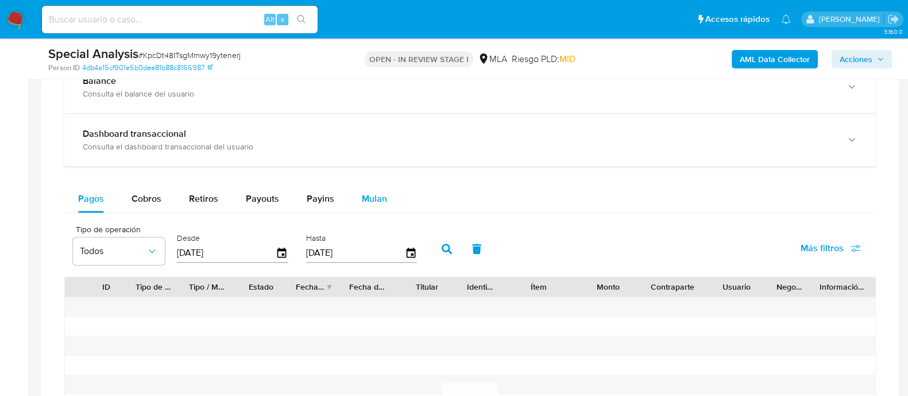
click at [376, 194] on span "Mulan" at bounding box center [374, 198] width 25 height 13
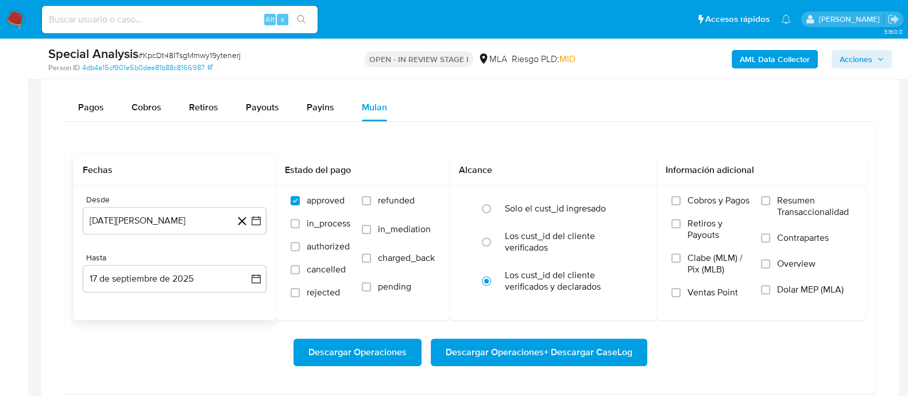
scroll to position [1004, 0]
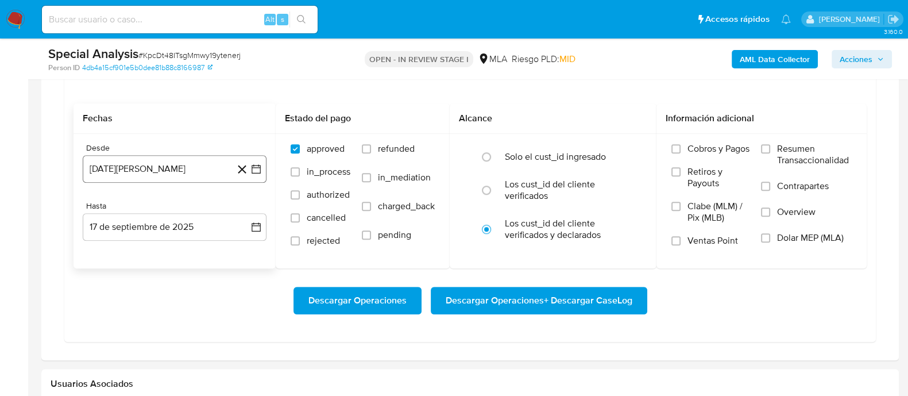
click at [191, 168] on button "[DATE]" at bounding box center [175, 169] width 184 height 28
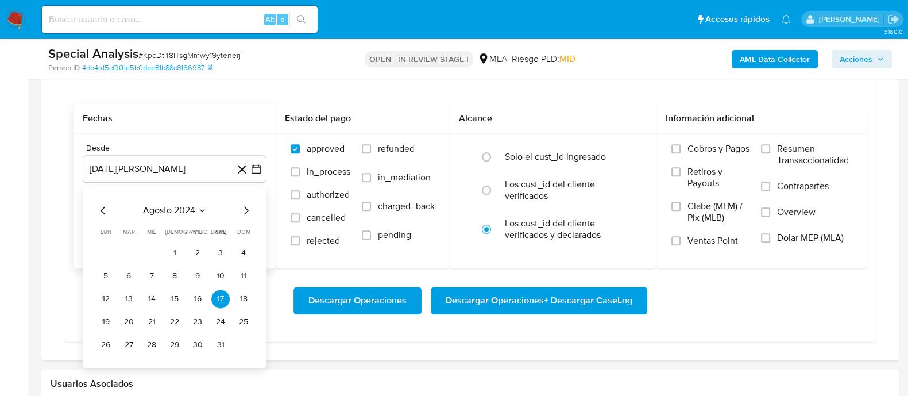
click at [242, 203] on icon "Mes siguiente" at bounding box center [246, 210] width 14 height 14
drag, startPoint x: 126, startPoint y: 248, endPoint x: 135, endPoint y: 229, distance: 20.8
click at [126, 248] on button "1" at bounding box center [128, 253] width 18 height 18
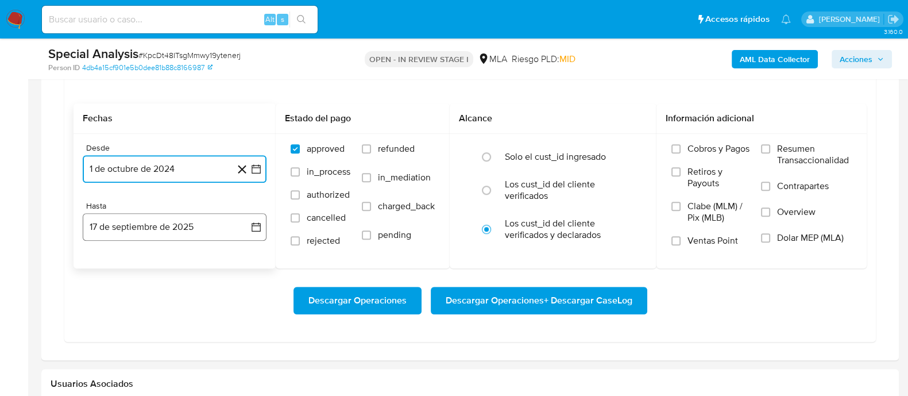
click at [135, 214] on button "17 de septiembre de 2025" at bounding box center [175, 227] width 184 height 28
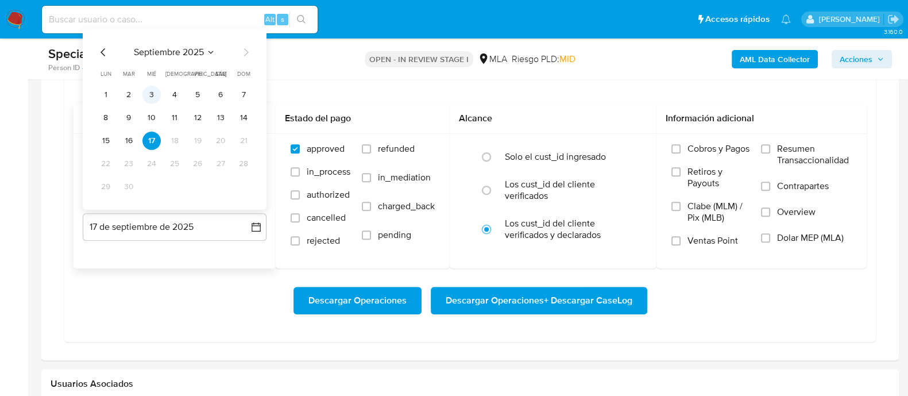
click at [146, 96] on button "3" at bounding box center [151, 95] width 18 height 18
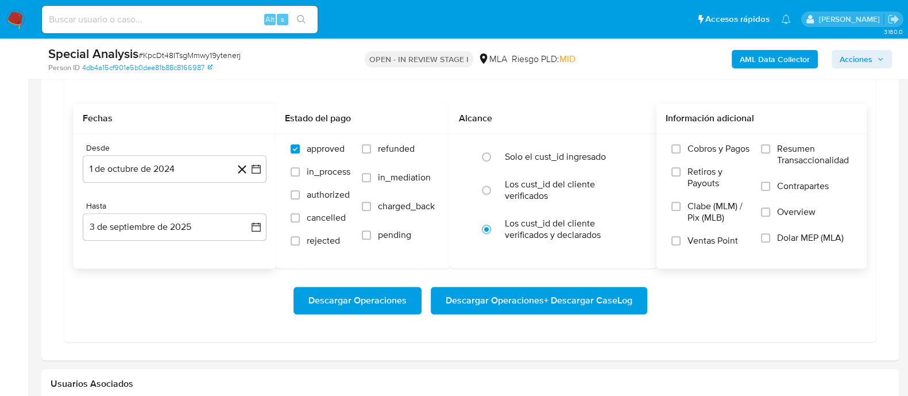
click at [787, 232] on span "Dolar MEP (MLA)" at bounding box center [810, 237] width 67 height 11
click at [770, 233] on input "Dolar MEP (MLA)" at bounding box center [765, 237] width 9 height 9
click at [555, 299] on span "Descargar Operaciones + Descargar CaseLog" at bounding box center [539, 300] width 187 height 25
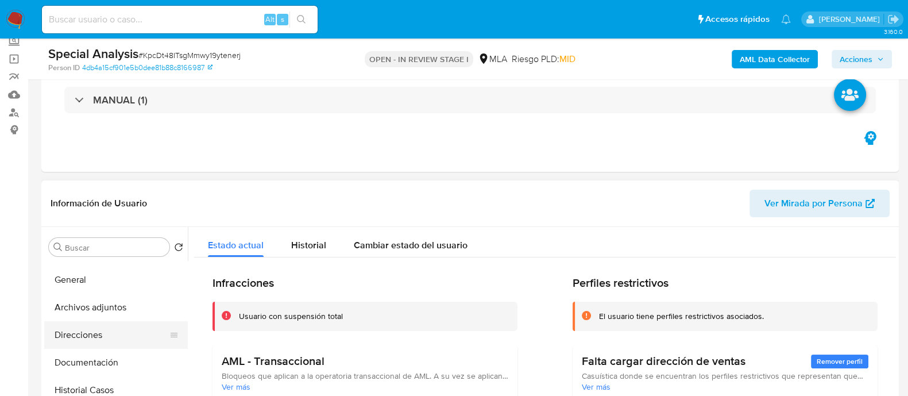
scroll to position [0, 0]
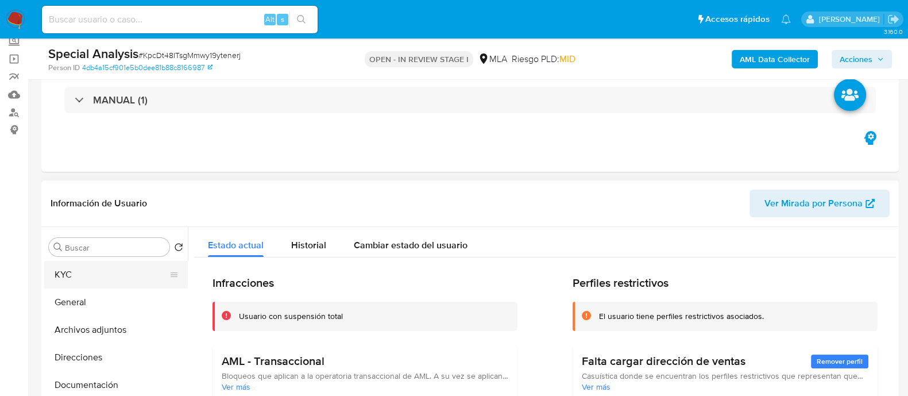
click at [92, 279] on button "KYC" at bounding box center [111, 275] width 134 height 28
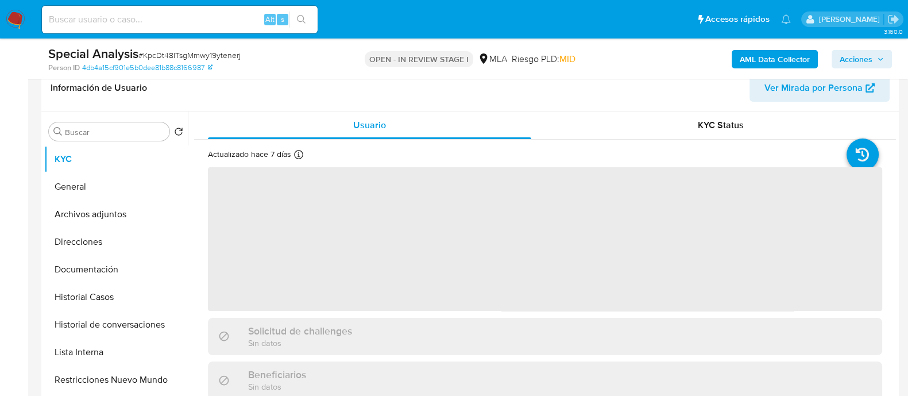
scroll to position [215, 0]
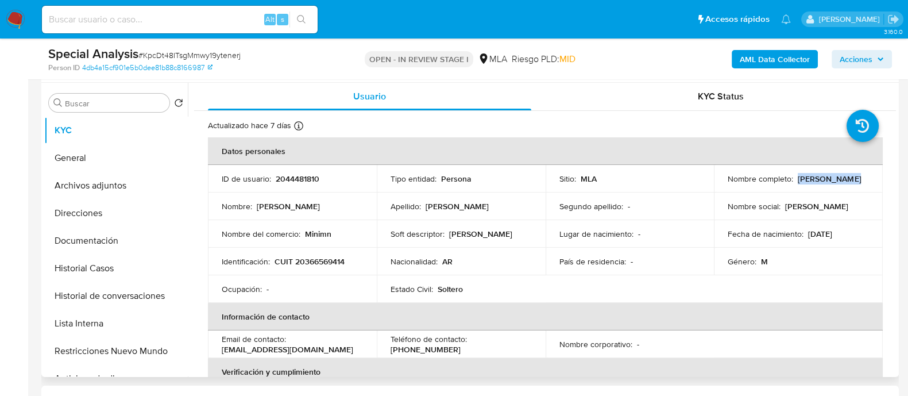
drag, startPoint x: 801, startPoint y: 179, endPoint x: 852, endPoint y: 179, distance: 51.1
click at [852, 179] on div "Nombre completo : Guido Rinaldi" at bounding box center [798, 178] width 141 height 10
copy p "Guido Rinaldi"
click at [300, 173] on p "2044481810" at bounding box center [298, 178] width 44 height 10
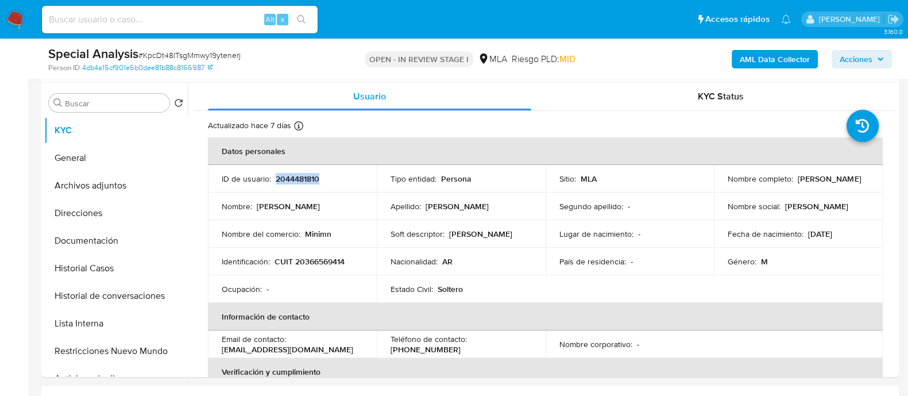
copy p "2044481810"
click at [324, 261] on p "CUIT 20366569414" at bounding box center [310, 261] width 70 height 10
copy p "20366569414"
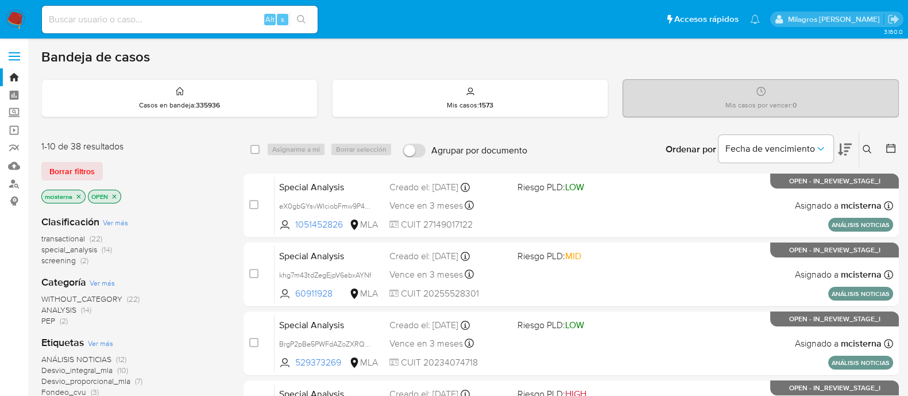
click at [243, 17] on input at bounding box center [180, 19] width 276 height 15
paste input "FgvLqtm993ccNp7QN5436JP3"
type input "FgvLqtm993ccNp7QN5436JP3"
click at [299, 20] on icon "search-icon" at bounding box center [301, 19] width 9 height 9
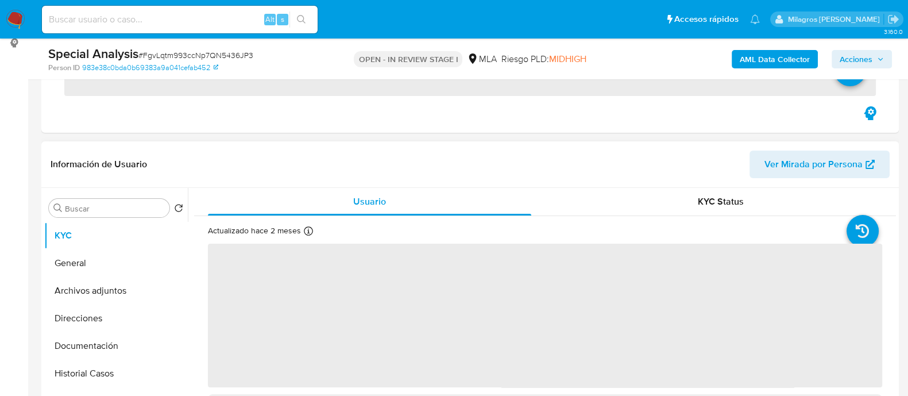
scroll to position [287, 0]
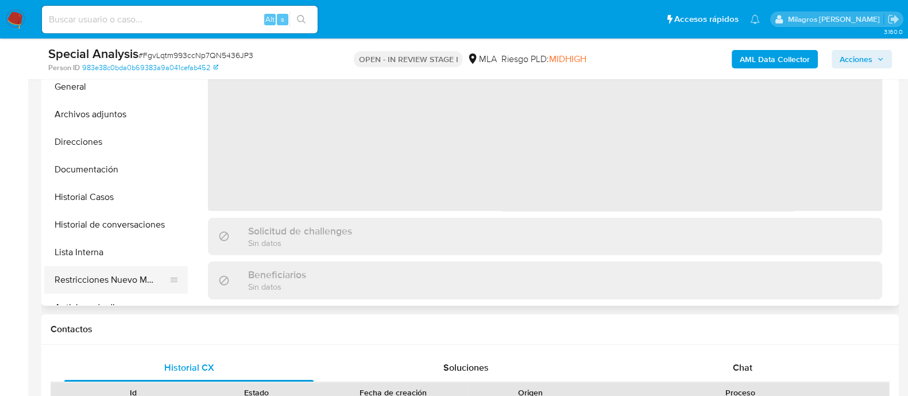
click at [132, 288] on button "Restricciones Nuevo Mundo" at bounding box center [111, 280] width 134 height 28
select select "10"
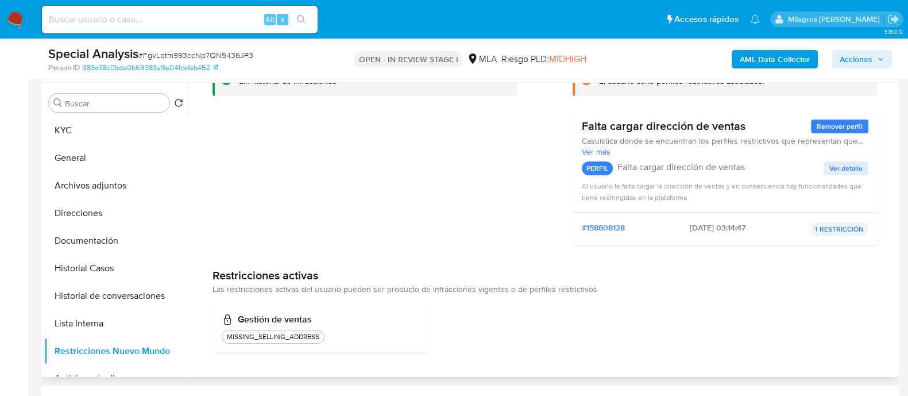
scroll to position [431, 0]
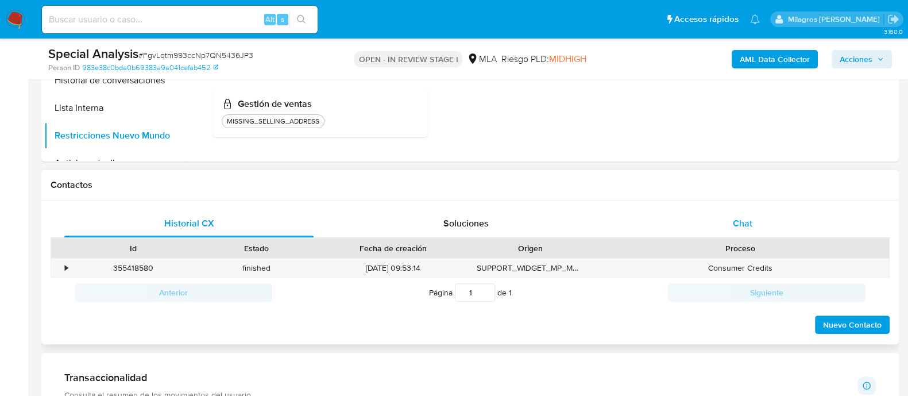
click at [724, 233] on div "Chat" at bounding box center [742, 224] width 249 height 28
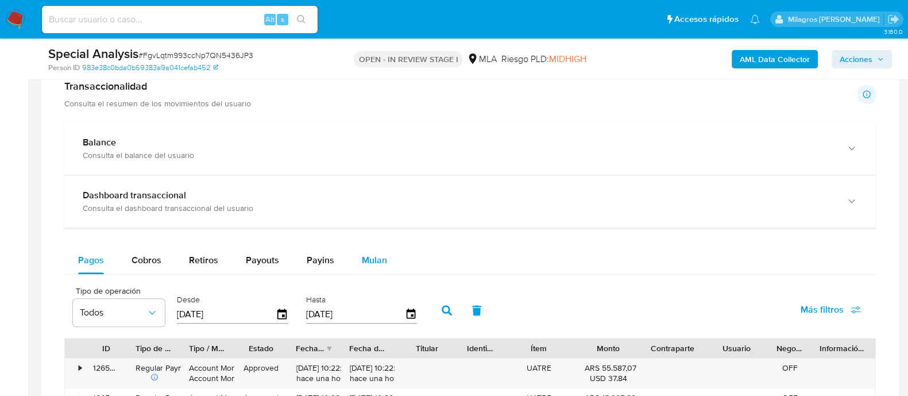
click at [372, 262] on span "Mulan" at bounding box center [374, 259] width 25 height 13
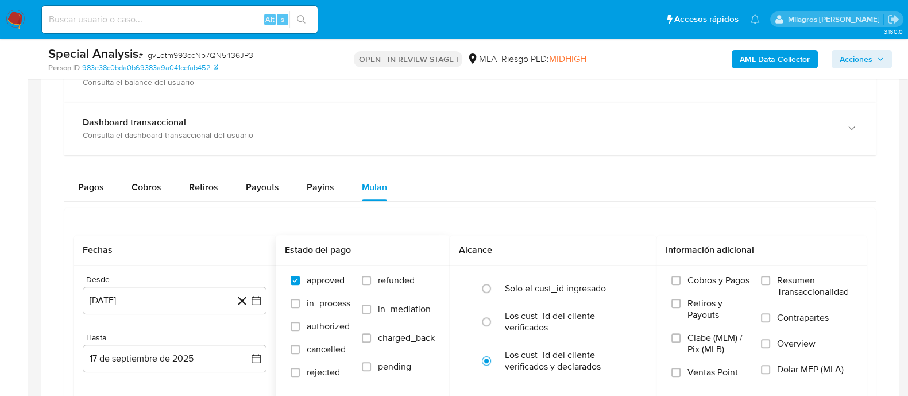
scroll to position [1076, 0]
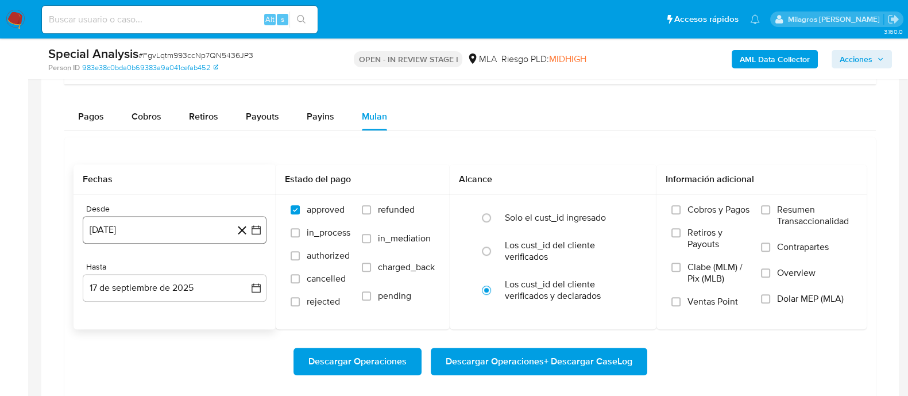
click at [178, 234] on button "17 [PERSON_NAME] de 2024" at bounding box center [175, 230] width 184 height 28
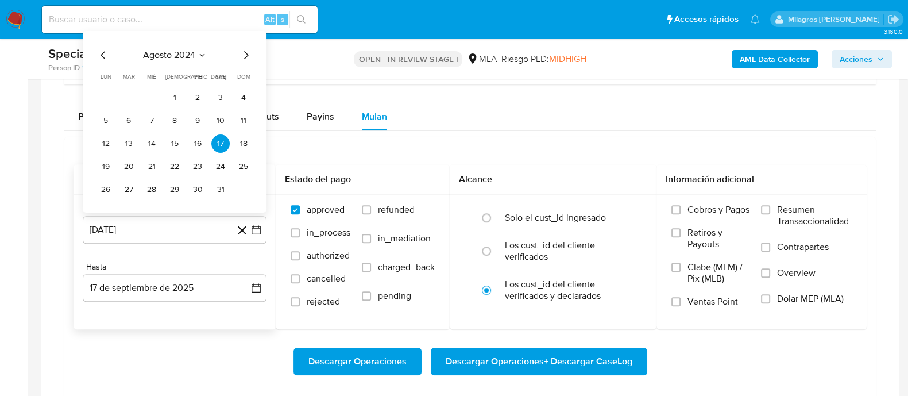
click at [242, 48] on icon "Mes siguiente" at bounding box center [246, 55] width 14 height 14
click at [250, 30] on icon "Mes siguiente" at bounding box center [246, 32] width 14 height 14
click at [129, 90] on button "1" at bounding box center [128, 97] width 18 height 18
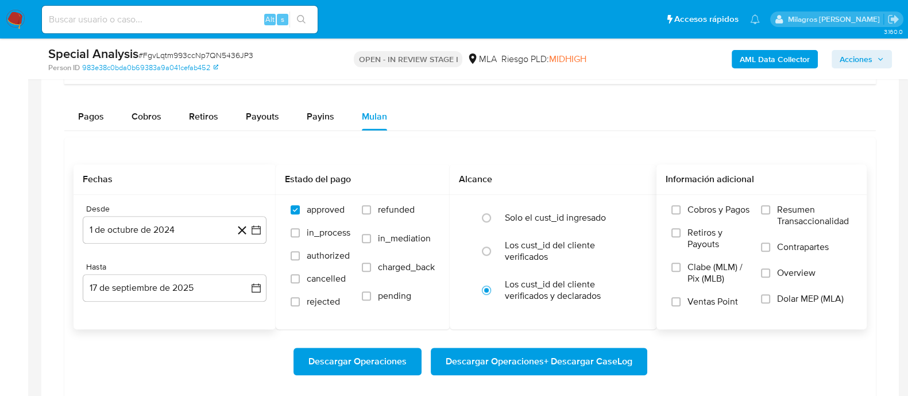
click at [781, 296] on span "Dolar MEP (MLA)" at bounding box center [810, 298] width 67 height 11
click at [770, 296] on input "Dolar MEP (MLA)" at bounding box center [765, 298] width 9 height 9
click at [342, 366] on span "Descargar Operaciones" at bounding box center [357, 361] width 98 height 25
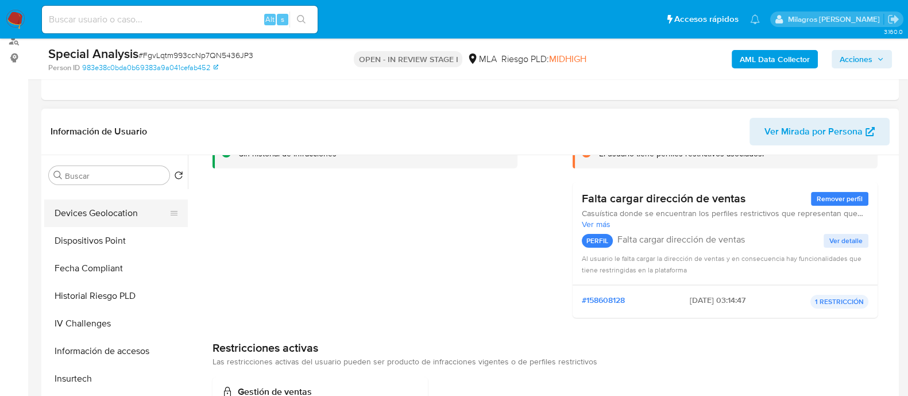
scroll to position [0, 0]
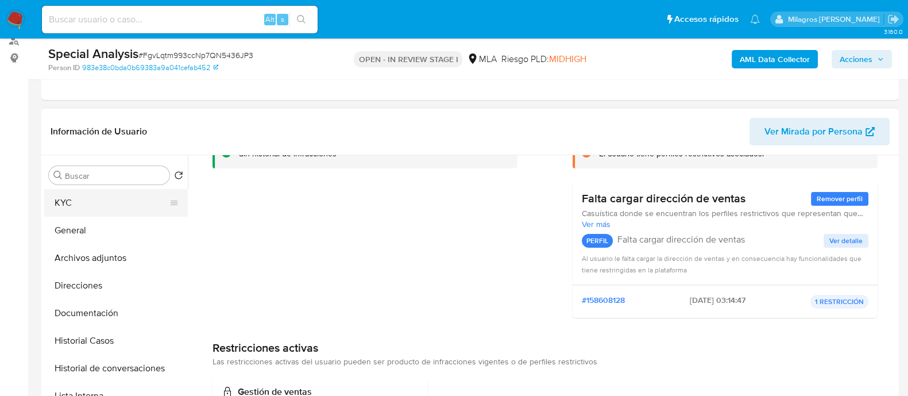
click at [105, 200] on button "KYC" at bounding box center [111, 203] width 134 height 28
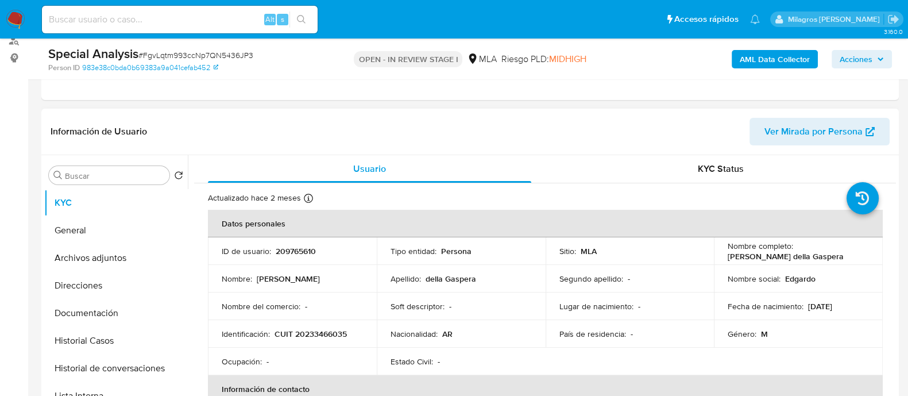
drag, startPoint x: 727, startPoint y: 258, endPoint x: 837, endPoint y: 258, distance: 110.3
click at [837, 258] on div "Nombre completo : Edgardo Daniel della Gaspera" at bounding box center [798, 251] width 141 height 21
click at [743, 258] on p "Edgardo Daniel della Gaspera" at bounding box center [786, 256] width 116 height 10
drag, startPoint x: 722, startPoint y: 257, endPoint x: 844, endPoint y: 257, distance: 121.8
click at [844, 257] on td "Nombre completo : Edgardo Daniel della Gaspera" at bounding box center [798, 251] width 169 height 28
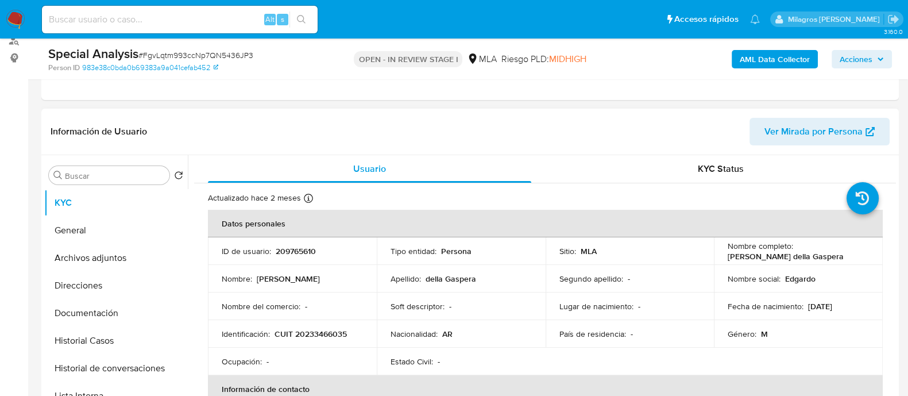
copy p "Edgardo Daniel della Gaspera"
click at [297, 247] on p "209765610" at bounding box center [296, 251] width 40 height 10
copy p "209765610"
click at [314, 329] on p "CUIT 20233466035" at bounding box center [311, 334] width 72 height 10
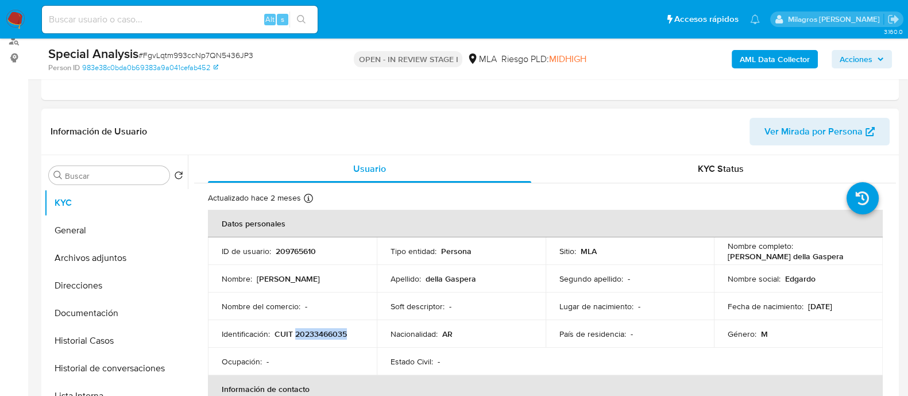
click at [314, 329] on p "CUIT 20233466035" at bounding box center [311, 334] width 72 height 10
copy p "20233466035"
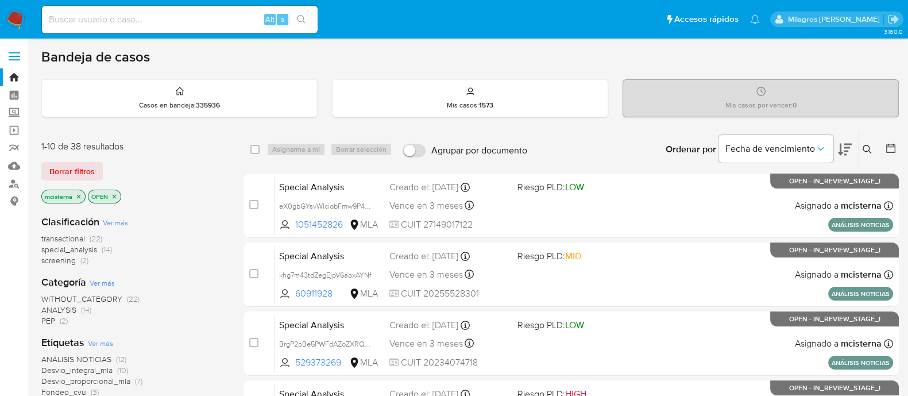
click at [192, 21] on input at bounding box center [180, 19] width 276 height 15
paste input "CNEZ2odpSC2fA0BuUicrrxU2"
type input "CNEZ2odpSC2fA0BuUicrrxU2"
drag, startPoint x: 299, startPoint y: 18, endPoint x: 296, endPoint y: 26, distance: 8.0
click at [299, 18] on icon "search-icon" at bounding box center [301, 19] width 9 height 9
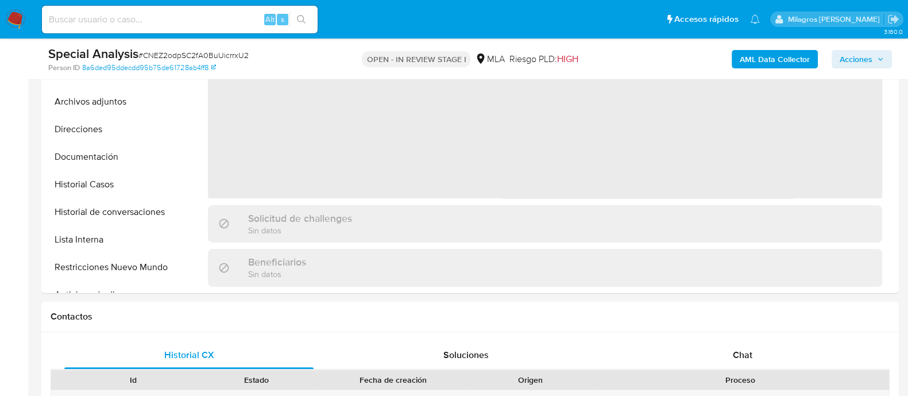
scroll to position [431, 0]
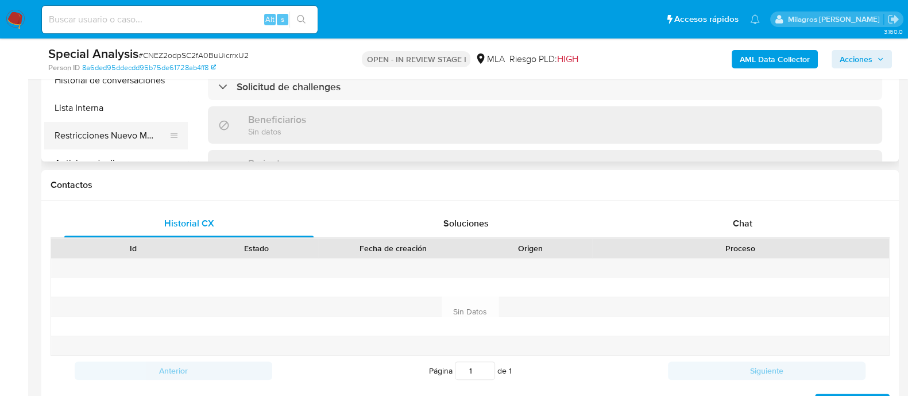
click at [106, 113] on button "Lista Interna" at bounding box center [116, 108] width 144 height 28
select select "10"
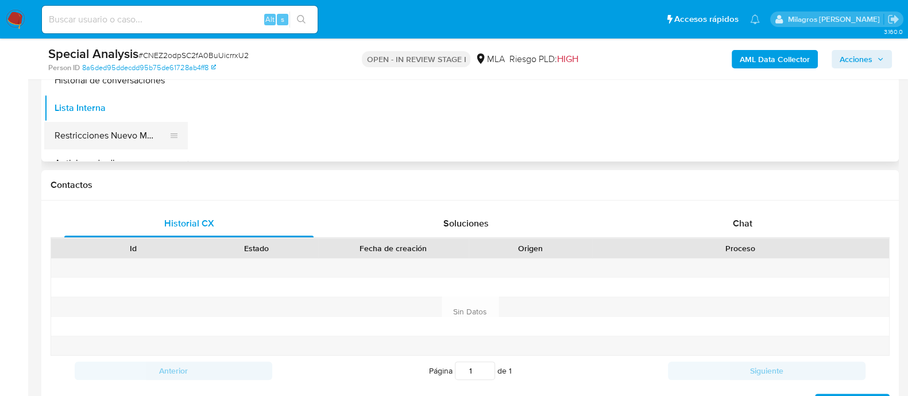
click at [109, 144] on button "Restricciones Nuevo Mundo" at bounding box center [111, 136] width 134 height 28
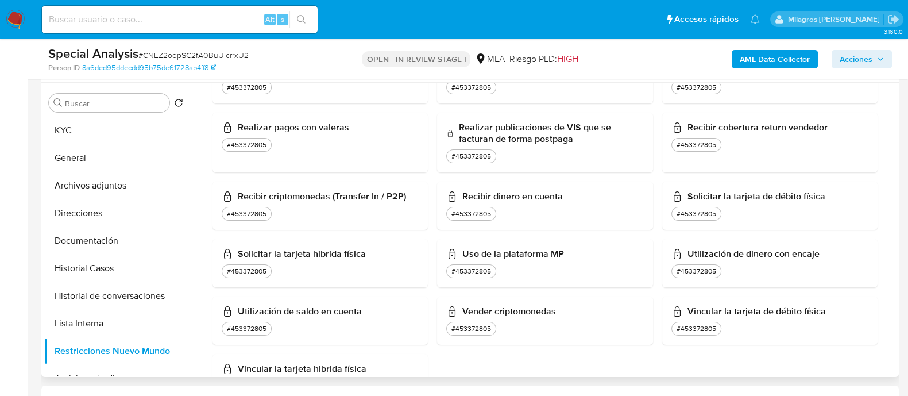
scroll to position [995, 0]
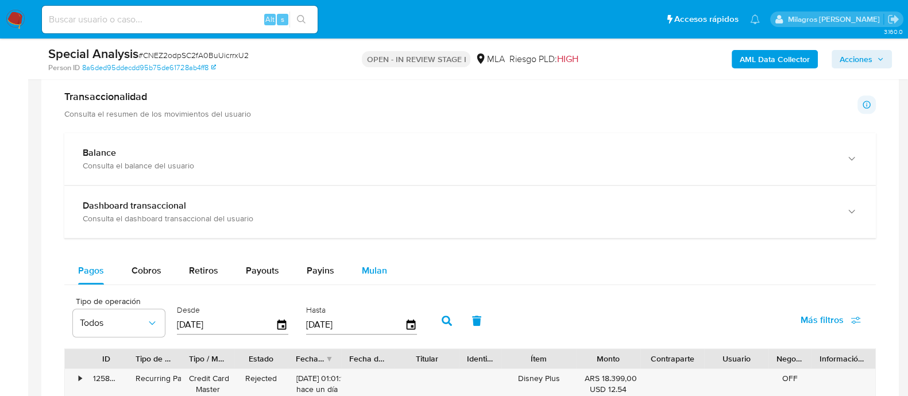
click at [365, 266] on span "Mulan" at bounding box center [374, 270] width 25 height 13
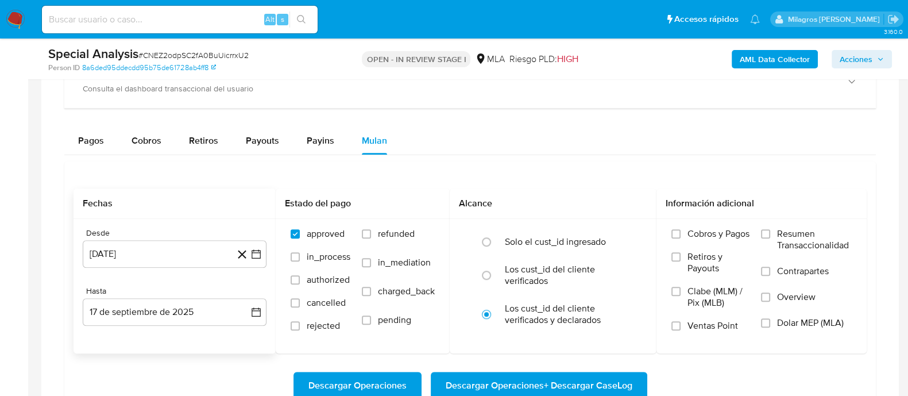
scroll to position [933, 0]
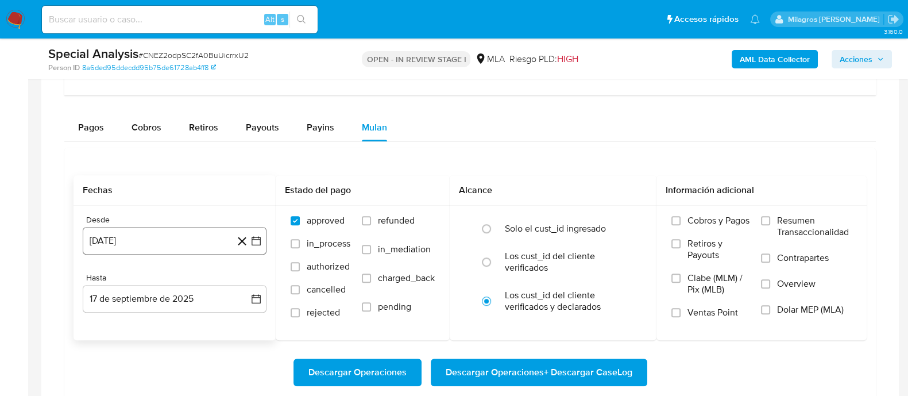
click at [172, 248] on button "[DATE]" at bounding box center [175, 241] width 184 height 28
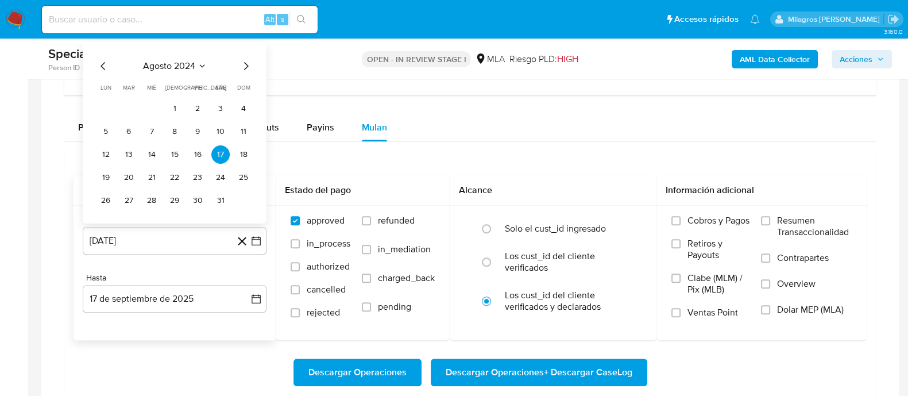
click at [248, 64] on icon "Mes siguiente" at bounding box center [246, 66] width 14 height 14
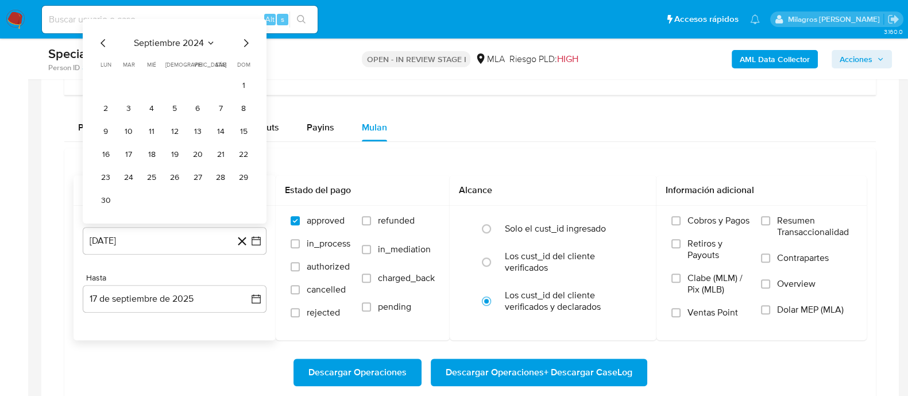
click at [242, 39] on icon "Mes siguiente" at bounding box center [246, 43] width 14 height 14
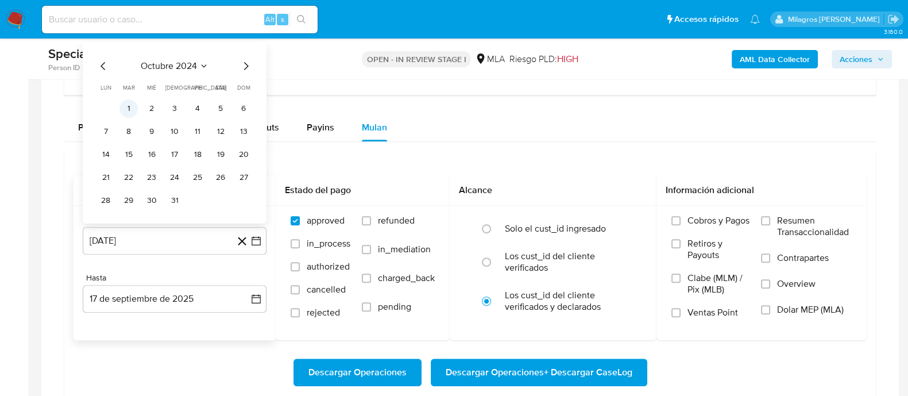
click at [128, 106] on button "1" at bounding box center [128, 108] width 18 height 18
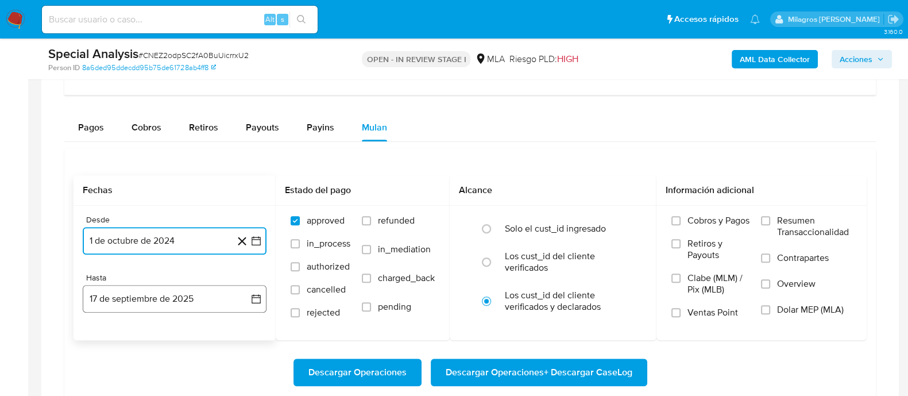
click at [186, 297] on button "17 de septiembre de 2025" at bounding box center [175, 299] width 184 height 28
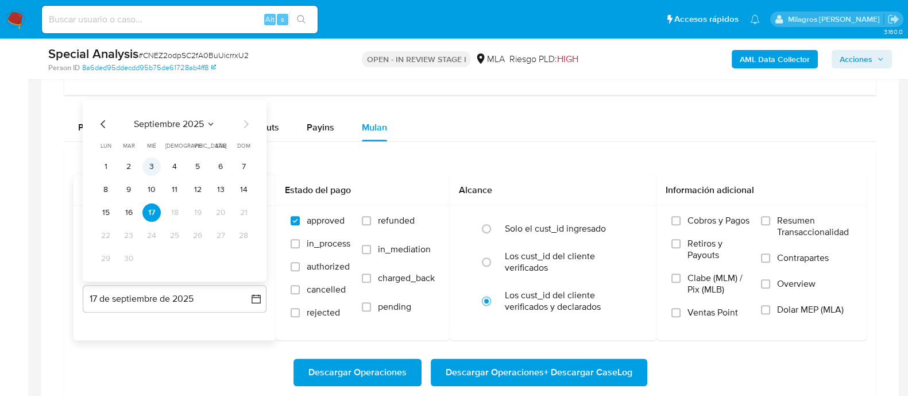
click at [144, 165] on button "3" at bounding box center [151, 166] width 18 height 18
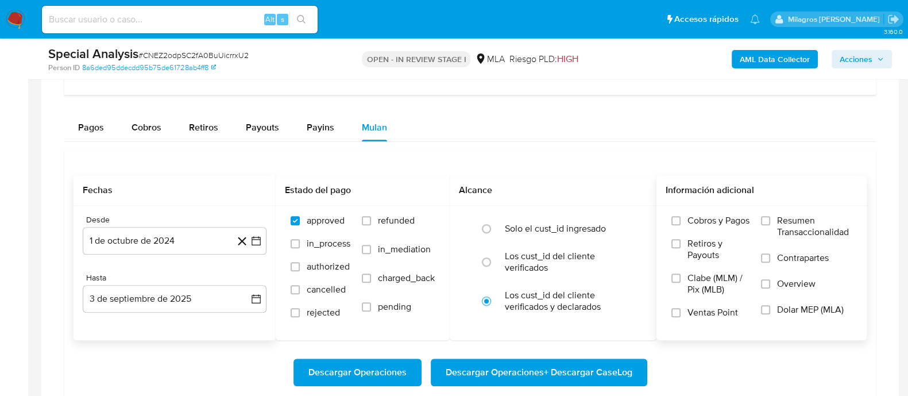
click at [775, 312] on label "Dolar MEP (MLA)" at bounding box center [806, 317] width 91 height 26
click at [770, 312] on input "Dolar MEP (MLA)" at bounding box center [765, 309] width 9 height 9
click at [585, 369] on span "Descargar Operaciones + Descargar CaseLog" at bounding box center [539, 372] width 187 height 25
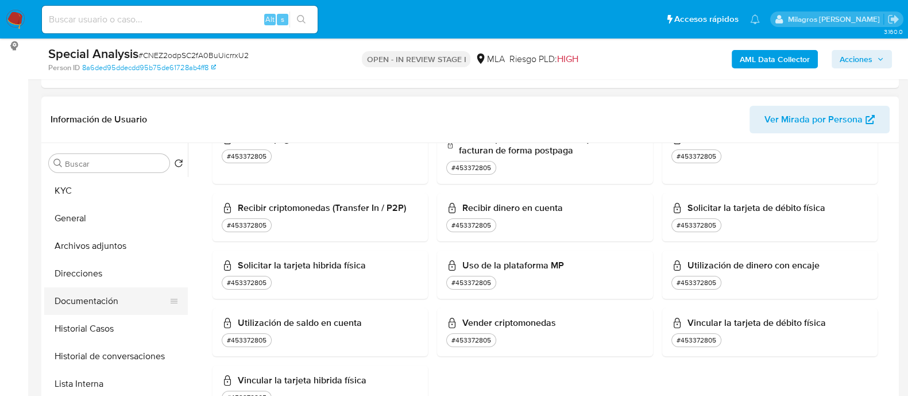
scroll to position [215, 0]
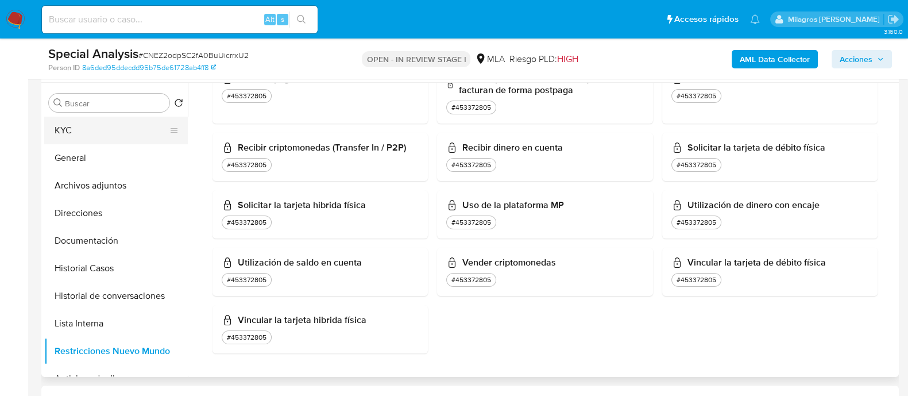
click at [122, 138] on button "KYC" at bounding box center [111, 131] width 134 height 28
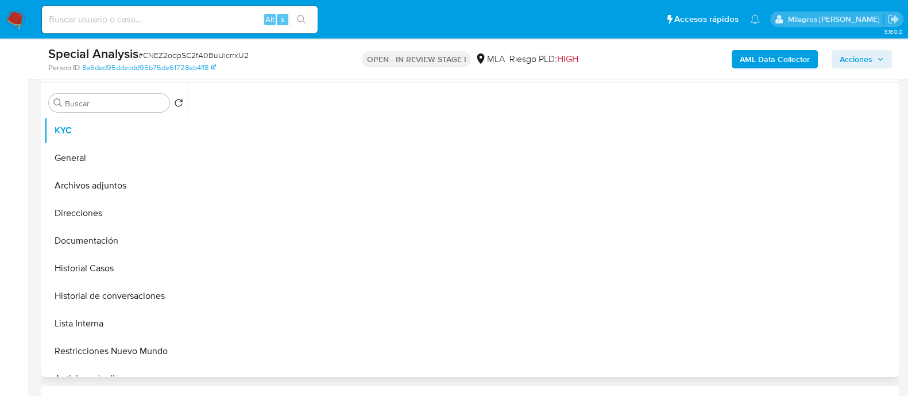
scroll to position [0, 0]
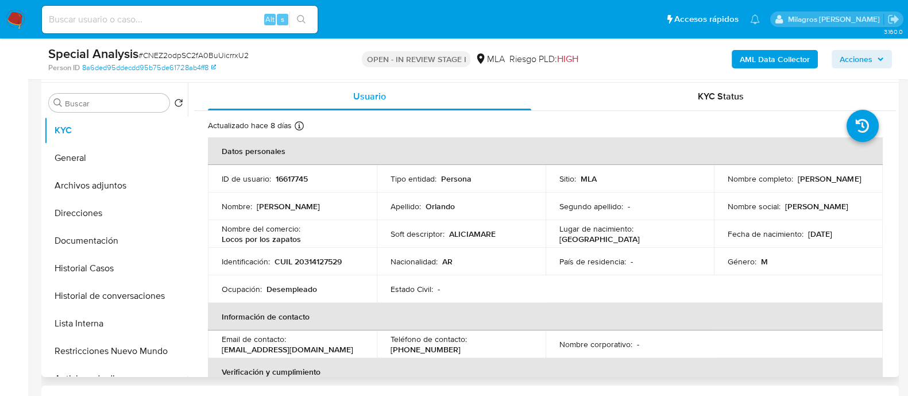
drag, startPoint x: 722, startPoint y: 183, endPoint x: 832, endPoint y: 182, distance: 109.1
click at [832, 182] on td "Nombre completo : [PERSON_NAME]" at bounding box center [798, 179] width 169 height 28
copy p "[PERSON_NAME]"
click at [277, 173] on p "16617745" at bounding box center [292, 178] width 32 height 10
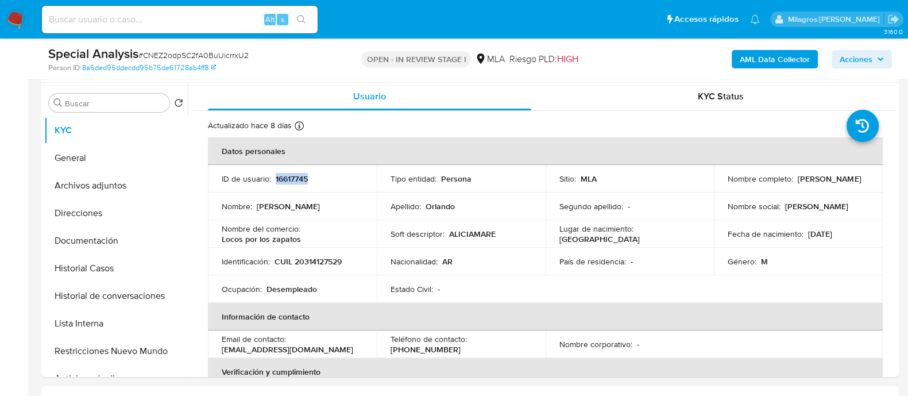
copy p "16617745"
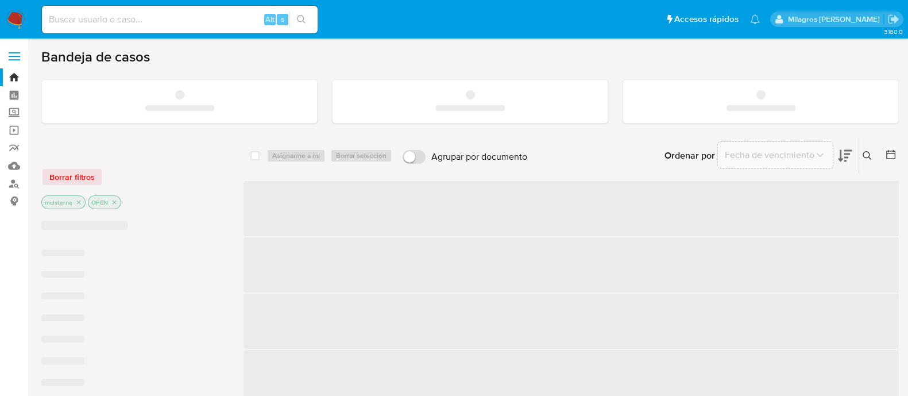
click at [219, 18] on input at bounding box center [180, 19] width 276 height 15
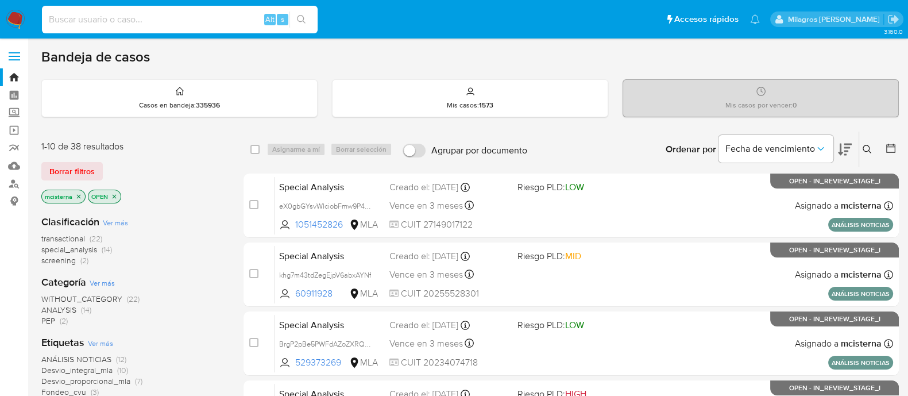
paste input "B8HxE2ywL6H3cV9nGUOWRh0L"
type input "B8HxE2ywL6H3cV9nGUOWRh0L"
click at [306, 18] on button "search-icon" at bounding box center [301, 19] width 24 height 16
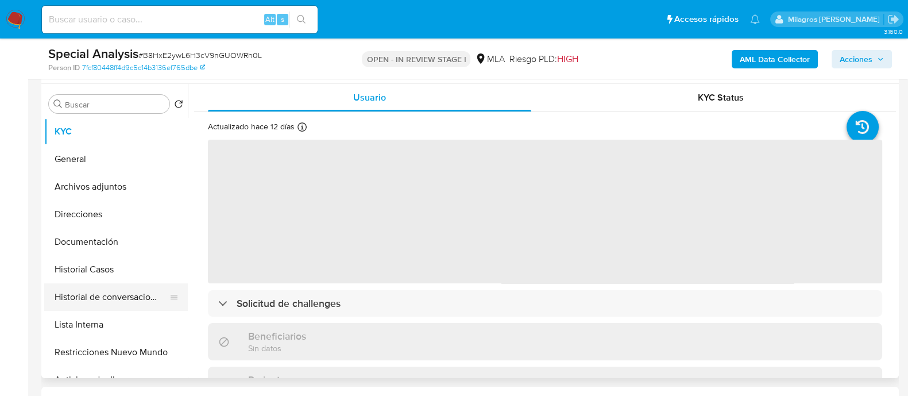
scroll to position [215, 0]
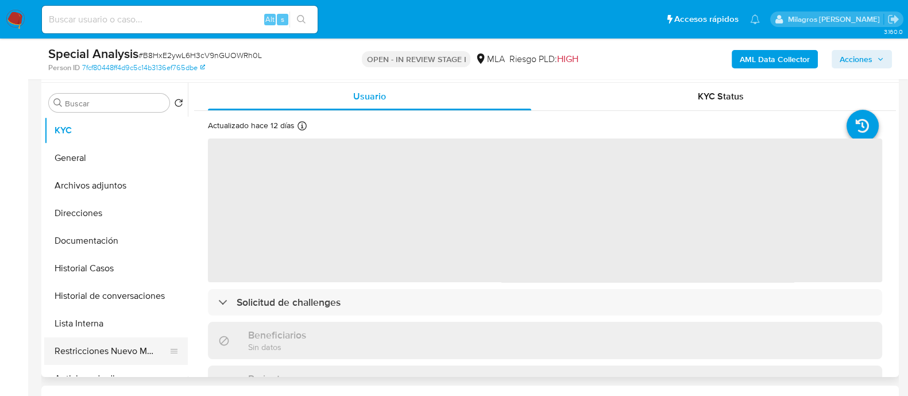
click at [125, 346] on button "Restricciones Nuevo Mundo" at bounding box center [111, 351] width 134 height 28
select select "10"
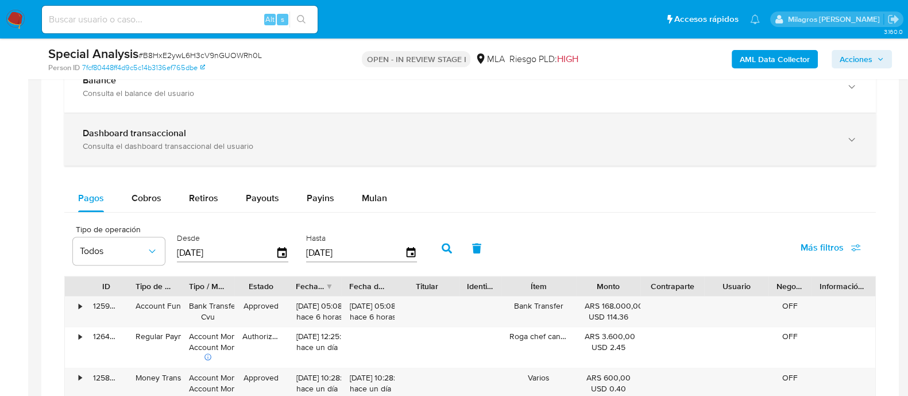
scroll to position [861, 0]
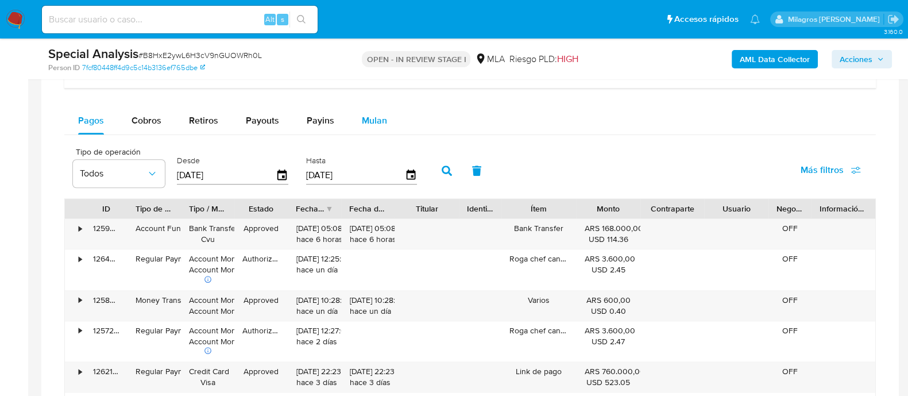
click at [385, 122] on button "Mulan" at bounding box center [374, 121] width 53 height 28
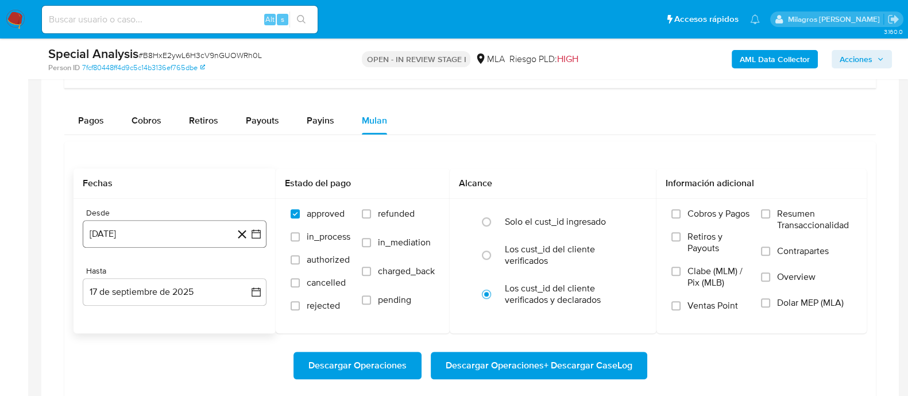
click at [194, 234] on button "[DATE]" at bounding box center [175, 234] width 184 height 28
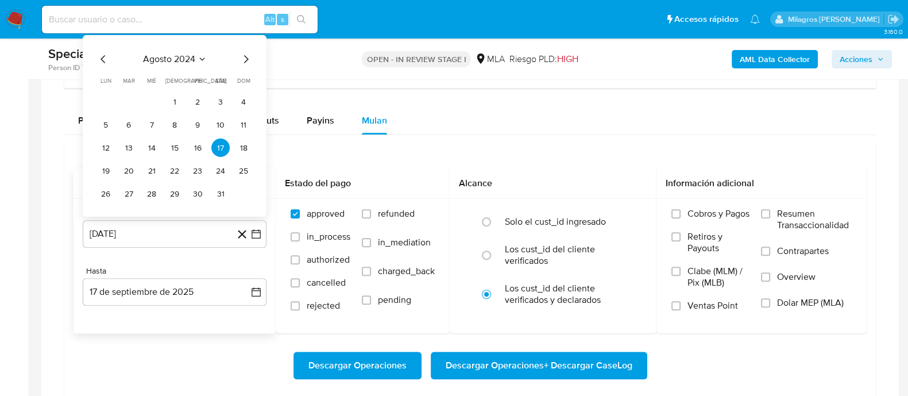
click at [246, 57] on icon "Mes siguiente" at bounding box center [246, 59] width 14 height 14
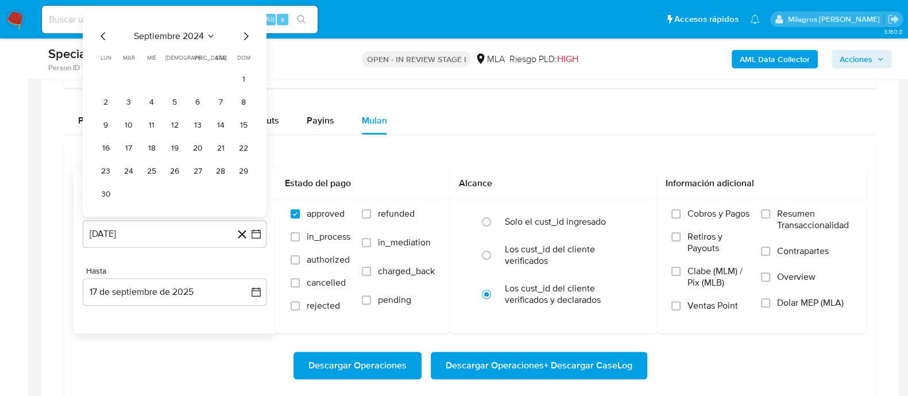
click at [249, 30] on icon "Mes siguiente" at bounding box center [246, 36] width 14 height 14
click at [127, 99] on button "1" at bounding box center [128, 101] width 18 height 18
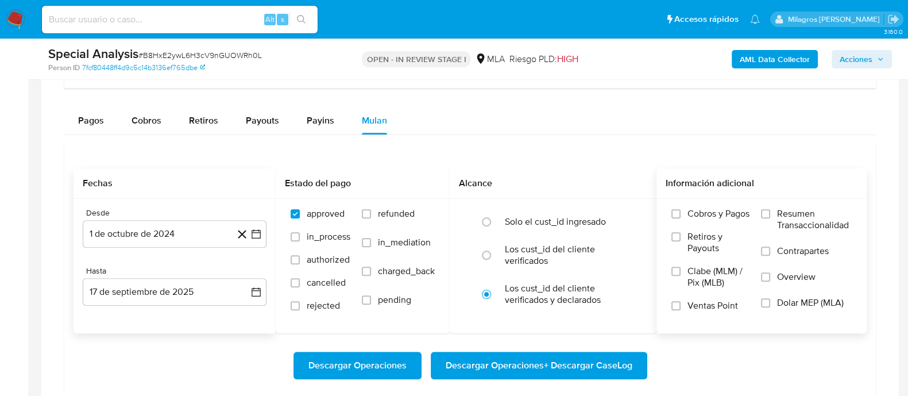
click at [787, 304] on span "Dolar MEP (MLA)" at bounding box center [810, 302] width 67 height 11
click at [770, 304] on input "Dolar MEP (MLA)" at bounding box center [765, 302] width 9 height 9
click at [371, 364] on span "Descargar Operaciones" at bounding box center [357, 365] width 98 height 25
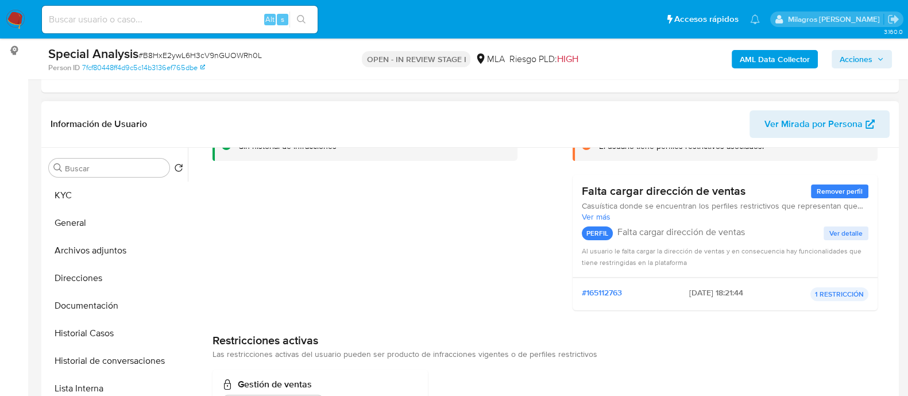
scroll to position [215, 0]
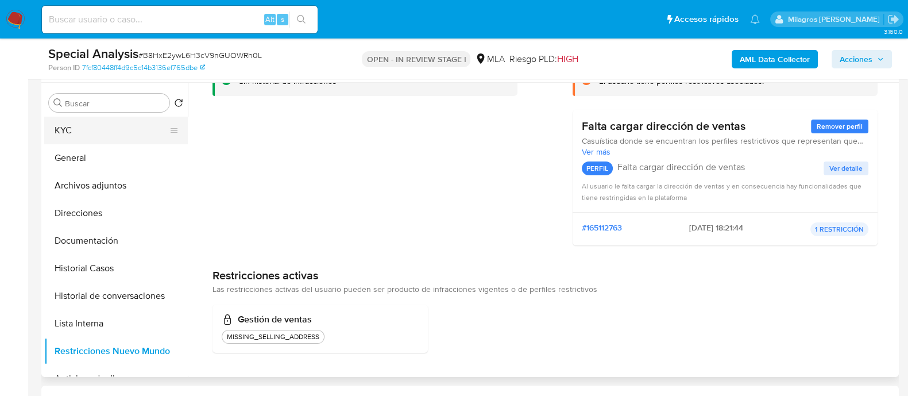
click at [111, 117] on button "KYC" at bounding box center [111, 131] width 134 height 28
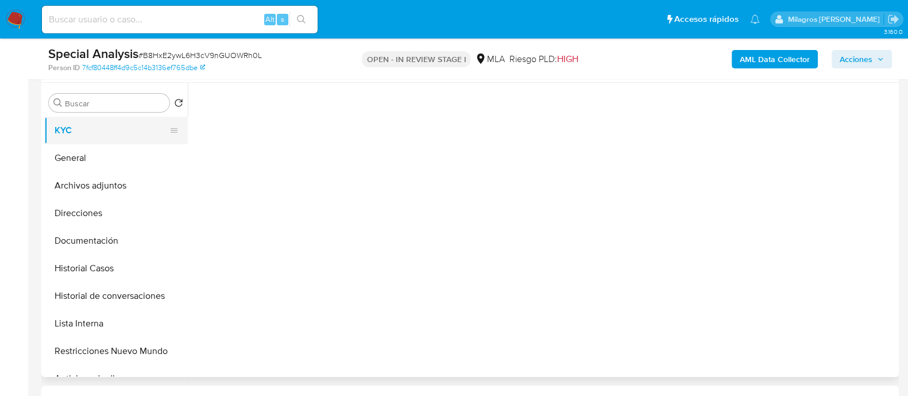
scroll to position [0, 0]
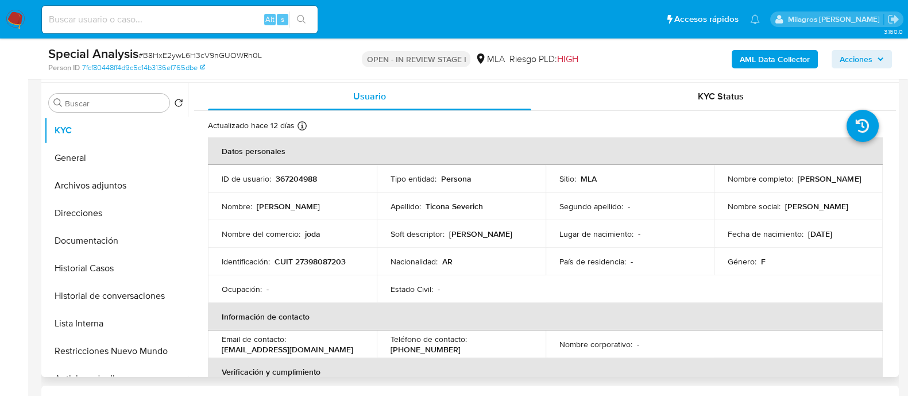
click at [798, 183] on p "[PERSON_NAME]" at bounding box center [829, 178] width 63 height 10
click at [798, 184] on p "[PERSON_NAME]" at bounding box center [829, 178] width 63 height 10
drag, startPoint x: 724, startPoint y: 180, endPoint x: 759, endPoint y: 189, distance: 35.5
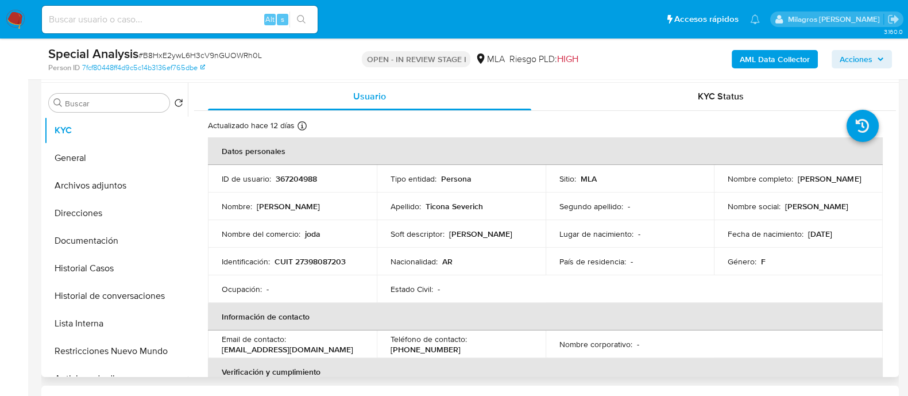
click at [798, 184] on p "[PERSON_NAME]" at bounding box center [829, 178] width 63 height 10
copy p "[PERSON_NAME]"
click at [306, 172] on td "ID de usuario : 367204988" at bounding box center [292, 179] width 169 height 28
copy p "367204988"
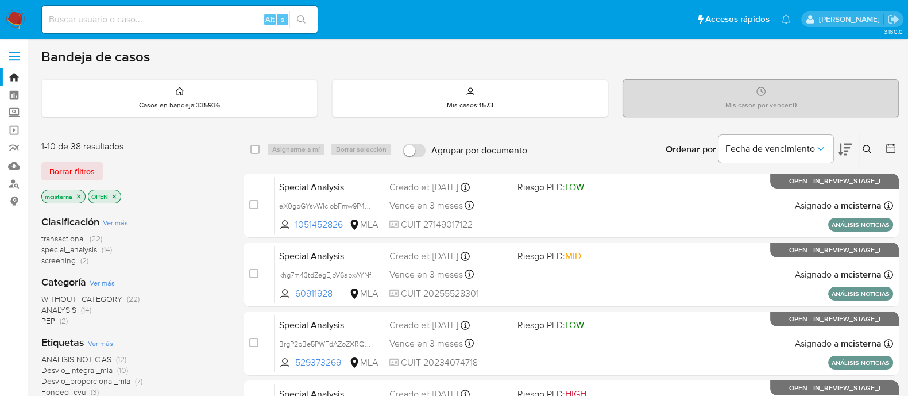
click at [235, 23] on input at bounding box center [180, 19] width 276 height 15
paste input "BrgP2pBe5PWFdAZoZXRQfRMk"
type input "BrgP2pBe5PWFdAZoZXRQfRMk"
click at [302, 21] on icon "search-icon" at bounding box center [301, 19] width 9 height 9
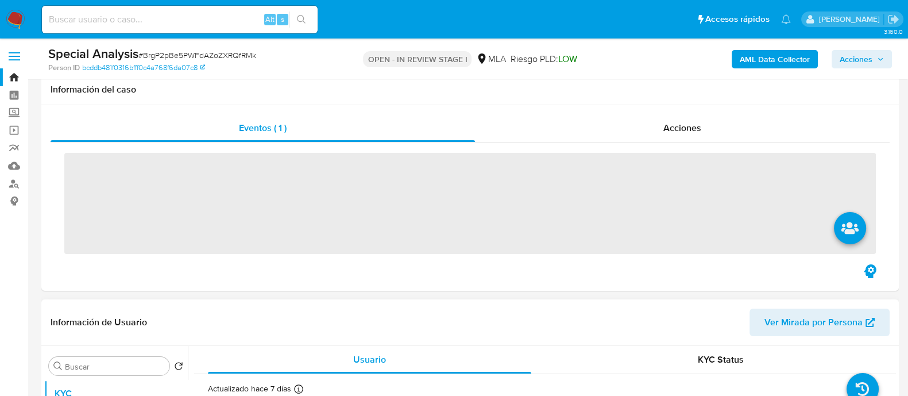
scroll to position [287, 0]
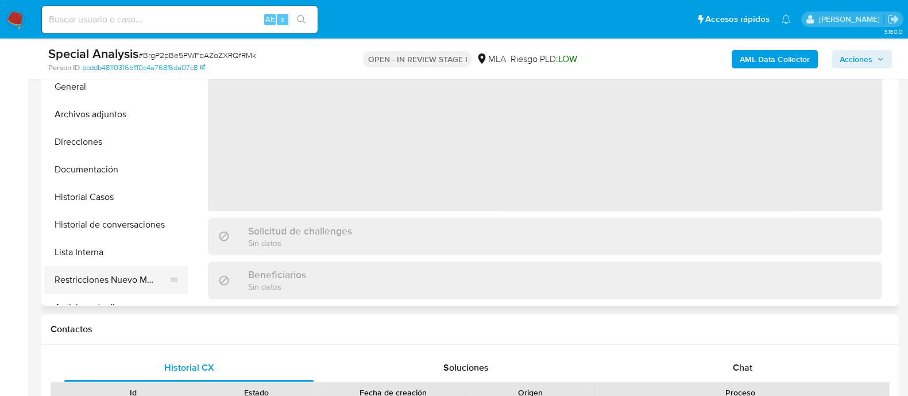
click at [144, 285] on button "Restricciones Nuevo Mundo" at bounding box center [111, 280] width 134 height 28
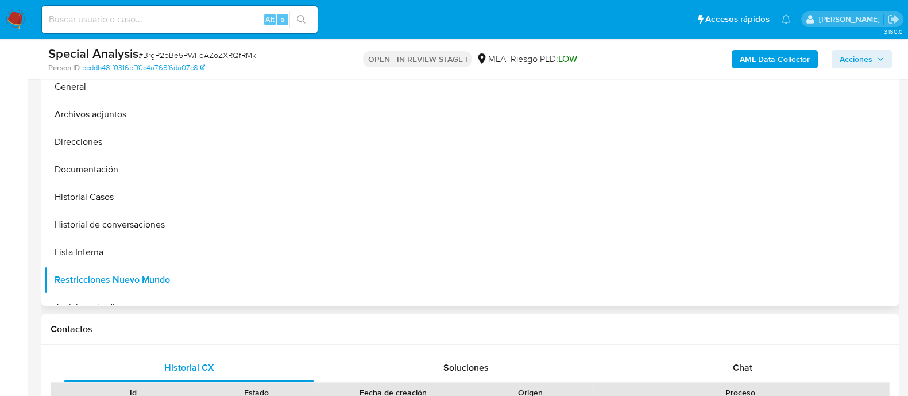
select select "10"
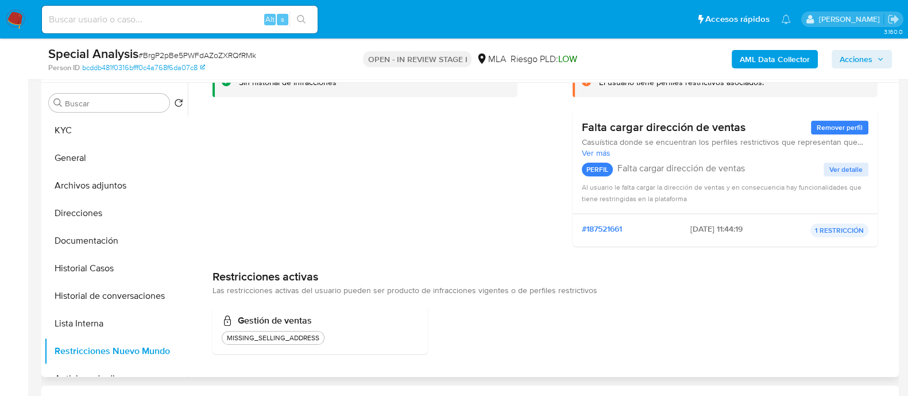
scroll to position [91, 0]
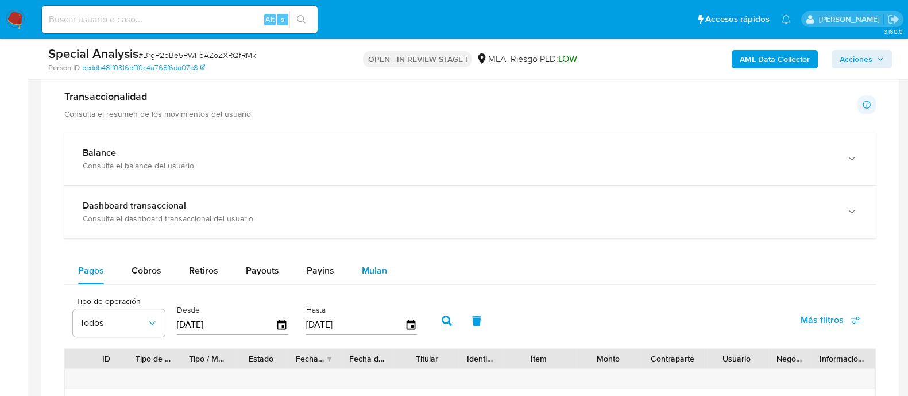
click at [385, 271] on button "Mulan" at bounding box center [374, 271] width 53 height 28
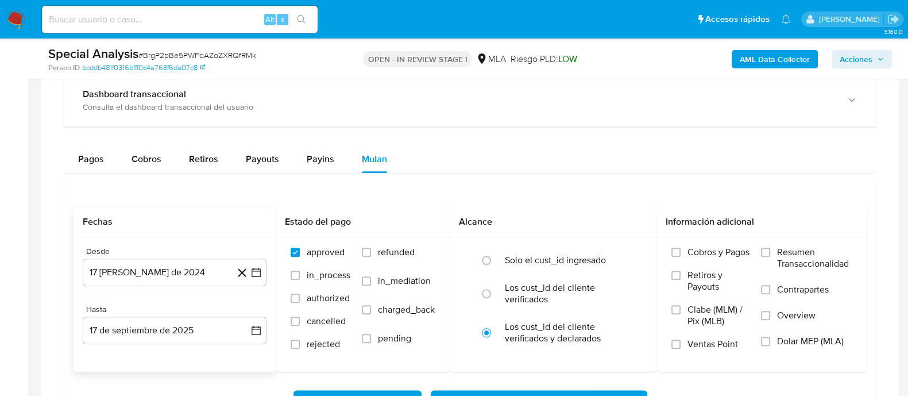
scroll to position [933, 0]
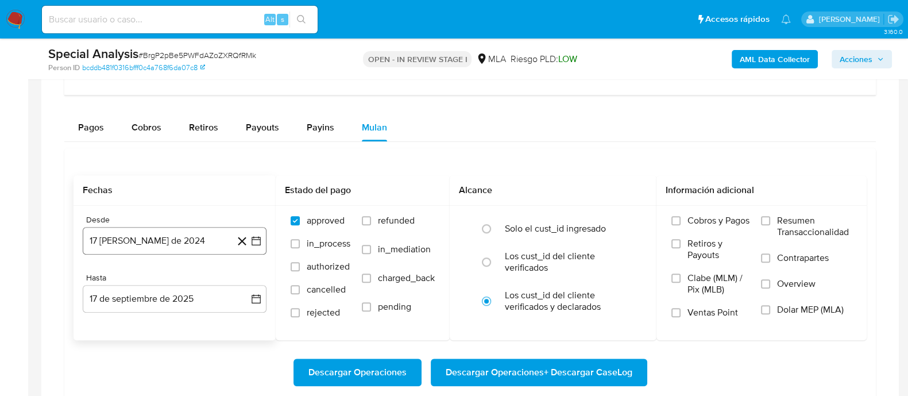
click at [159, 246] on button "17 [PERSON_NAME] de 2024" at bounding box center [175, 241] width 184 height 28
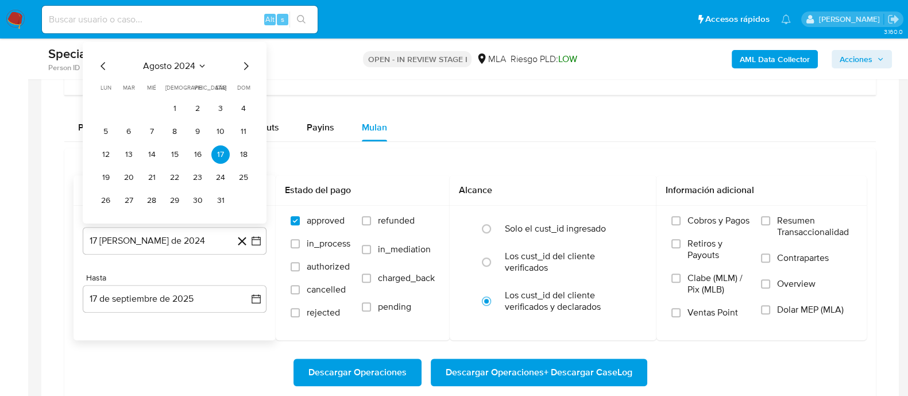
click at [244, 67] on icon "Mes siguiente" at bounding box center [246, 66] width 5 height 8
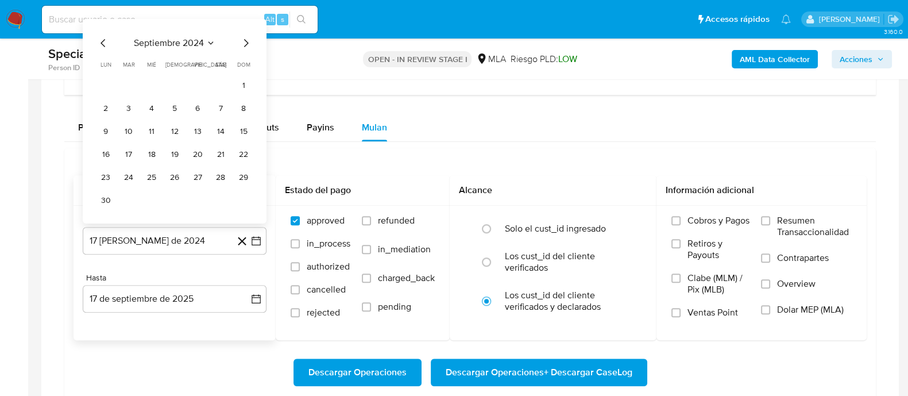
click at [247, 44] on icon "Mes siguiente" at bounding box center [246, 43] width 14 height 14
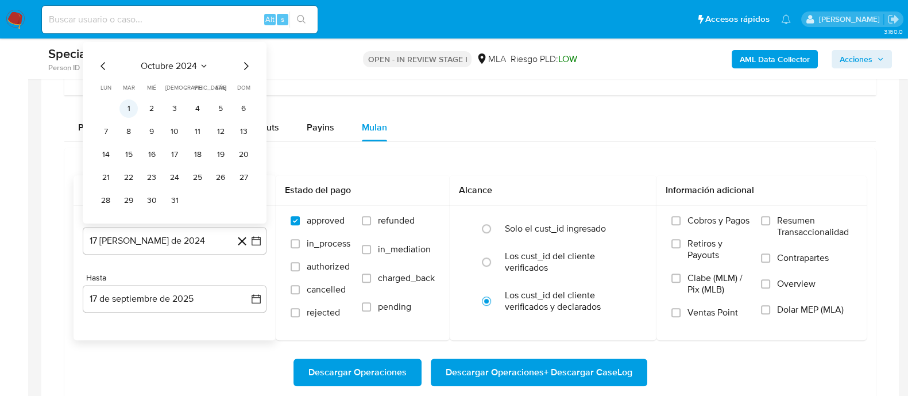
click at [123, 101] on button "1" at bounding box center [128, 108] width 18 height 18
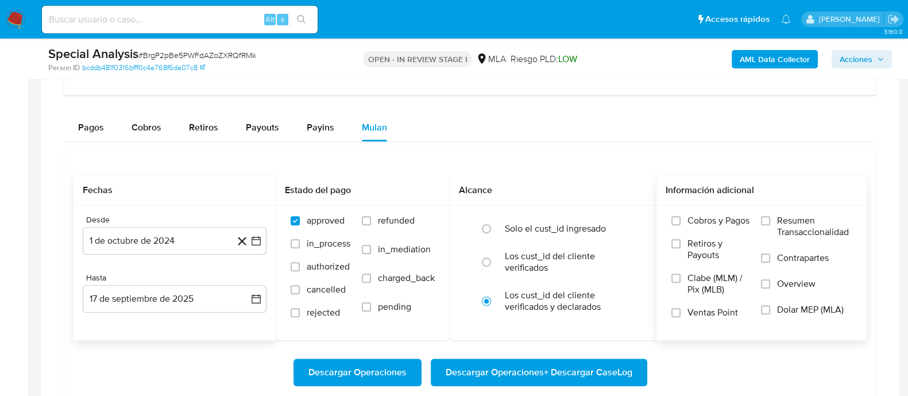
click at [780, 312] on span "Dolar MEP (MLA)" at bounding box center [810, 309] width 67 height 11
click at [770, 312] on input "Dolar MEP (MLA)" at bounding box center [765, 309] width 9 height 9
click at [377, 363] on span "Descargar Operaciones" at bounding box center [357, 372] width 98 height 25
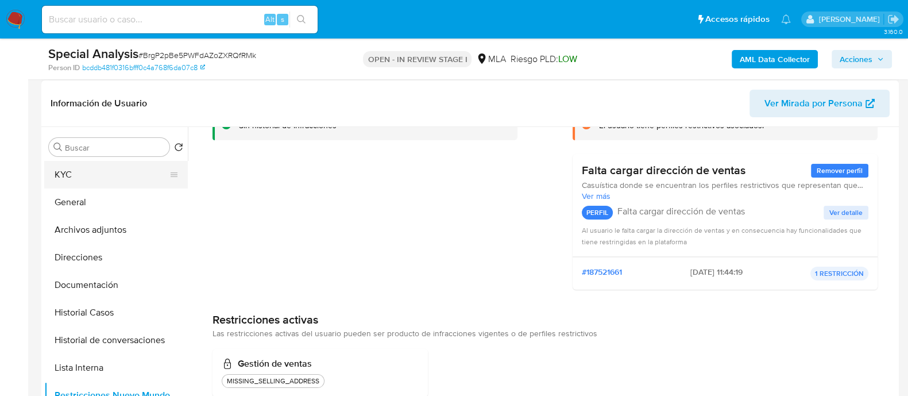
scroll to position [143, 0]
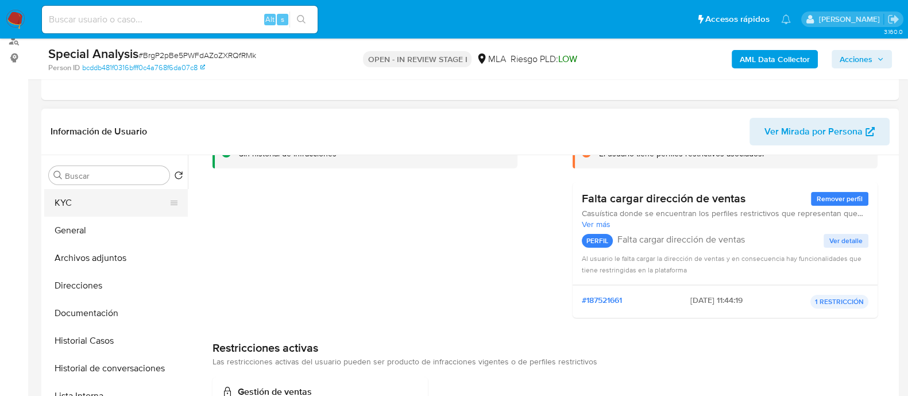
click at [130, 206] on button "KYC" at bounding box center [111, 203] width 134 height 28
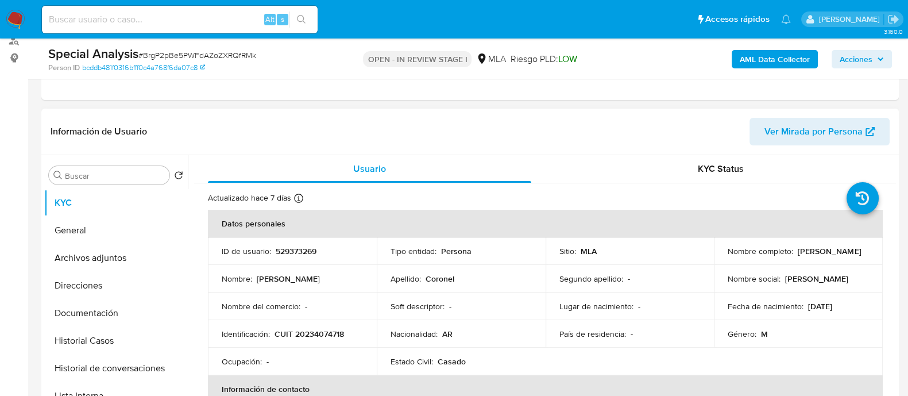
click at [299, 256] on td "ID de usuario : 529373269" at bounding box center [292, 251] width 169 height 28
click at [307, 246] on p "529373269" at bounding box center [296, 251] width 41 height 10
copy p "529373269"
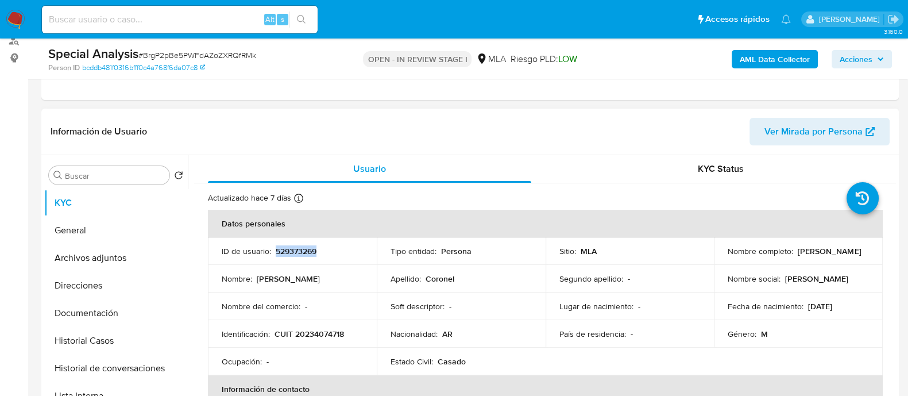
drag, startPoint x: 720, startPoint y: 256, endPoint x: 826, endPoint y: 257, distance: 105.7
click at [826, 257] on td "Nombre completo : Hector Eliseo Coronel" at bounding box center [798, 251] width 169 height 28
copy p "Hector Eliseo Coronel"
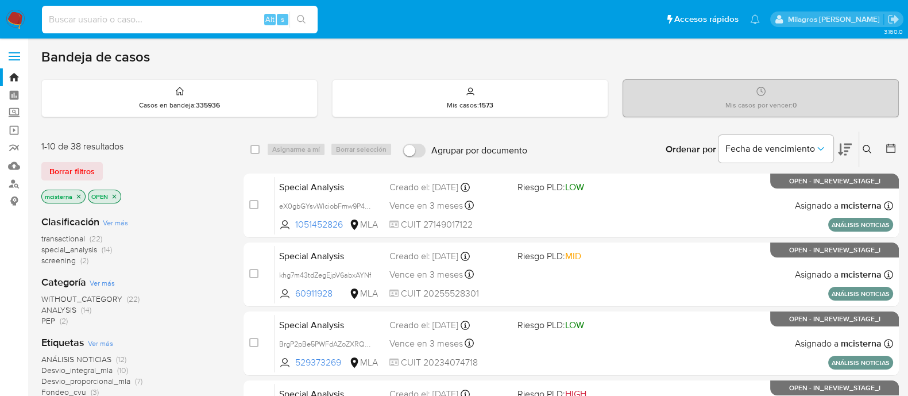
click at [235, 24] on input at bounding box center [180, 19] width 276 height 15
paste input "khg7m43tdZegEjpV6abxAYNf"
type input "khg7m43tdZegEjpV6abxAYNf"
click at [295, 20] on button "search-icon" at bounding box center [301, 19] width 24 height 16
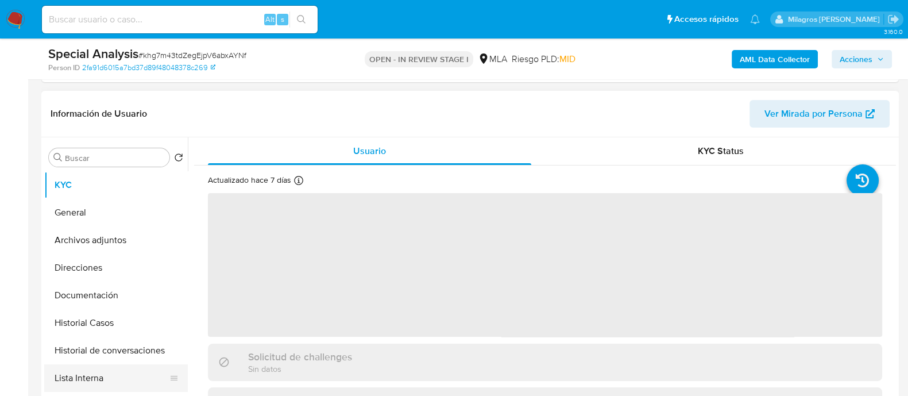
scroll to position [215, 0]
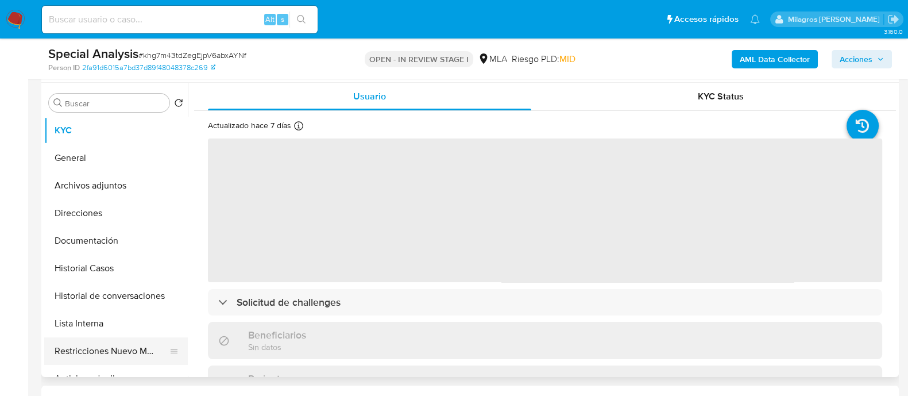
click at [135, 343] on button "Restricciones Nuevo Mundo" at bounding box center [111, 351] width 134 height 28
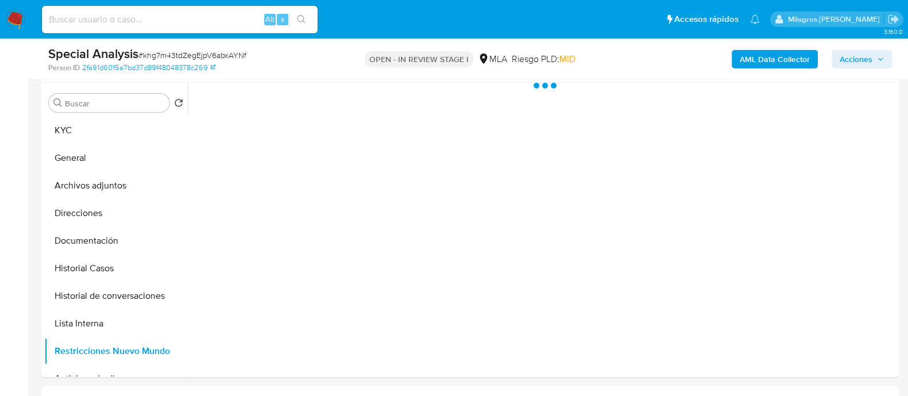
select select "10"
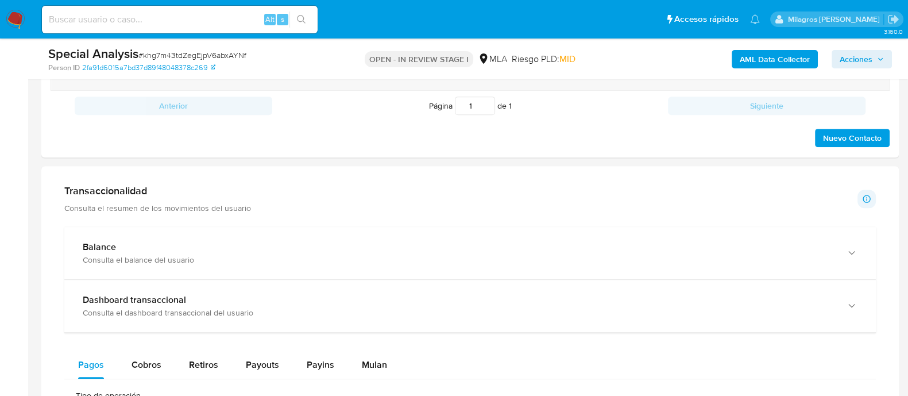
scroll to position [861, 0]
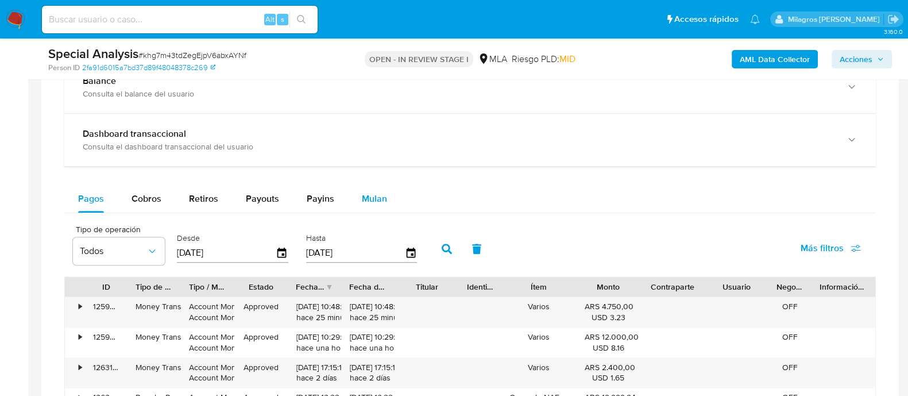
click at [366, 192] on span "Mulan" at bounding box center [374, 198] width 25 height 13
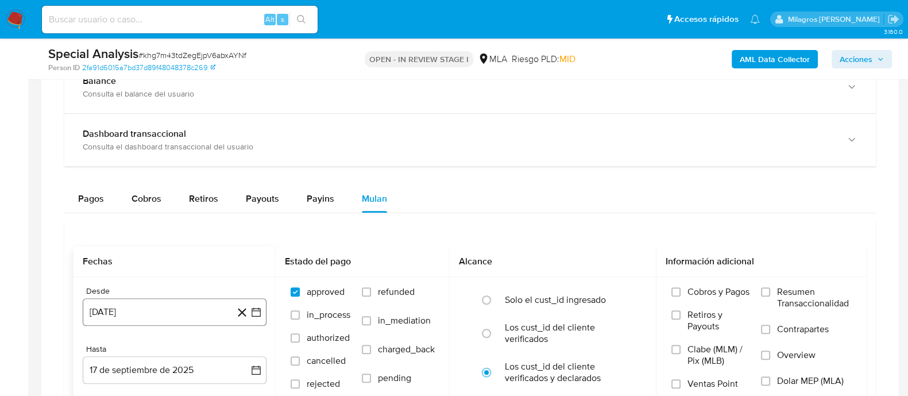
click at [203, 310] on button "[DATE]" at bounding box center [175, 312] width 184 height 28
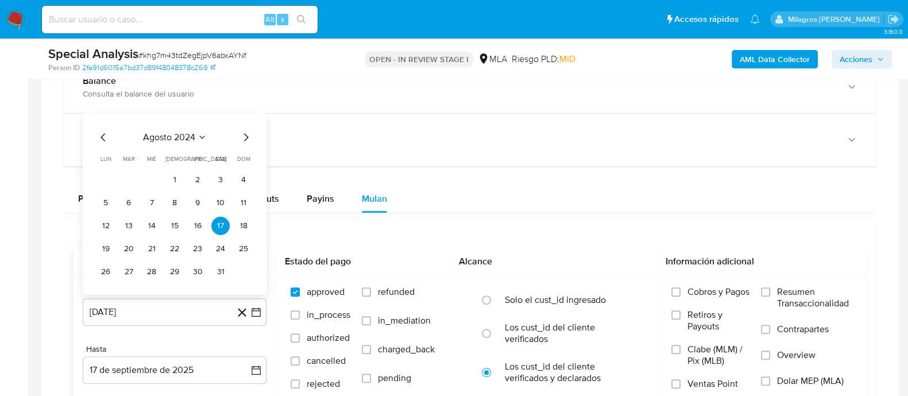
click at [244, 138] on icon "Mes siguiente" at bounding box center [246, 137] width 5 height 8
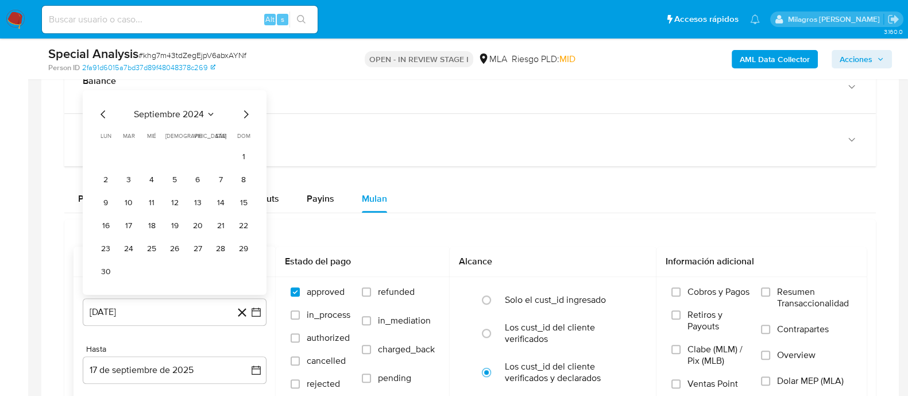
click at [244, 113] on icon "Mes siguiente" at bounding box center [246, 114] width 14 height 14
click at [135, 179] on button "1" at bounding box center [128, 180] width 18 height 18
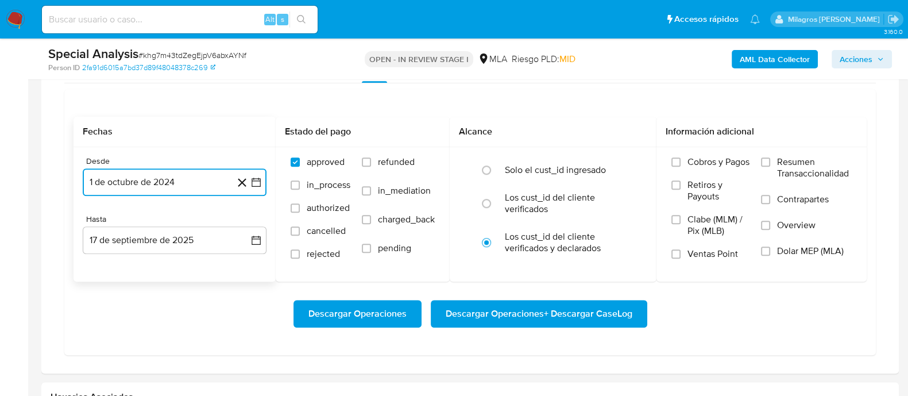
scroll to position [1076, 0]
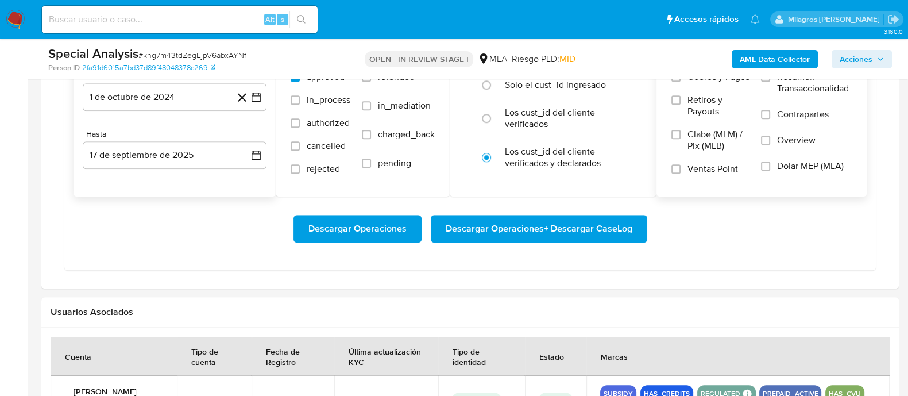
click at [798, 167] on span "Dolar MEP (MLA)" at bounding box center [810, 165] width 67 height 11
click at [770, 167] on input "Dolar MEP (MLA)" at bounding box center [765, 165] width 9 height 9
click at [372, 223] on span "Descargar Operaciones" at bounding box center [357, 228] width 98 height 25
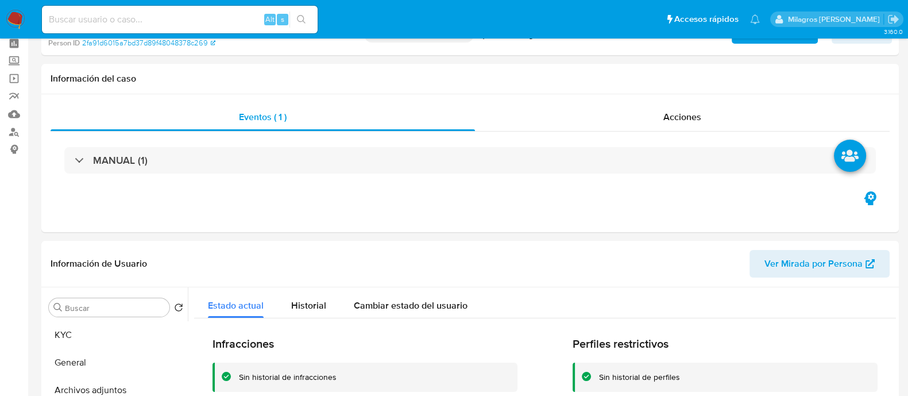
scroll to position [0, 0]
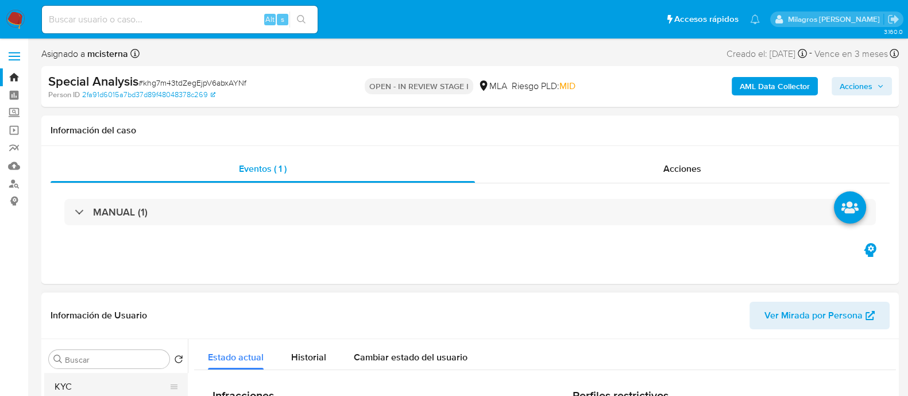
click at [124, 374] on button "KYC" at bounding box center [111, 387] width 134 height 28
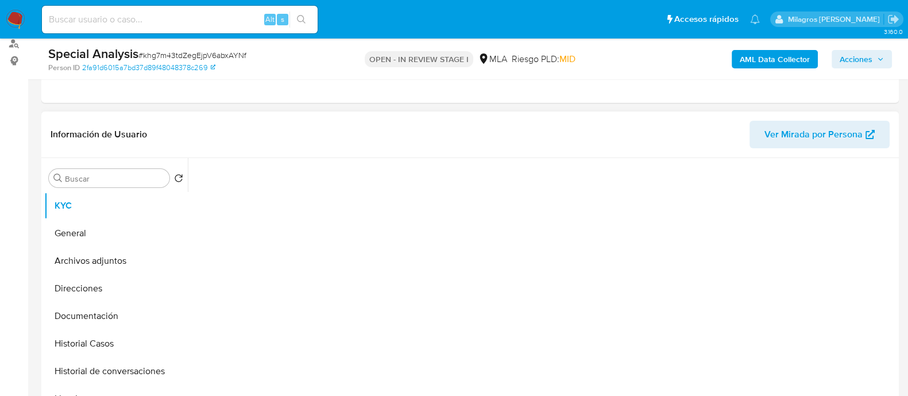
scroll to position [143, 0]
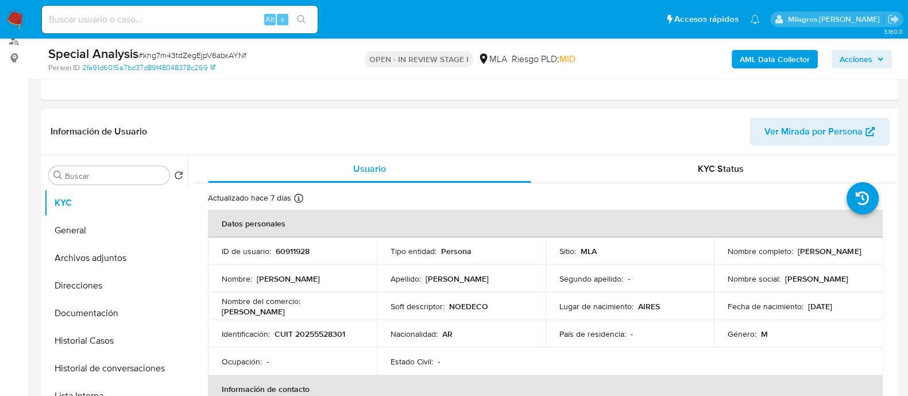
click at [299, 250] on p "60911928" at bounding box center [293, 251] width 34 height 10
copy p "60911928"
drag, startPoint x: 741, startPoint y: 257, endPoint x: 824, endPoint y: 257, distance: 82.7
click at [824, 257] on td "Nombre completo : Jorge Ariel Gonzalez" at bounding box center [798, 251] width 169 height 28
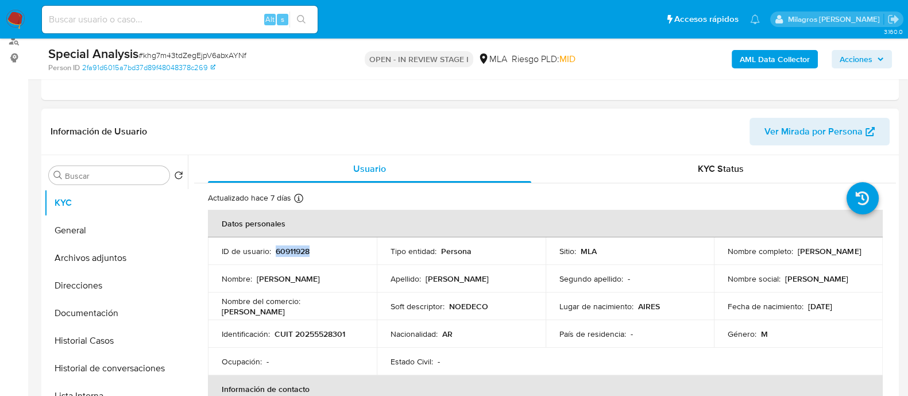
copy p "Jorge Ariel Gonzalez"
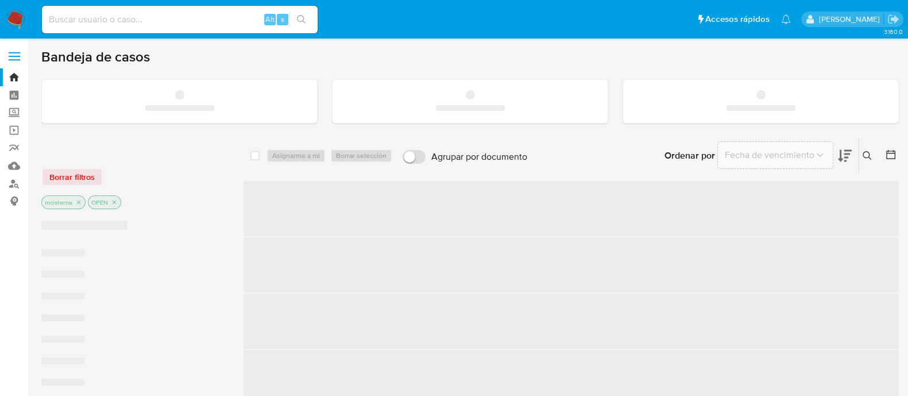
click at [137, 22] on input at bounding box center [180, 19] width 276 height 15
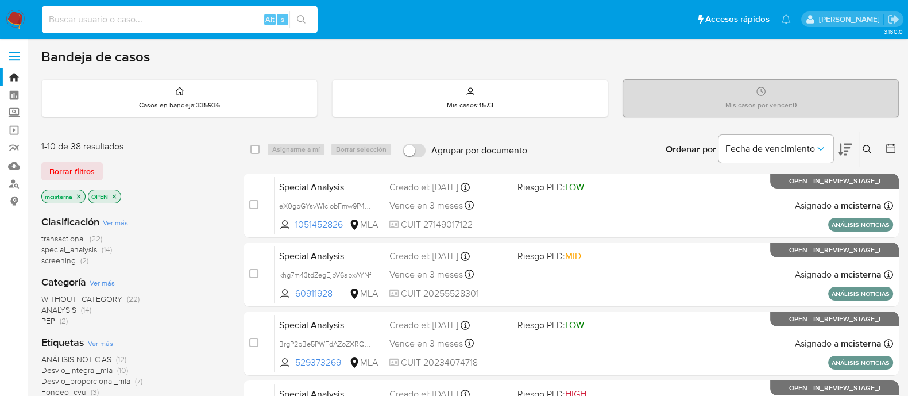
paste input "eX0gbGYsvWIciobFmw9P4kQh"
type input "eX0gbGYsvWIciobFmw9P4kQh"
click at [303, 17] on icon "search-icon" at bounding box center [301, 19] width 9 height 9
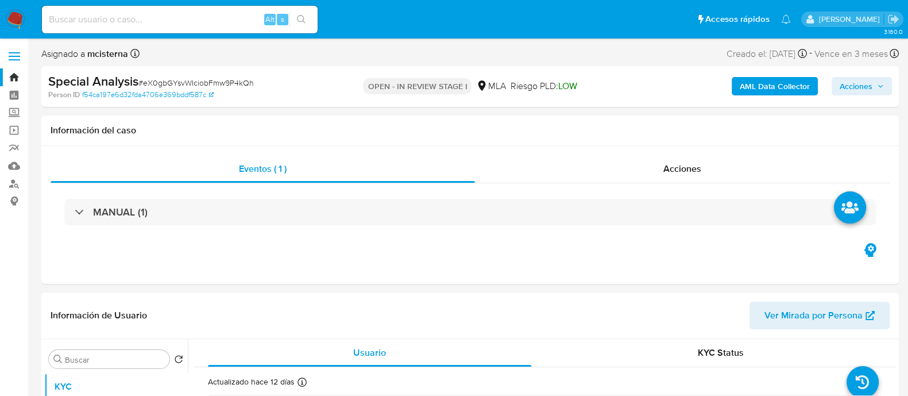
select select "10"
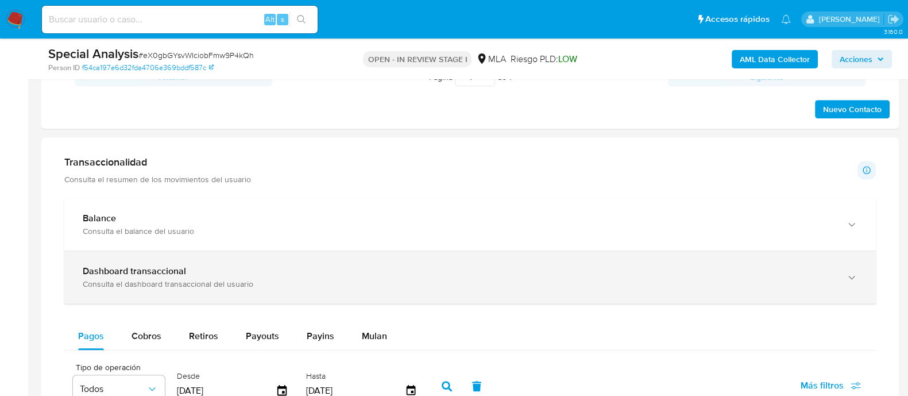
scroll to position [431, 0]
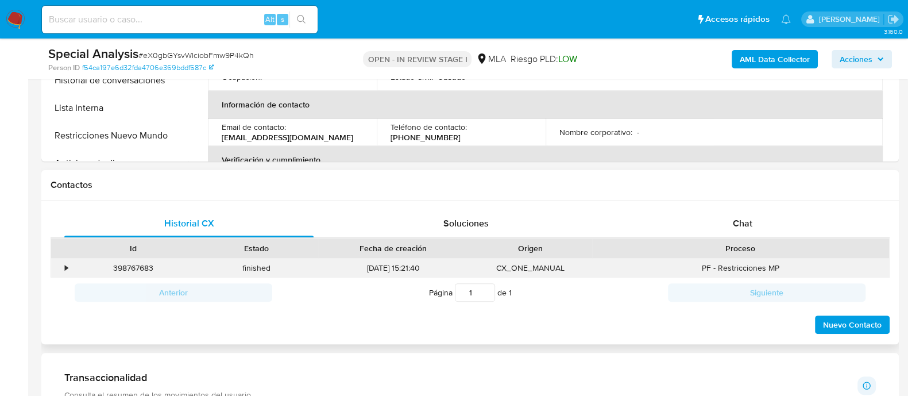
click at [64, 271] on div "•" at bounding box center [61, 267] width 20 height 19
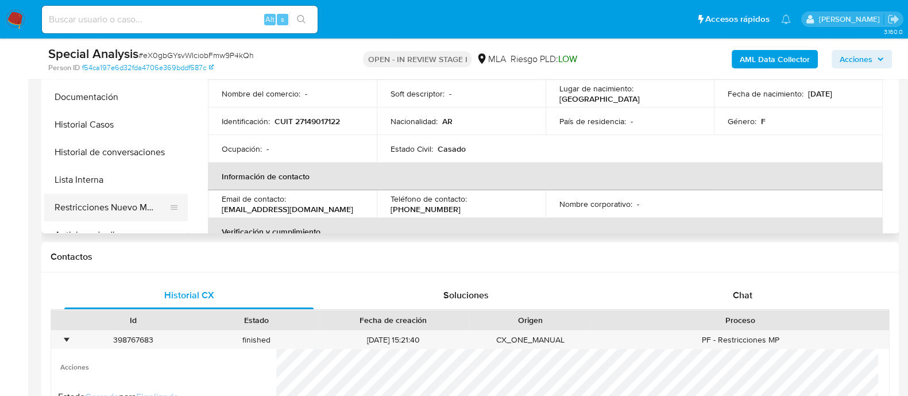
click at [115, 218] on button "Restricciones Nuevo Mundo" at bounding box center [111, 208] width 134 height 28
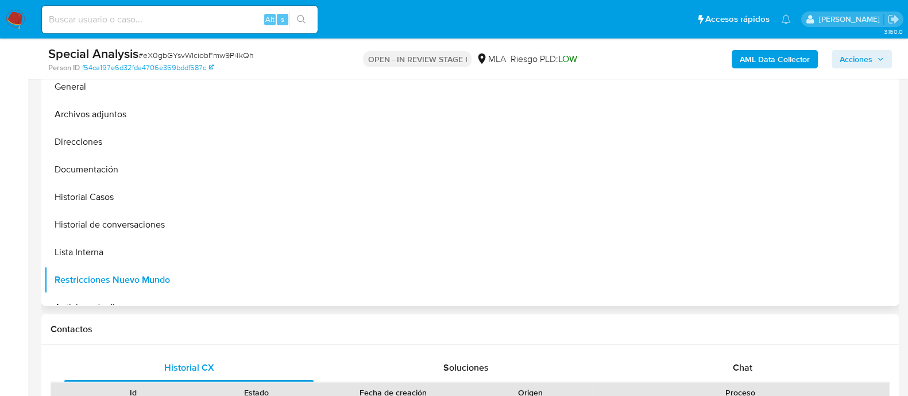
scroll to position [215, 0]
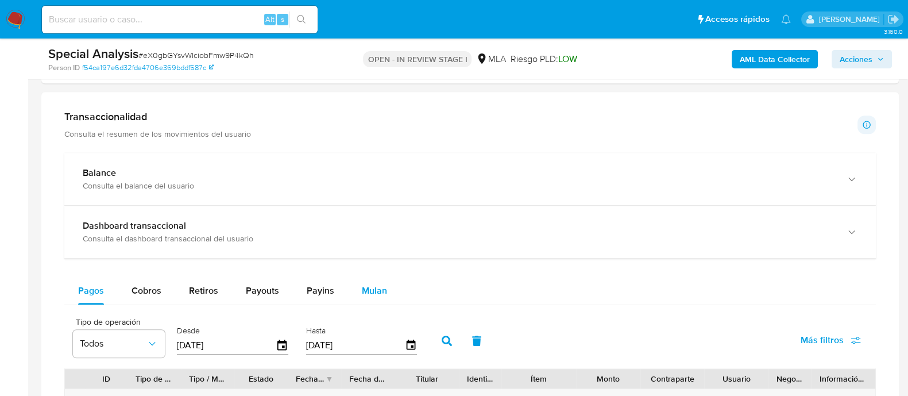
click at [369, 298] on div "Mulan" at bounding box center [374, 291] width 25 height 28
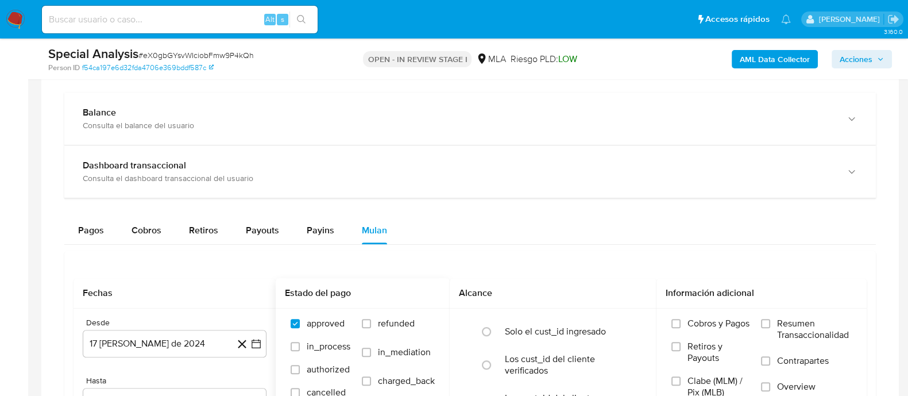
scroll to position [1076, 0]
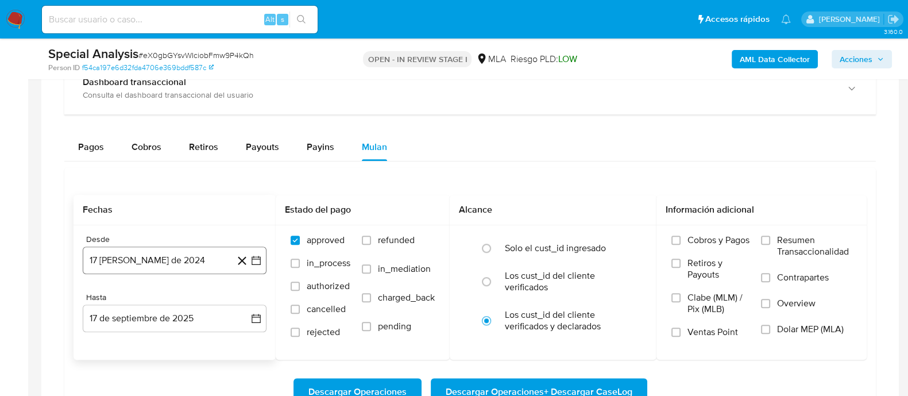
click at [198, 263] on button "17 [PERSON_NAME] de 2024" at bounding box center [175, 260] width 184 height 28
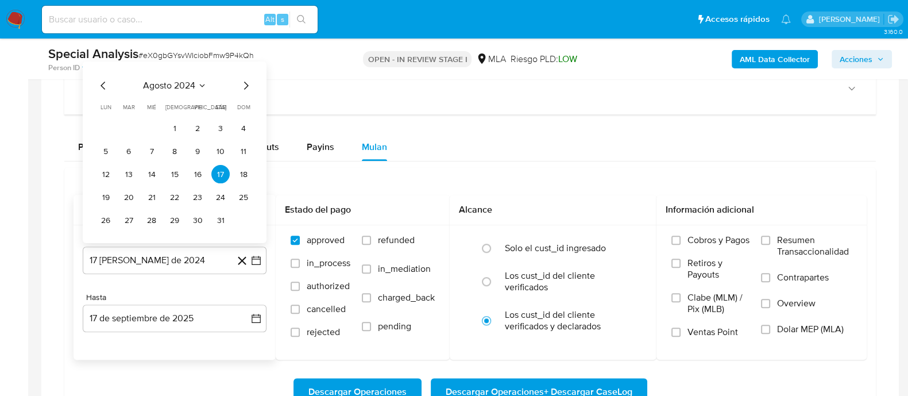
click at [244, 82] on icon "Mes siguiente" at bounding box center [246, 86] width 14 height 14
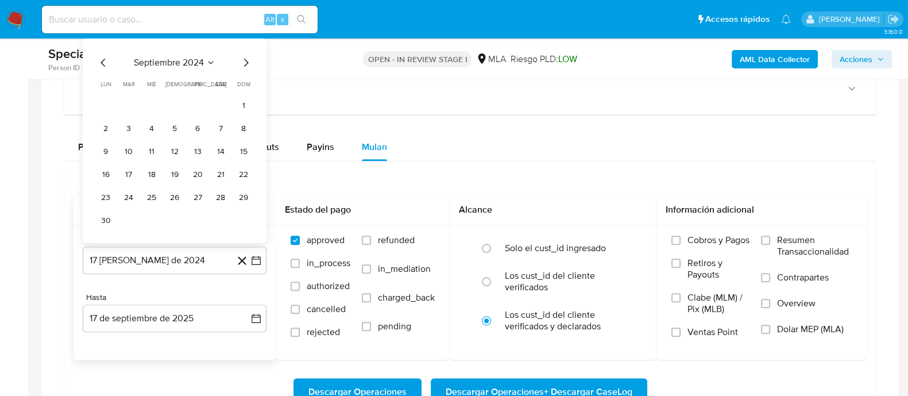
click at [248, 70] on div "septiembre 2024 septiembre 2024 lun lunes mar martes mié miércoles jue jueves v…" at bounding box center [174, 142] width 156 height 173
click at [247, 64] on icon "Mes siguiente" at bounding box center [246, 63] width 14 height 14
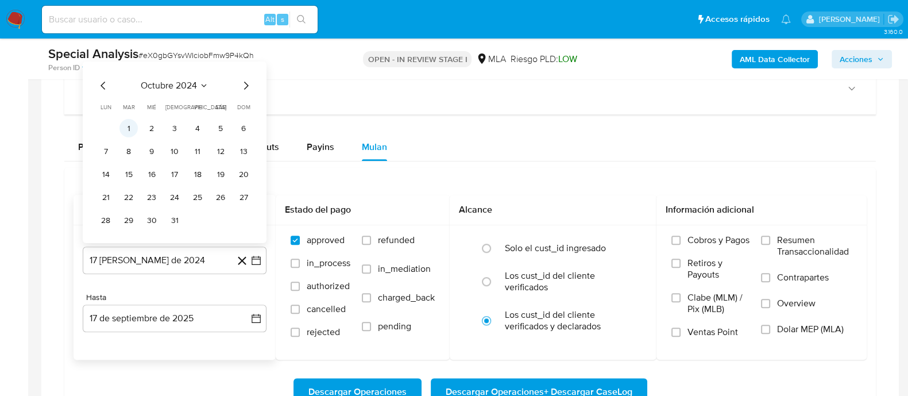
click at [134, 122] on button "1" at bounding box center [128, 128] width 18 height 18
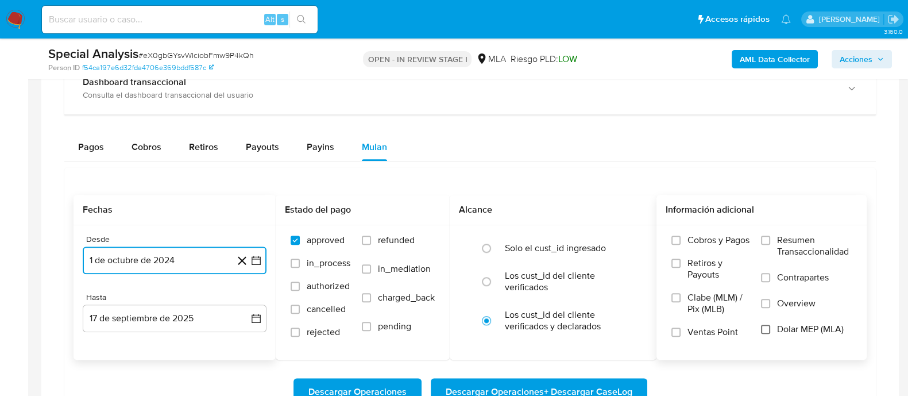
click at [770, 331] on input "Dolar MEP (MLA)" at bounding box center [765, 328] width 9 height 9
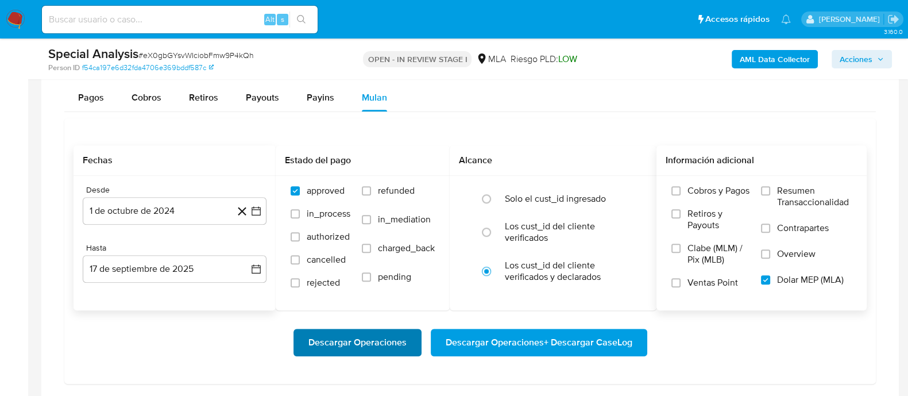
scroll to position [1148, 0]
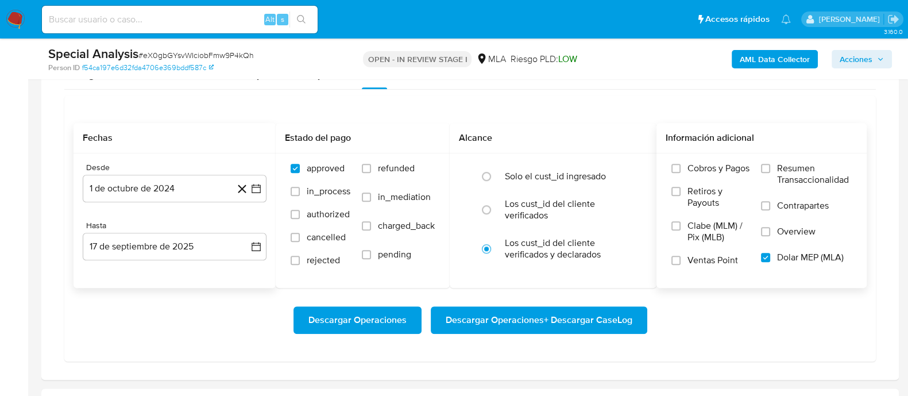
click at [360, 319] on span "Descargar Operaciones" at bounding box center [357, 319] width 98 height 25
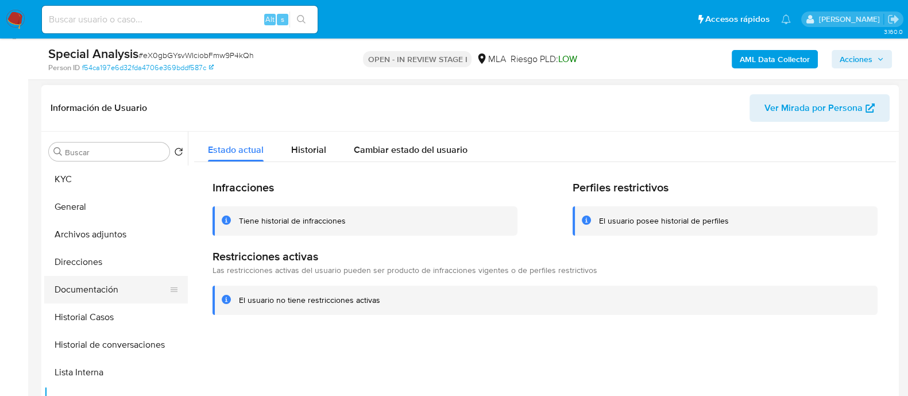
scroll to position [215, 0]
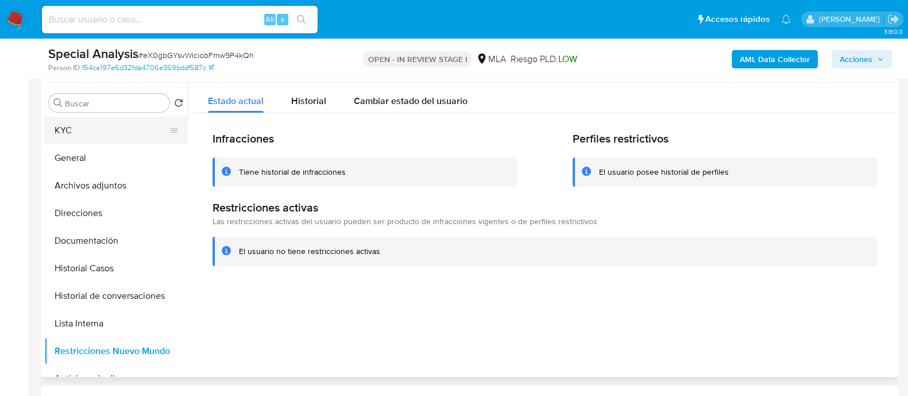
click at [91, 122] on button "KYC" at bounding box center [111, 131] width 134 height 28
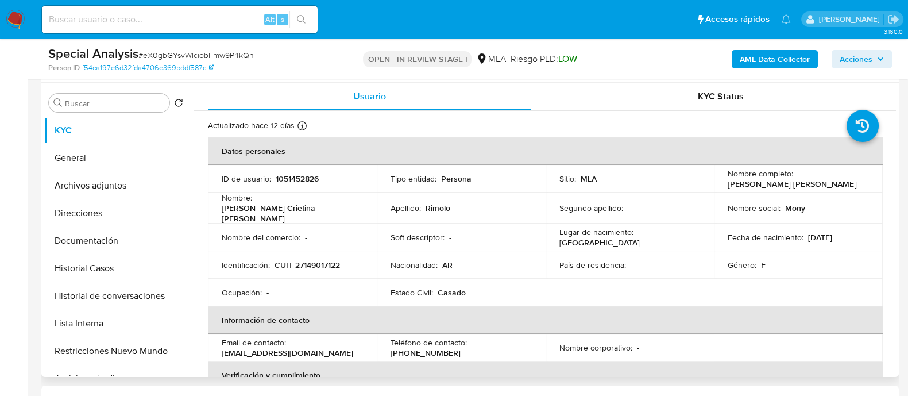
click at [304, 179] on p "1051452826" at bounding box center [297, 178] width 43 height 10
copy p "1051452826"
drag, startPoint x: 728, startPoint y: 186, endPoint x: 851, endPoint y: 185, distance: 122.9
click at [851, 185] on div "Nombre completo : [PERSON_NAME] Crietina [PERSON_NAME]" at bounding box center [798, 178] width 141 height 21
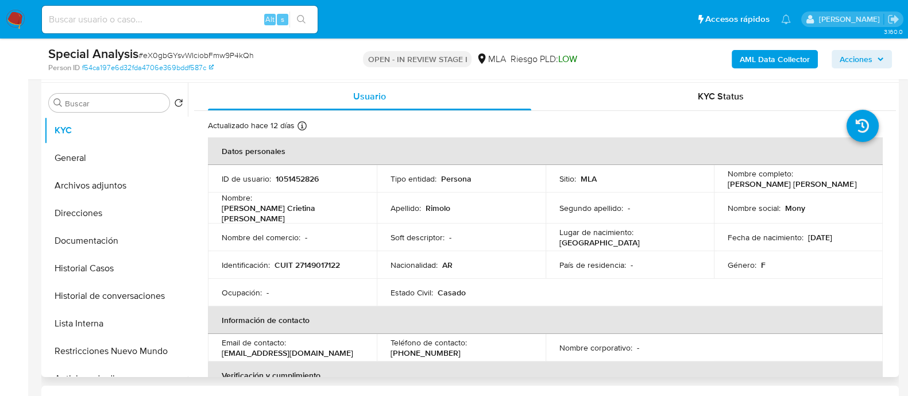
click at [735, 194] on td "Nombre social : Mony" at bounding box center [798, 207] width 169 height 31
drag, startPoint x: 723, startPoint y: 185, endPoint x: 833, endPoint y: 188, distance: 109.7
click at [833, 188] on td "Nombre completo : [PERSON_NAME] Crietina [PERSON_NAME]" at bounding box center [798, 179] width 169 height 28
copy p "[PERSON_NAME] [PERSON_NAME]"
